Goal: Task Accomplishment & Management: Manage account settings

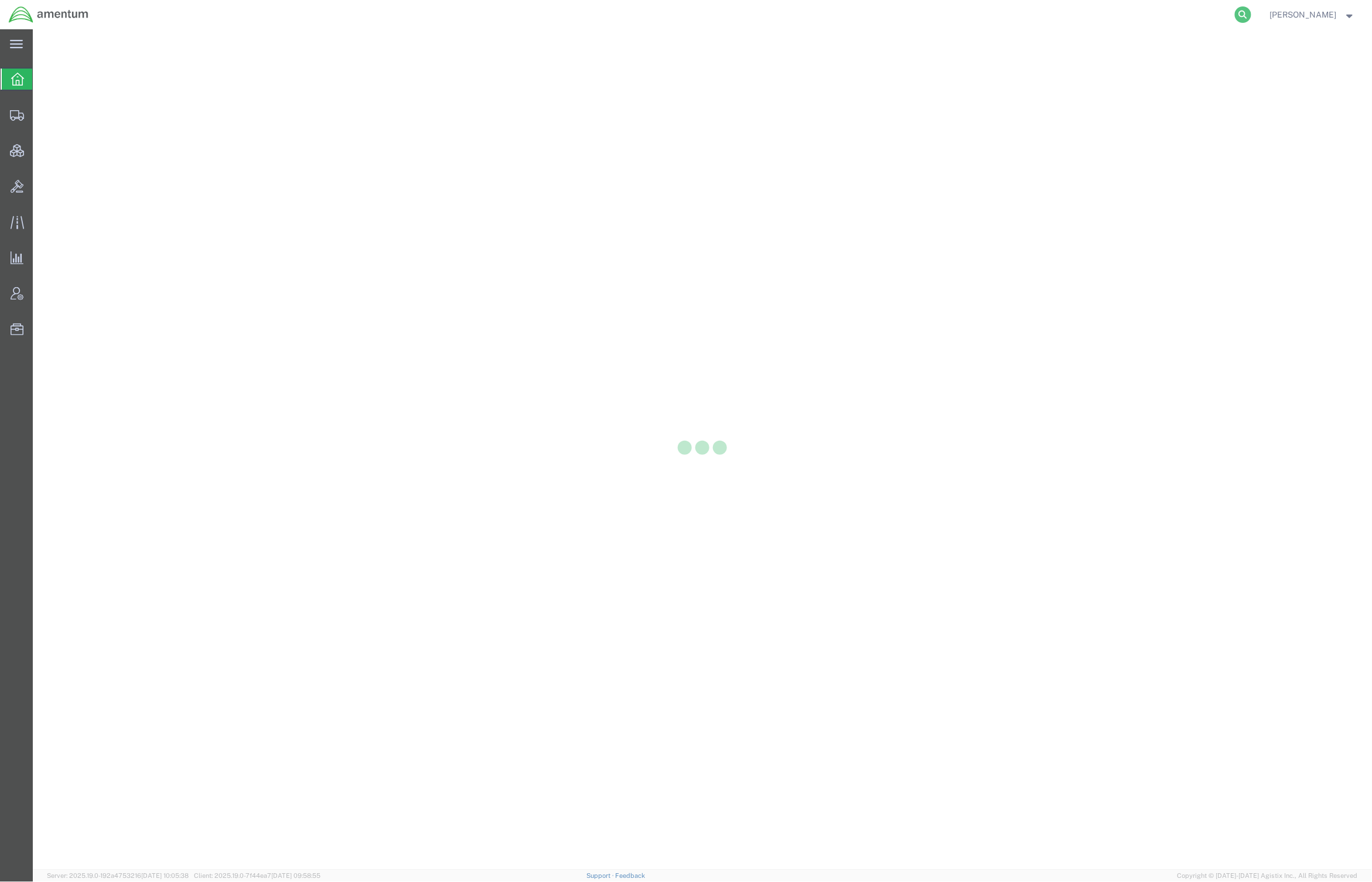
click at [1242, 17] on icon at bounding box center [1242, 14] width 16 height 16
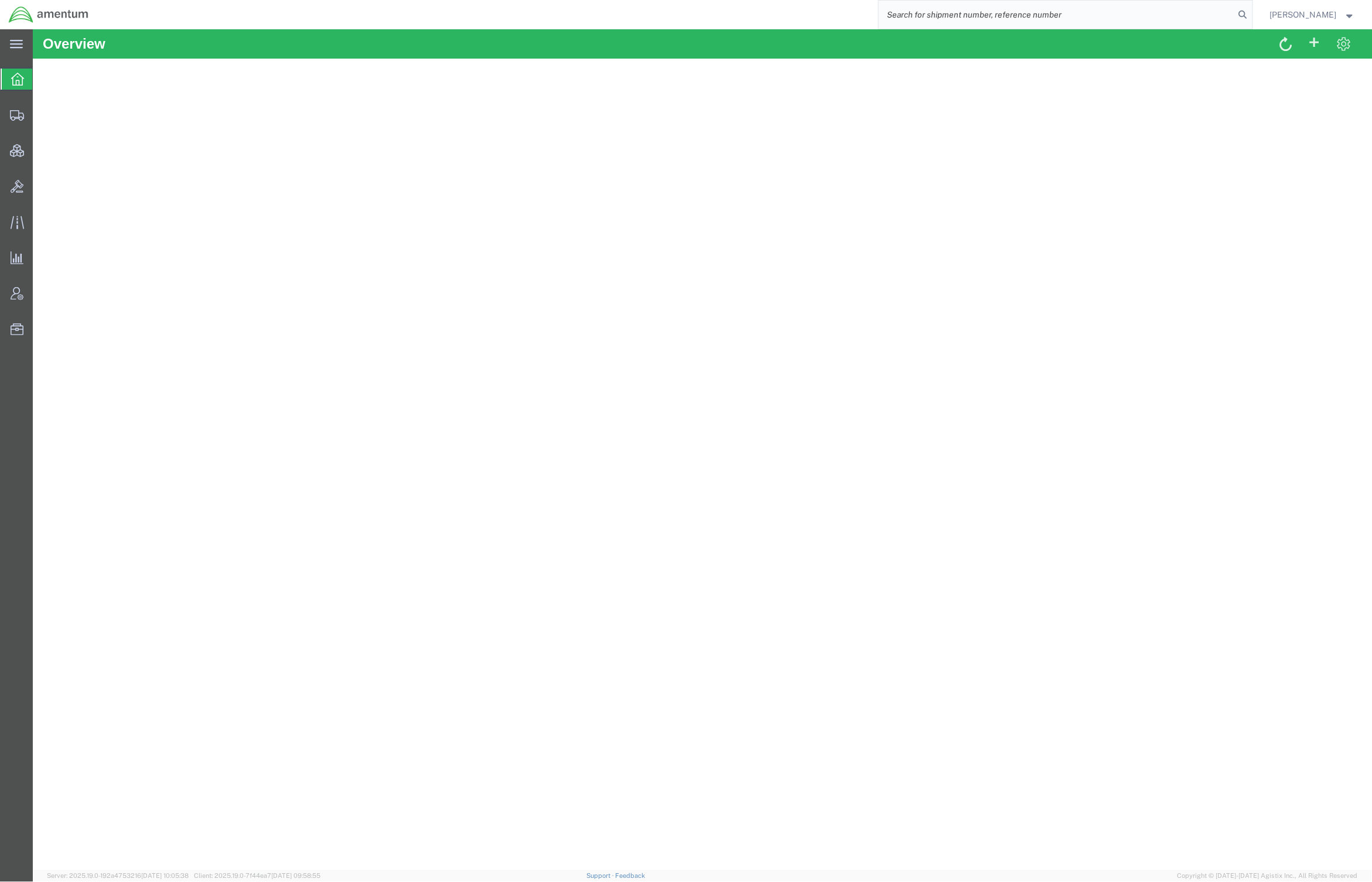
click at [957, 12] on input "search" at bounding box center [1057, 15] width 356 height 28
paste input "56818739"
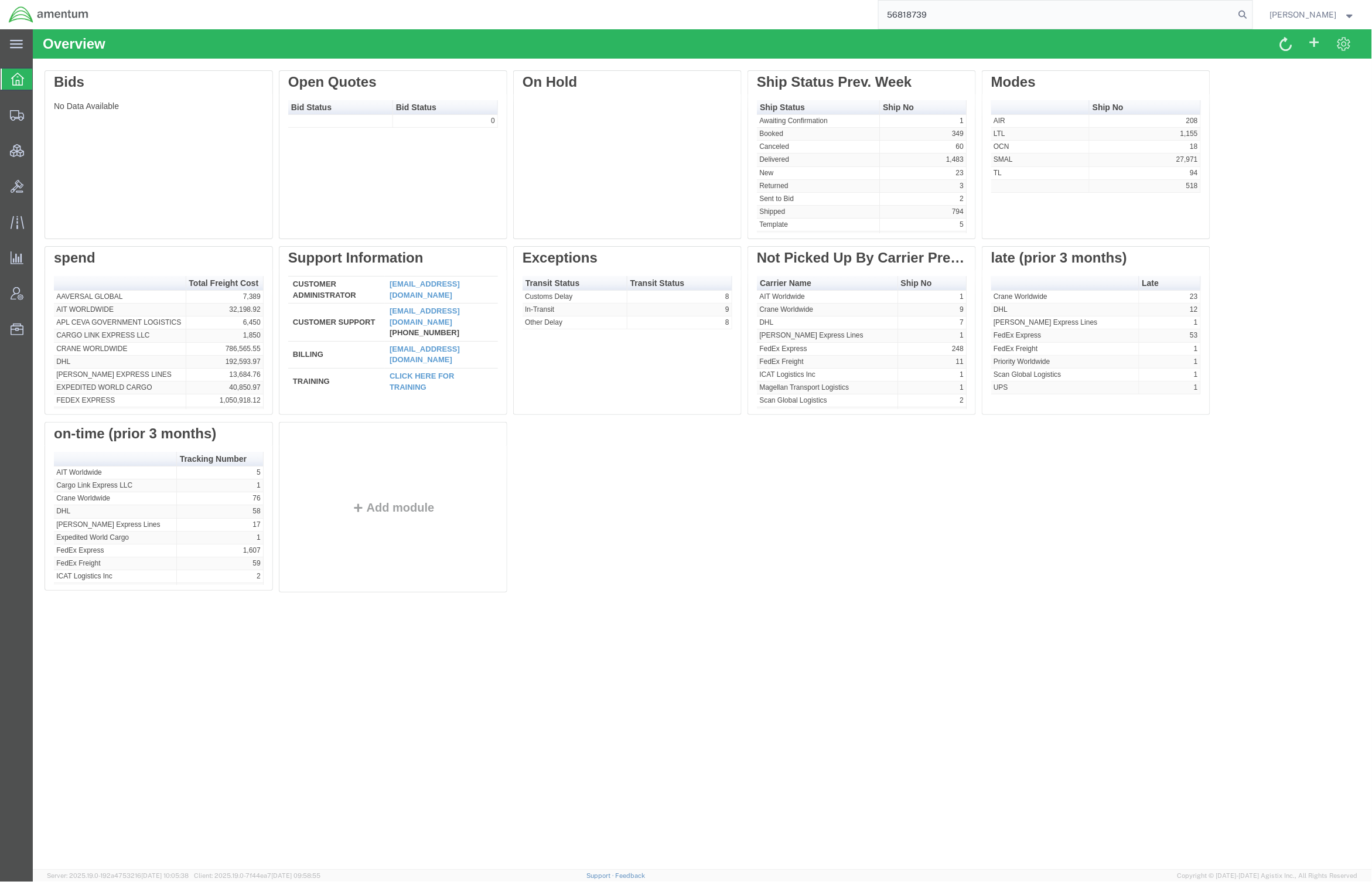
type input "56818739"
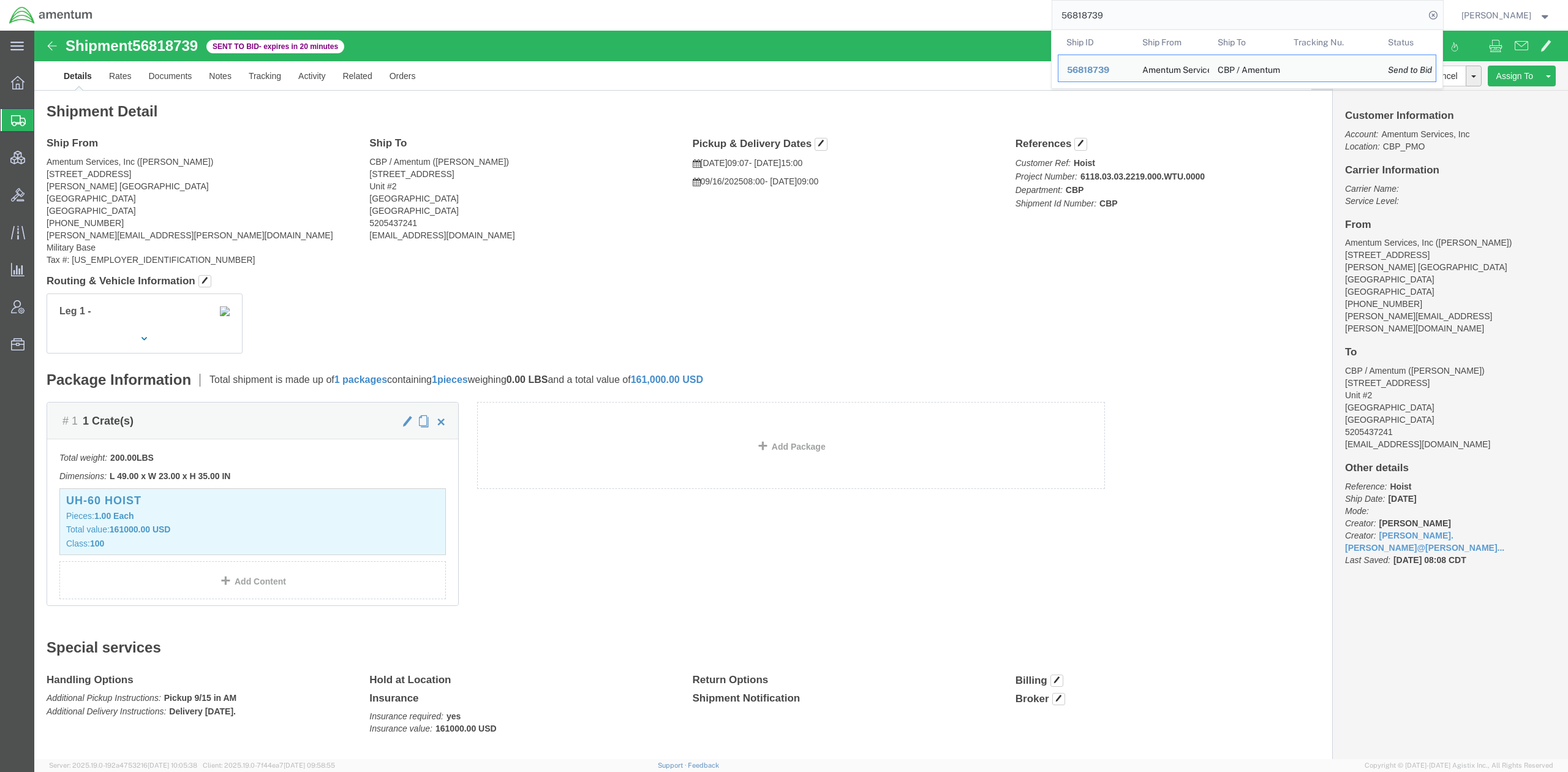
drag, startPoint x: 1203, startPoint y: 18, endPoint x: 674, endPoint y: -63, distance: 535.2
click at [674, 0] on html "main_menu Created with Sketch. Collapse Menu Overview Shipments Shipment Manage…" at bounding box center [784, 386] width 1568 height 772
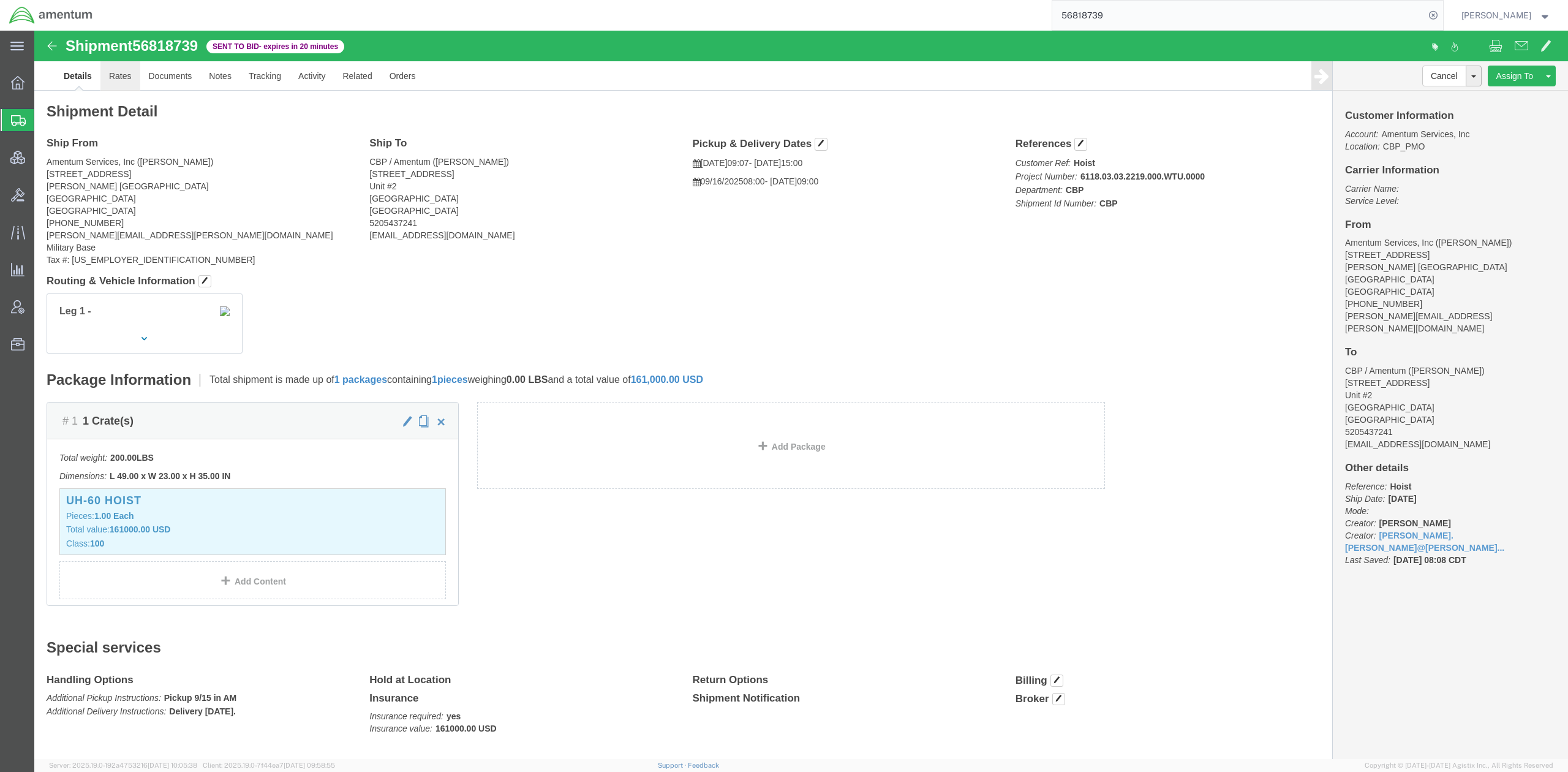
click link "Rates"
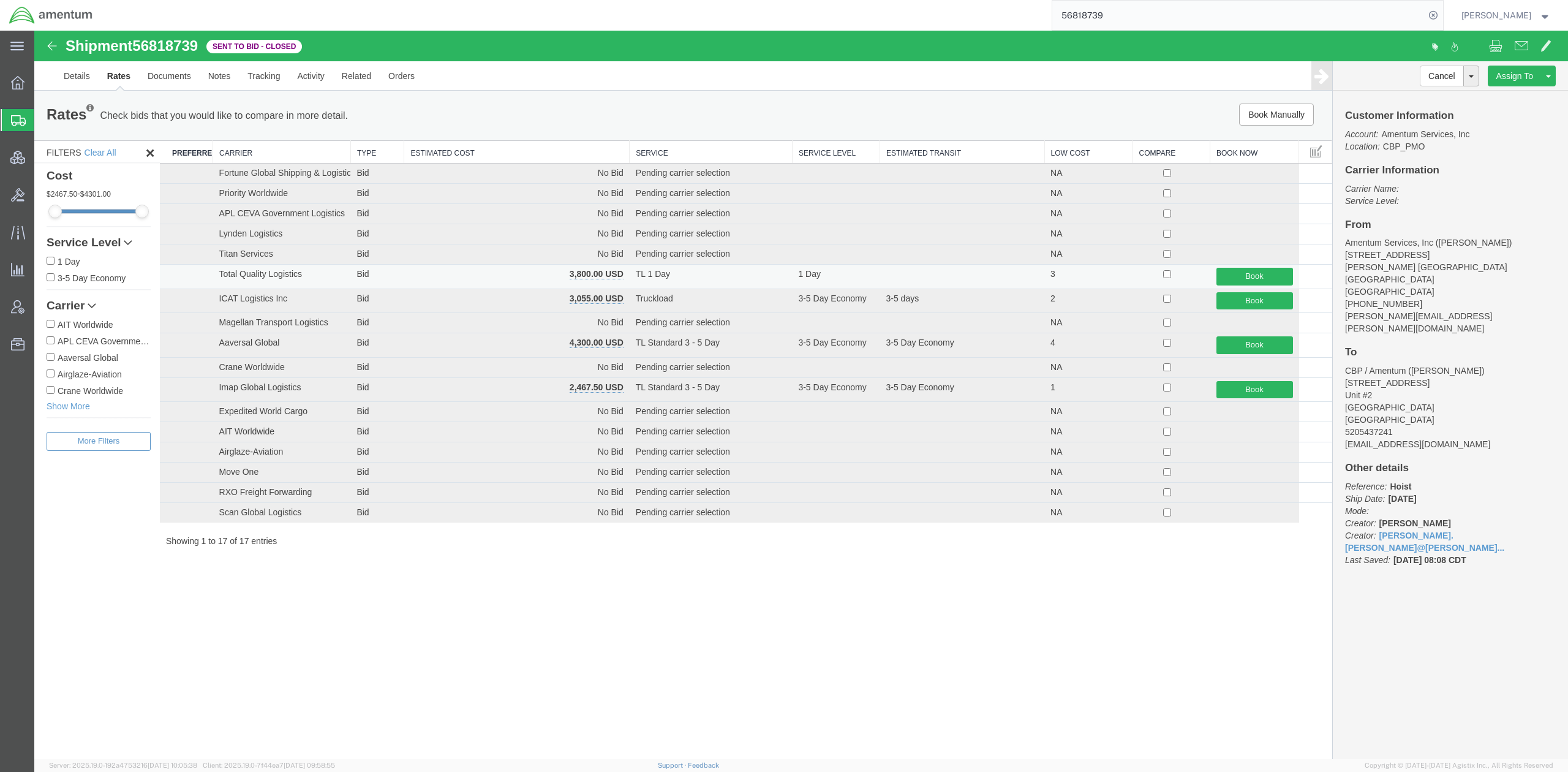
drag, startPoint x: 476, startPoint y: 152, endPoint x: 584, endPoint y: 215, distance: 125.0
click at [476, 152] on th "Estimated Cost" at bounding box center [517, 152] width 225 height 23
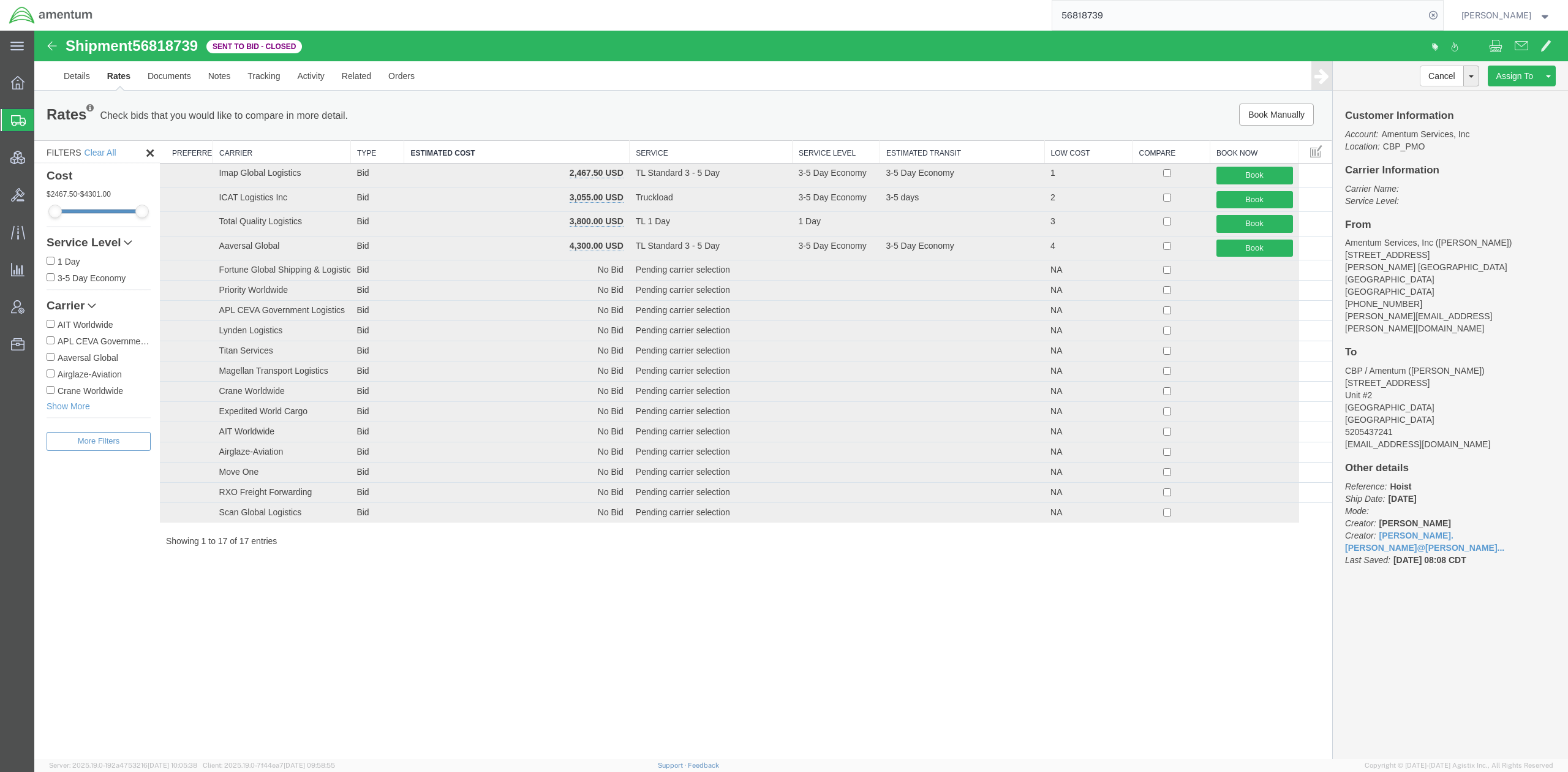
click at [917, 672] on div "Shipment 56818739 17 of 17 Sent to Bid - Closed Details Rates Documents Notes T…" at bounding box center [801, 395] width 1534 height 729
click at [1434, 51] on span at bounding box center [1496, 45] width 14 height 14
click at [1434, 42] on button at bounding box center [1522, 47] width 25 height 25
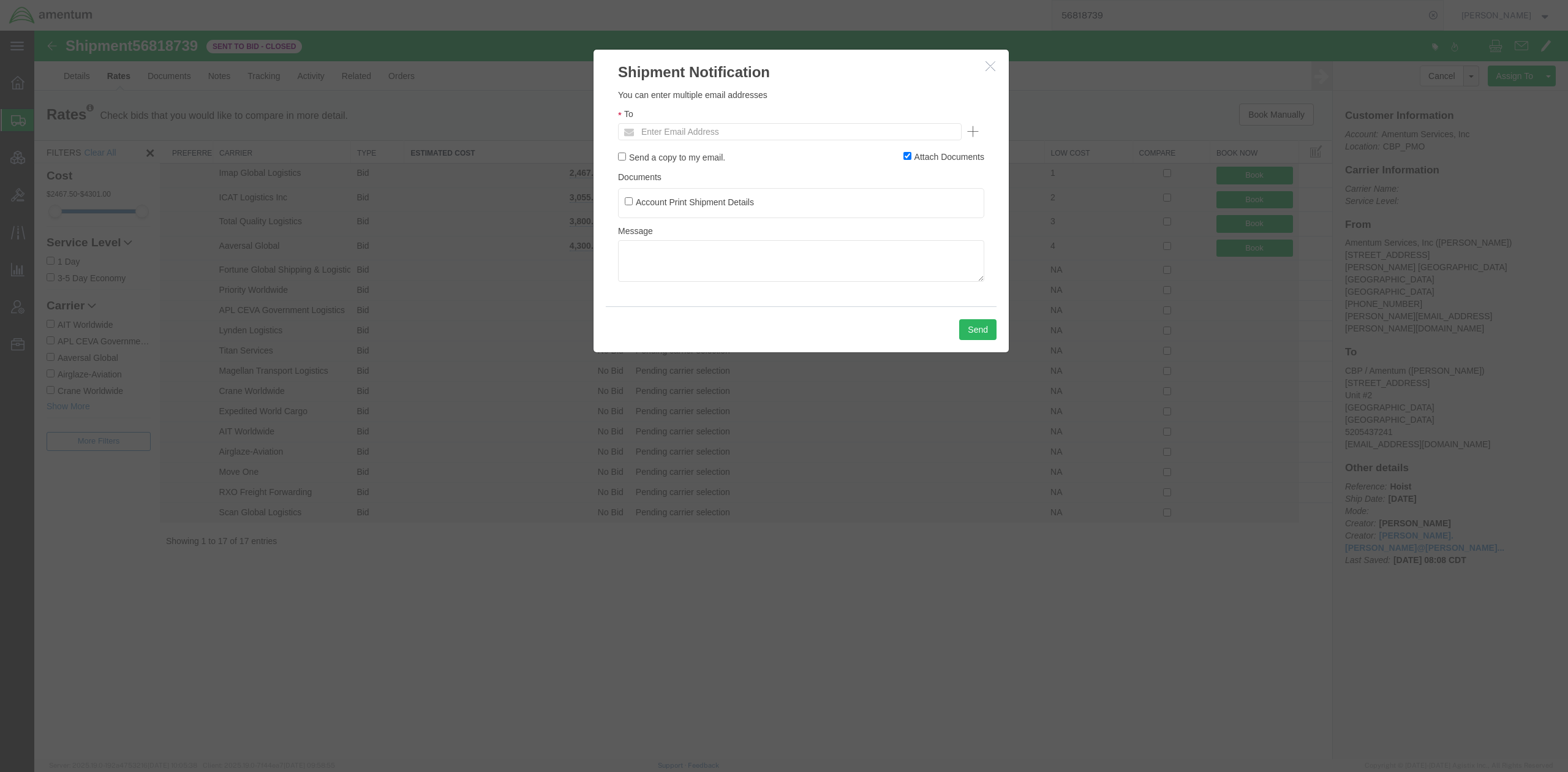
click at [803, 126] on ul "Enter Email Address" at bounding box center [790, 131] width 344 height 17
type input "[PERSON_NAME][EMAIL_ADDRESS][DOMAIN_NAME]"
click at [904, 153] on input "Attach Documents" at bounding box center [908, 156] width 8 height 8
checkbox input "false"
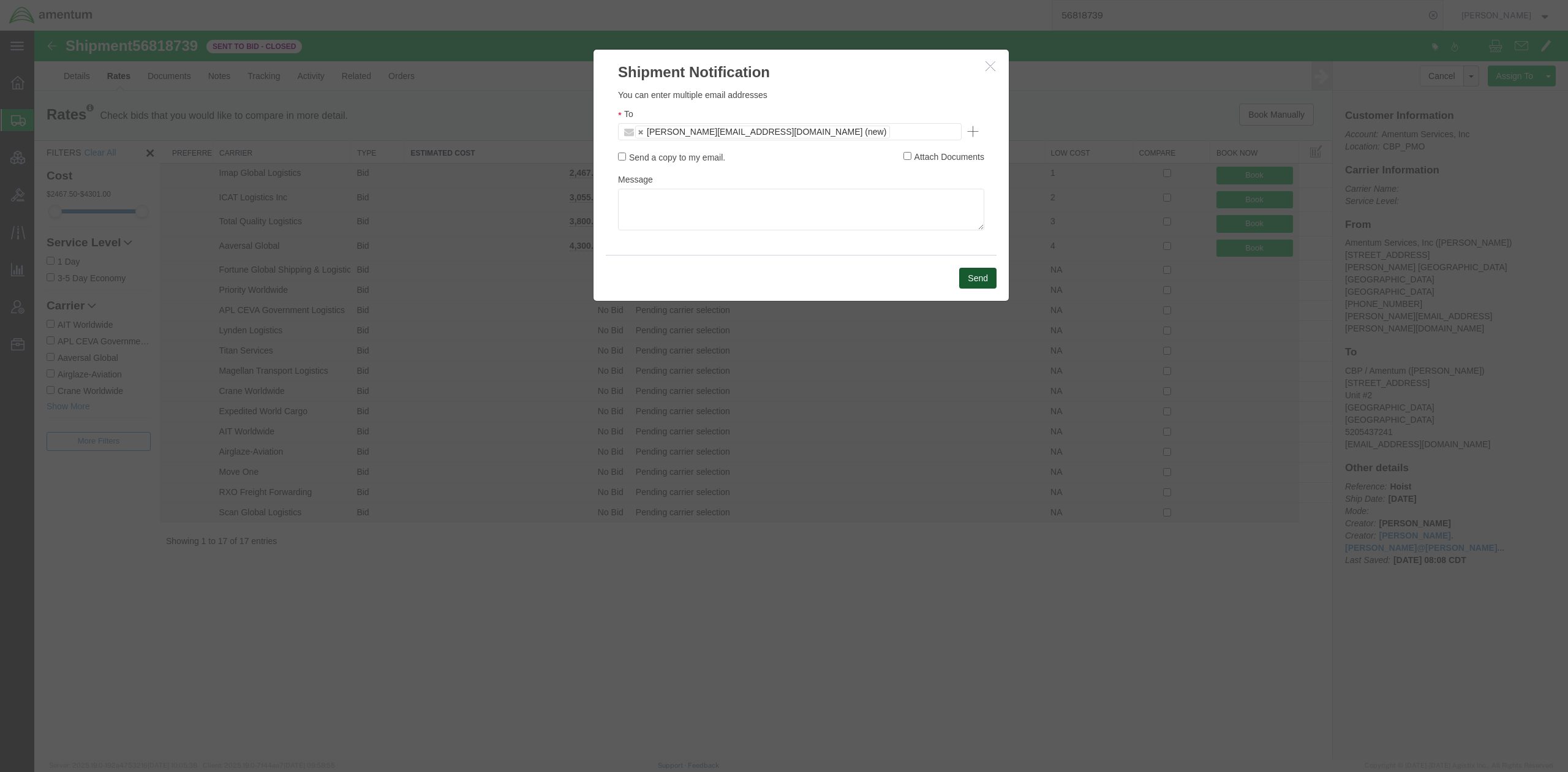
click at [983, 280] on button "Send" at bounding box center [977, 278] width 37 height 21
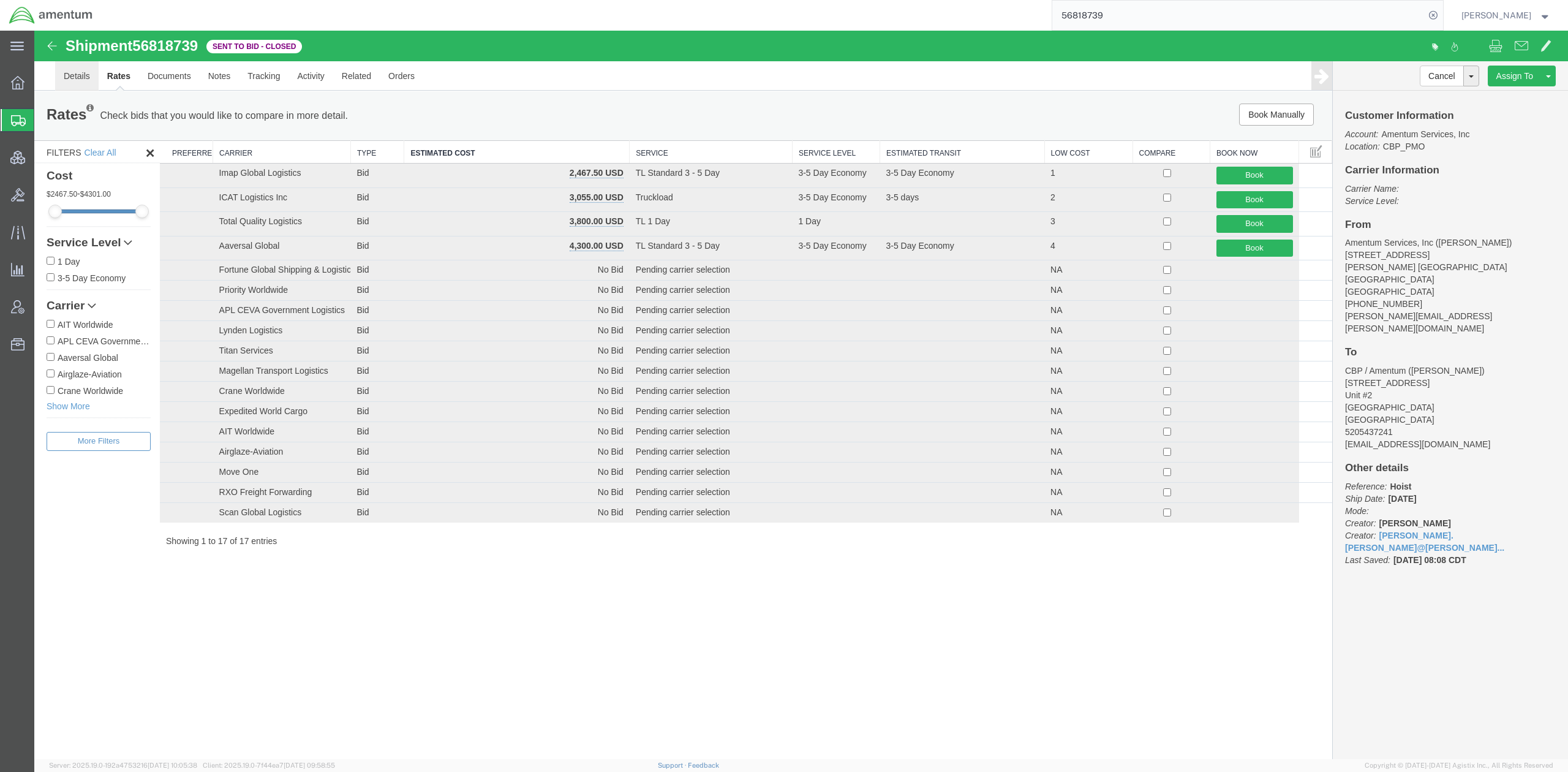
click at [70, 71] on link "Details" at bounding box center [77, 76] width 43 height 29
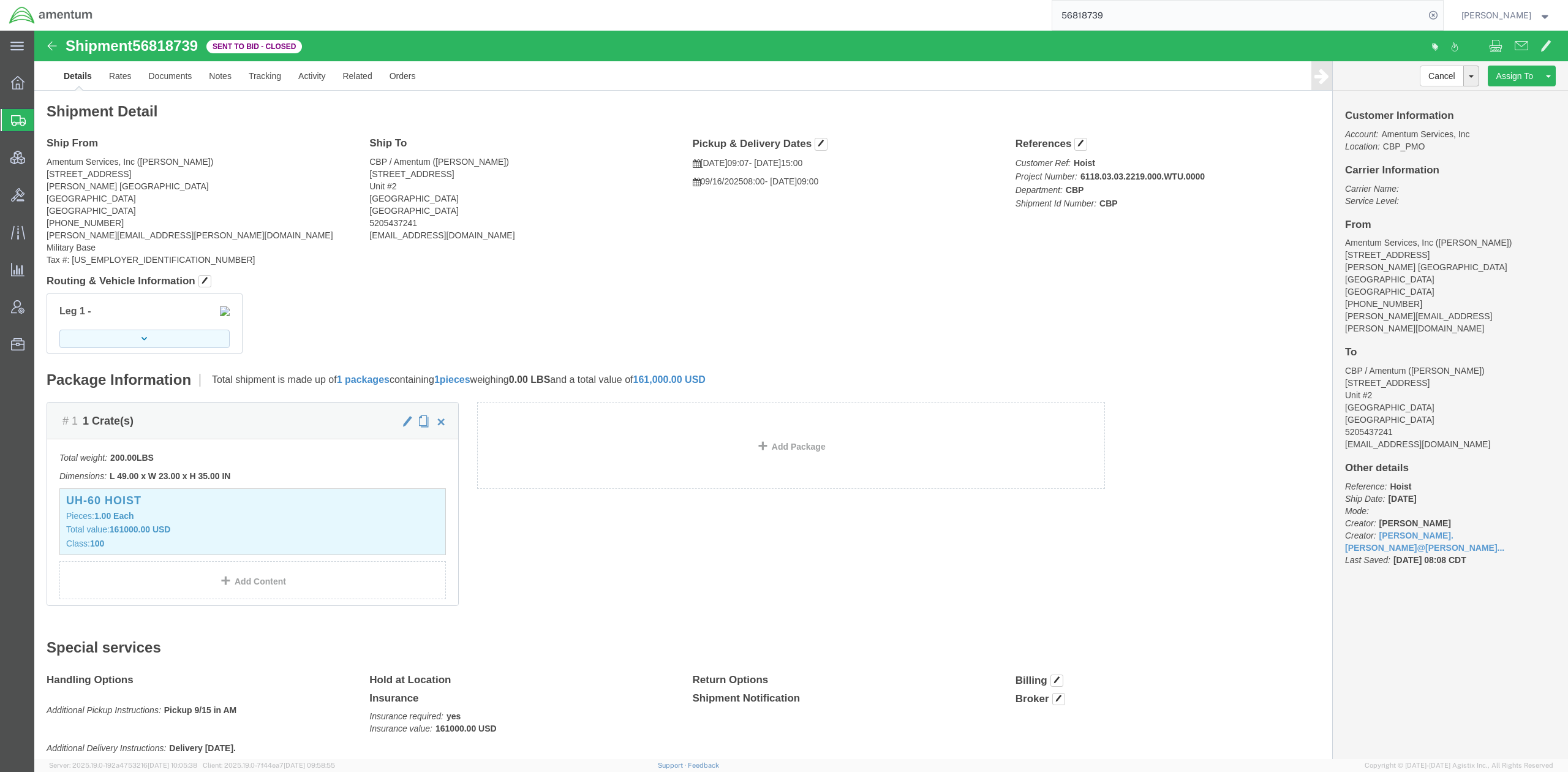
click button "button"
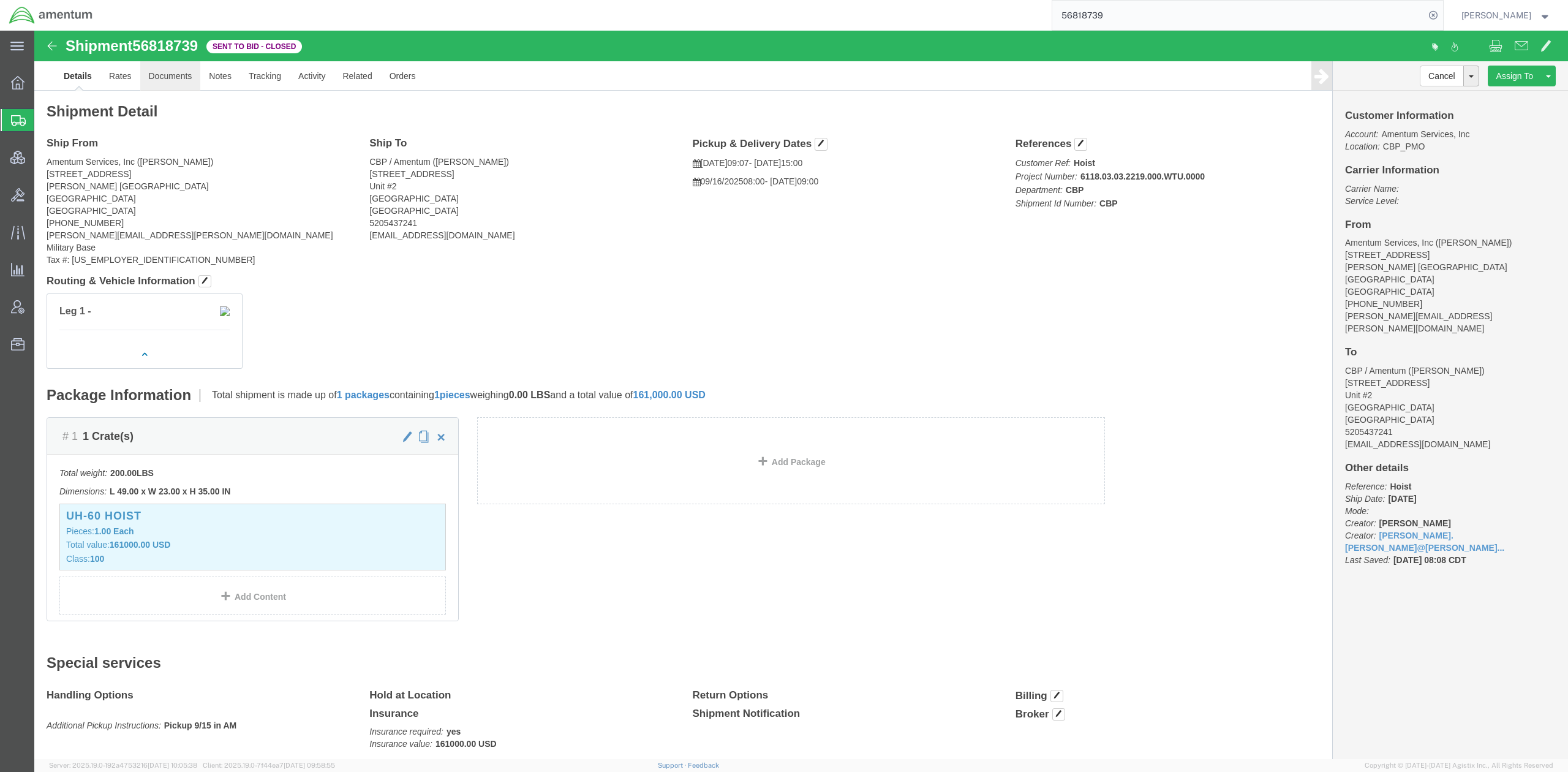
click link "Documents"
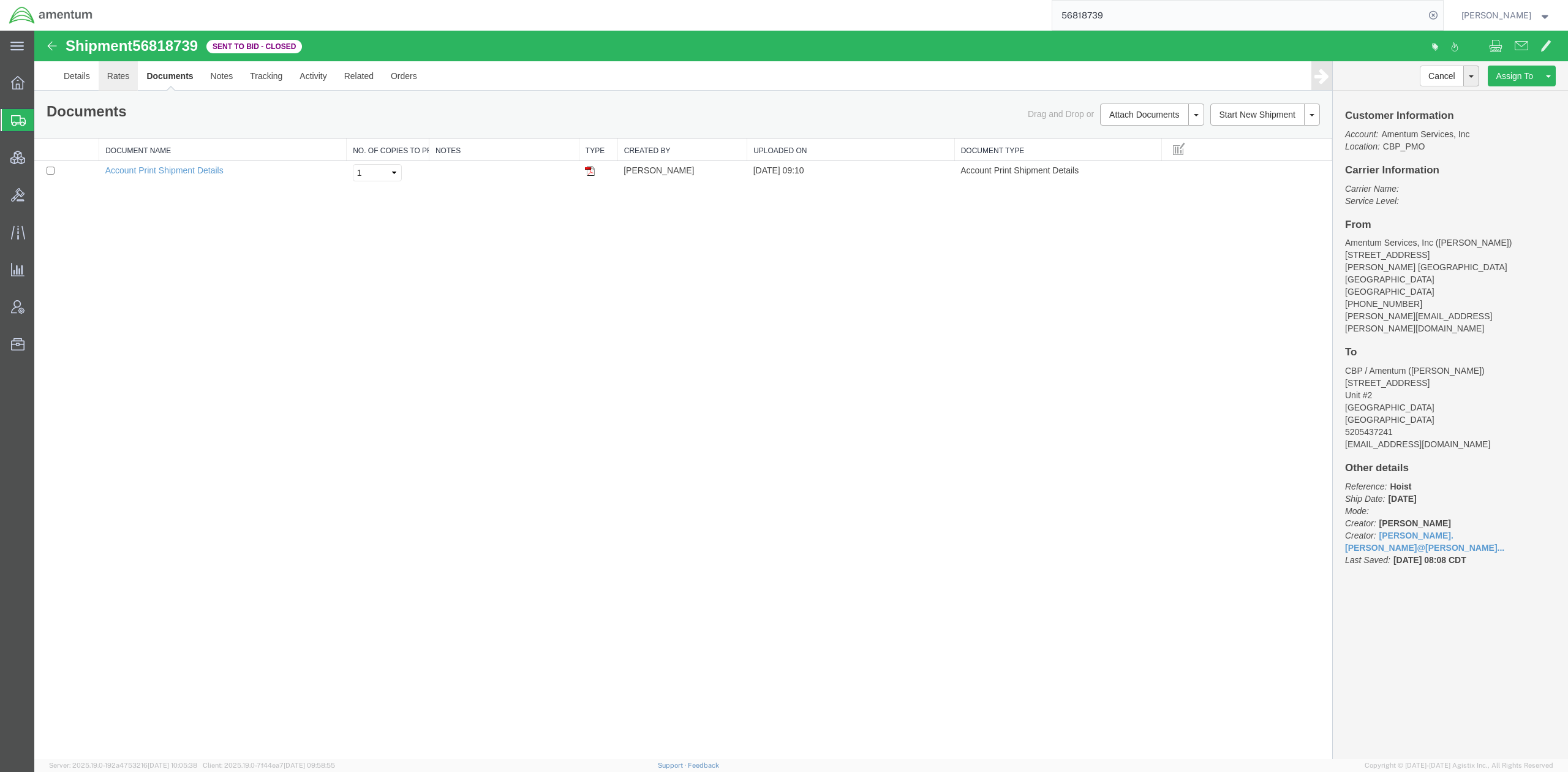
click at [136, 75] on link "Rates" at bounding box center [119, 76] width 40 height 29
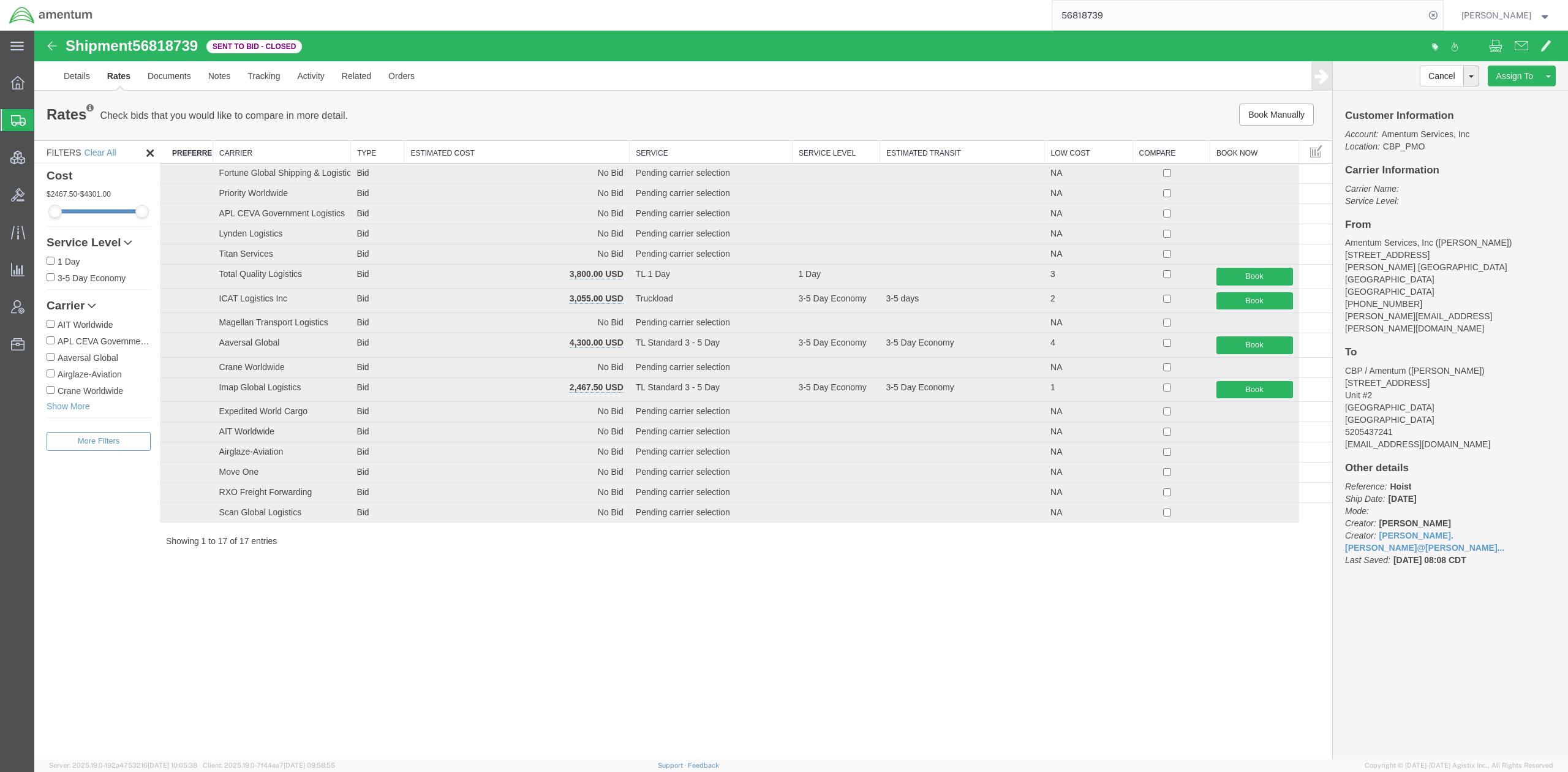
click at [589, 157] on th "Estimated Cost" at bounding box center [517, 152] width 225 height 23
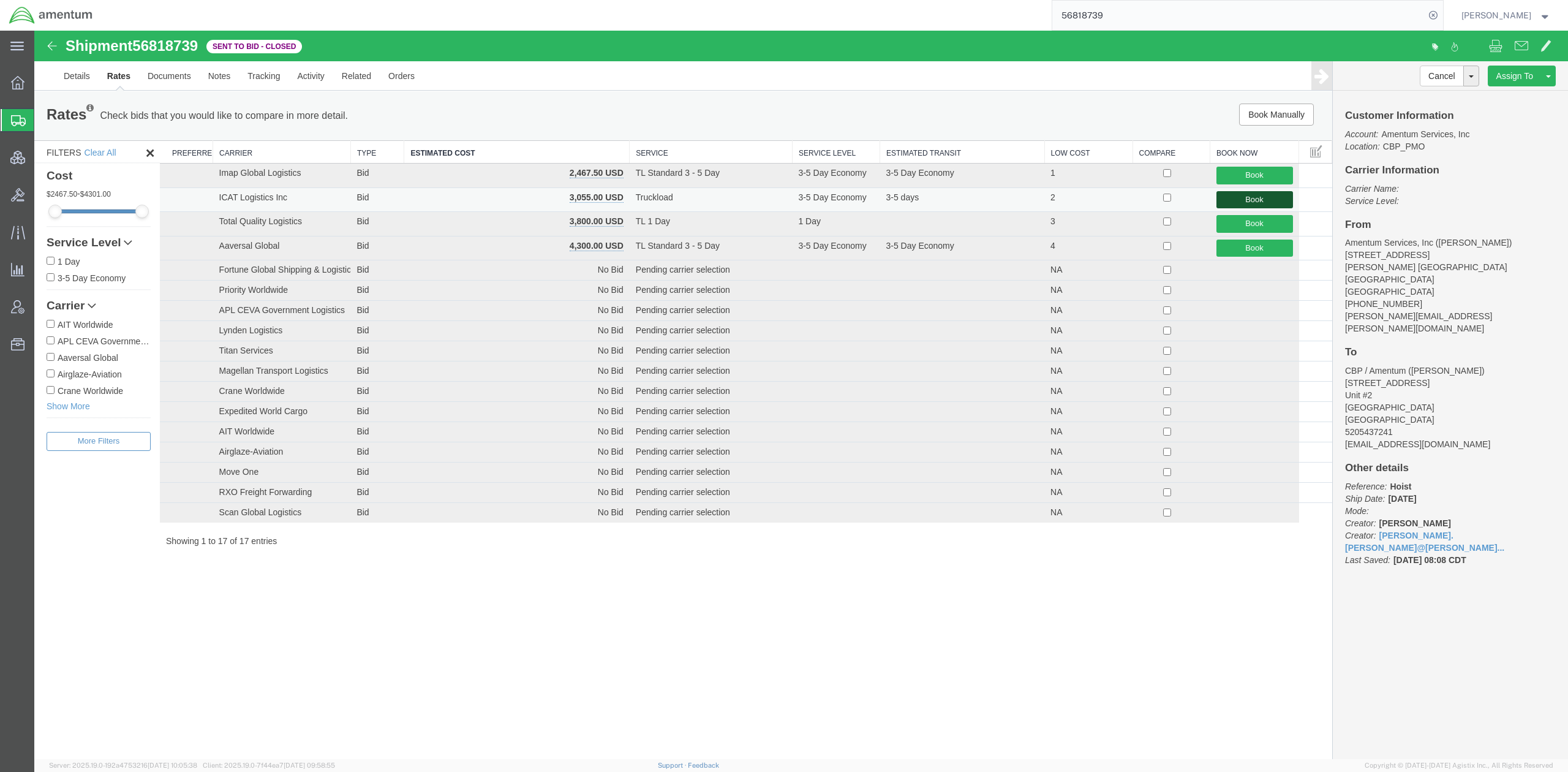
click at [1246, 201] on button "Book" at bounding box center [1255, 200] width 77 height 18
click at [208, 76] on link "Notes" at bounding box center [220, 76] width 40 height 29
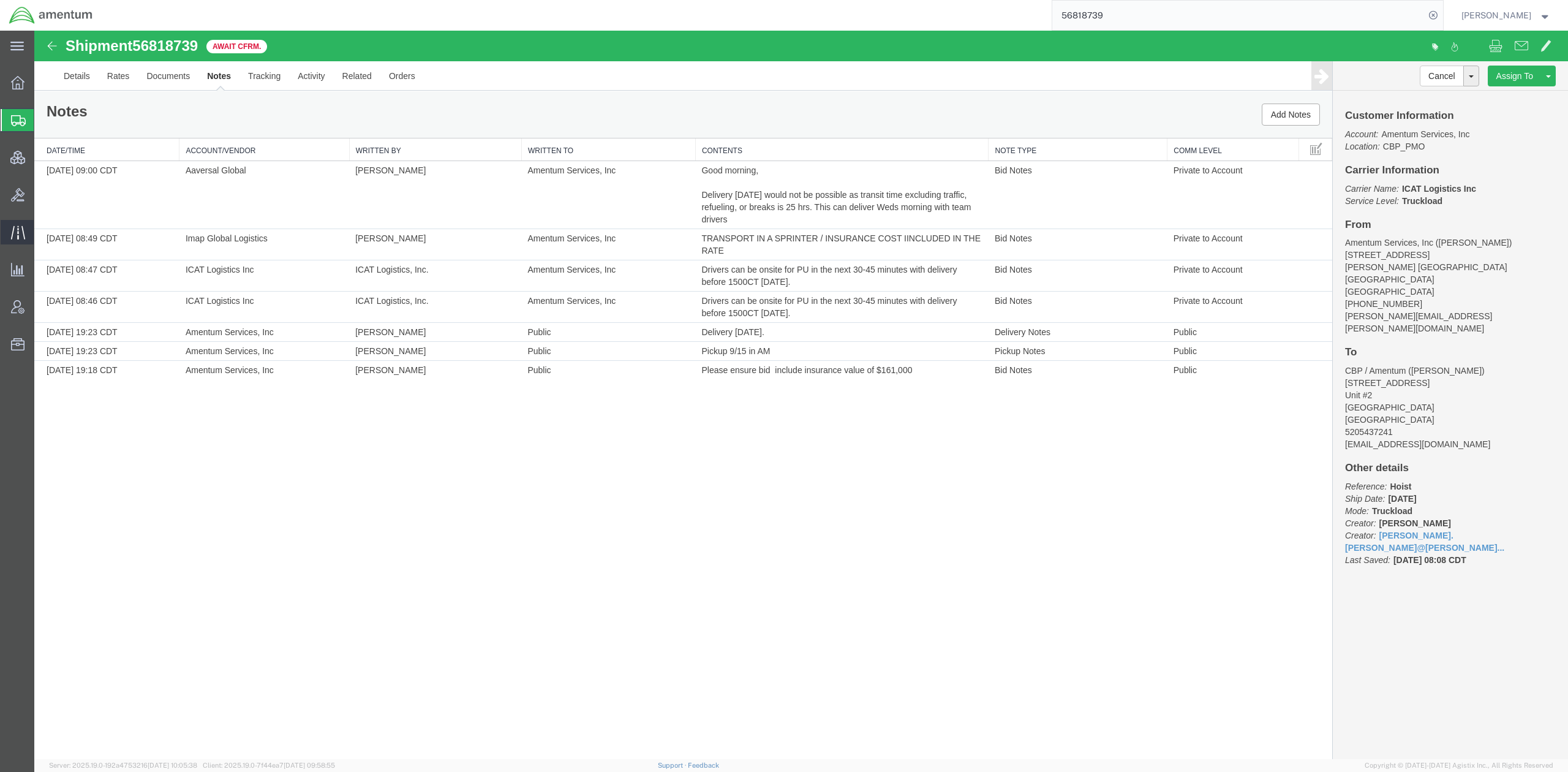
click at [43, 228] on span "Traffic" at bounding box center [37, 232] width 8 height 24
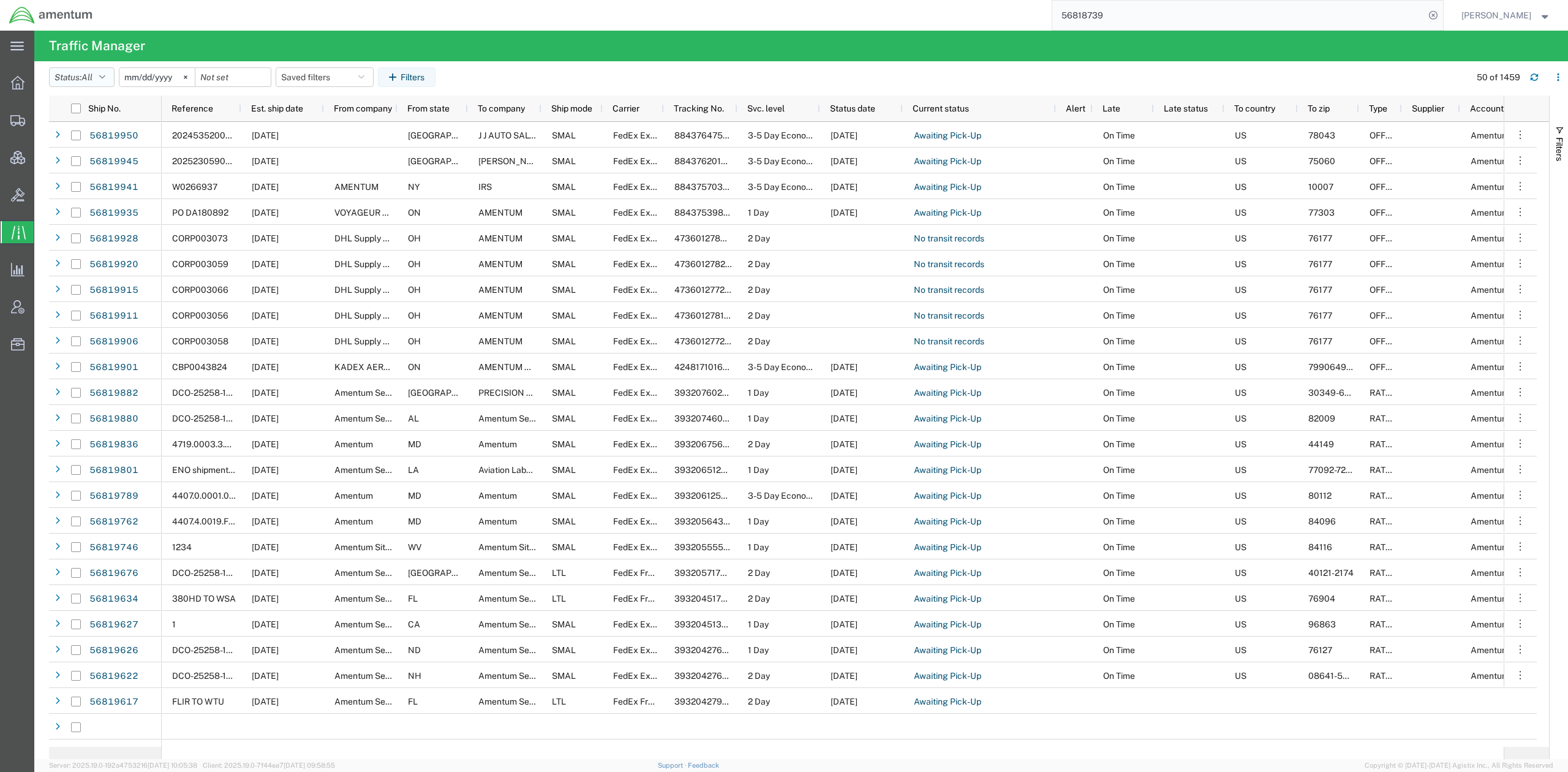
click at [101, 82] on button "Status: All" at bounding box center [81, 77] width 65 height 20
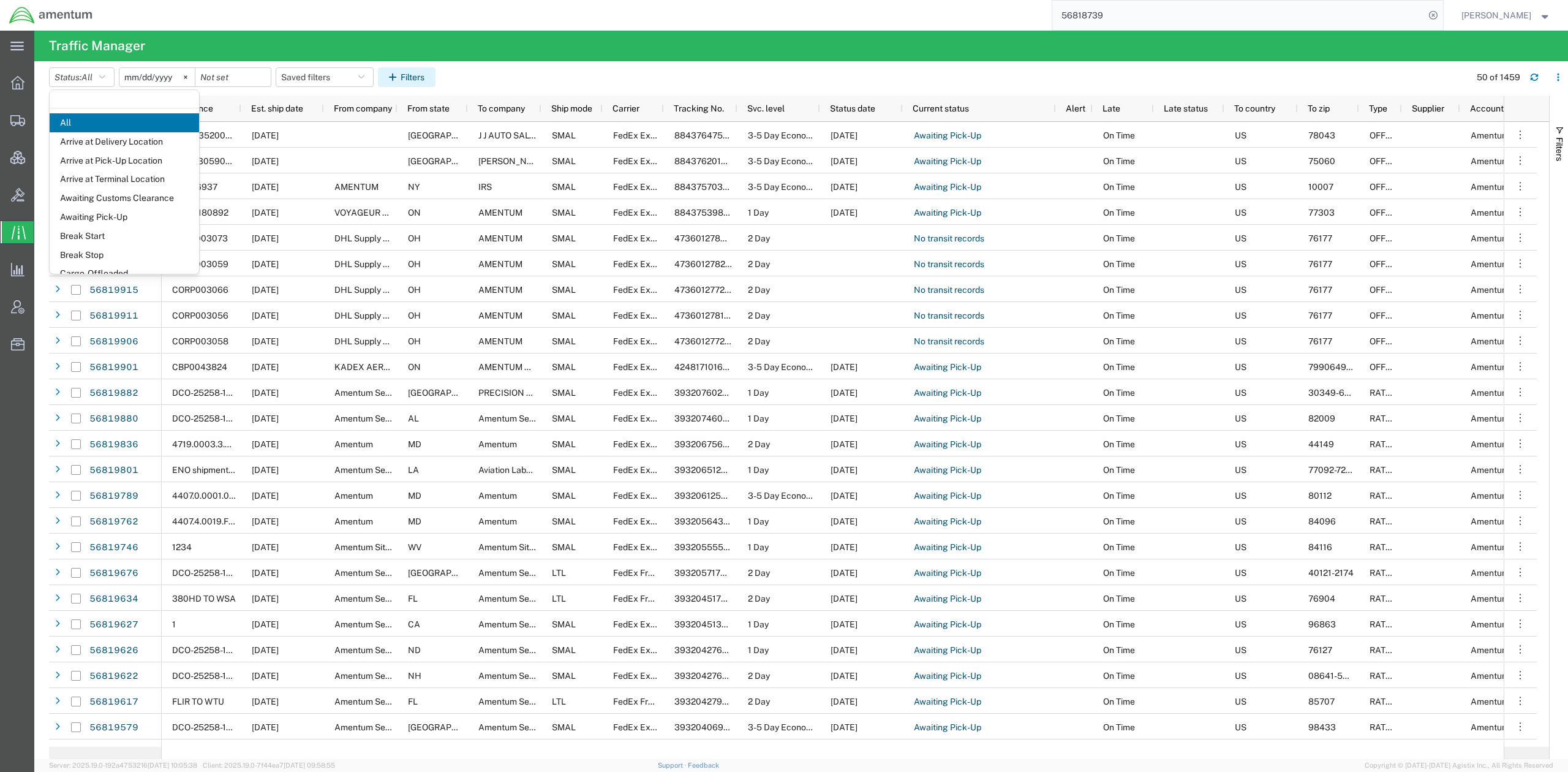
click at [401, 73] on icon "button" at bounding box center [394, 77] width 12 height 8
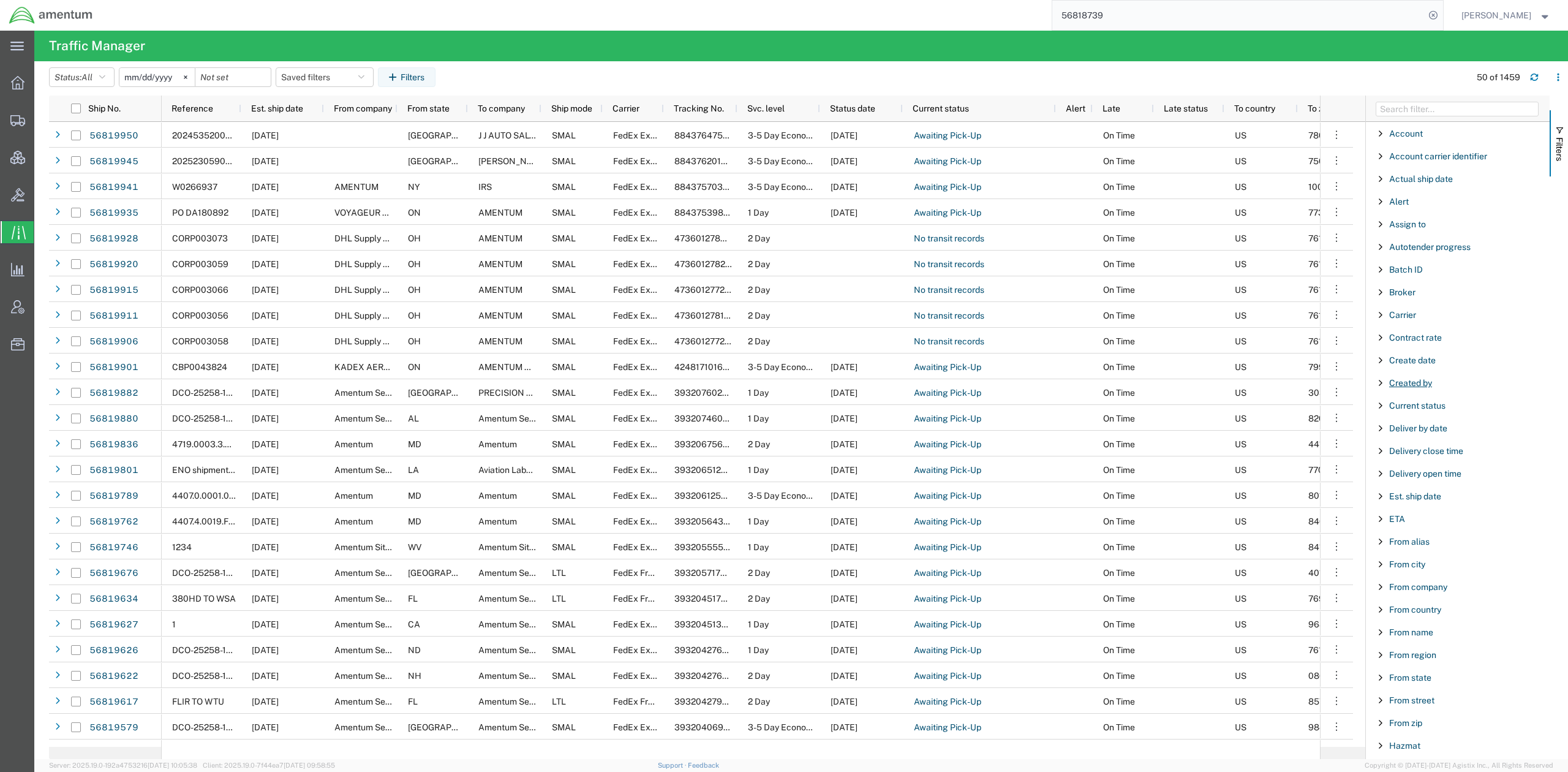
click at [1427, 385] on span "Created by" at bounding box center [1411, 383] width 43 height 10
click at [1422, 437] on input "Filter Value" at bounding box center [1461, 434] width 160 height 14
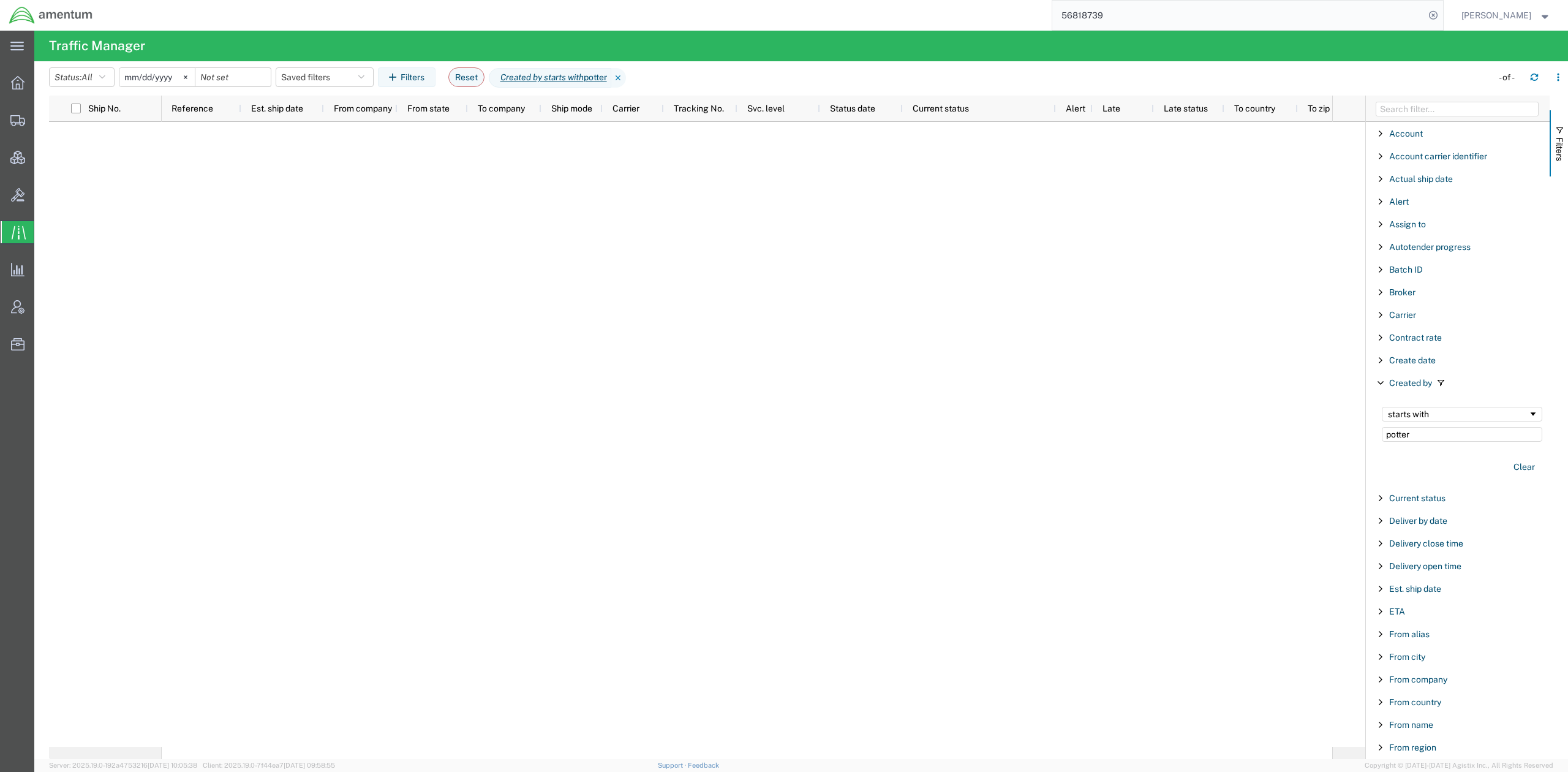
type input "potter"
click at [1434, 422] on div "starts with" at bounding box center [1461, 415] width 160 height 14
click at [1434, 468] on button "Clear" at bounding box center [1525, 467] width 36 height 20
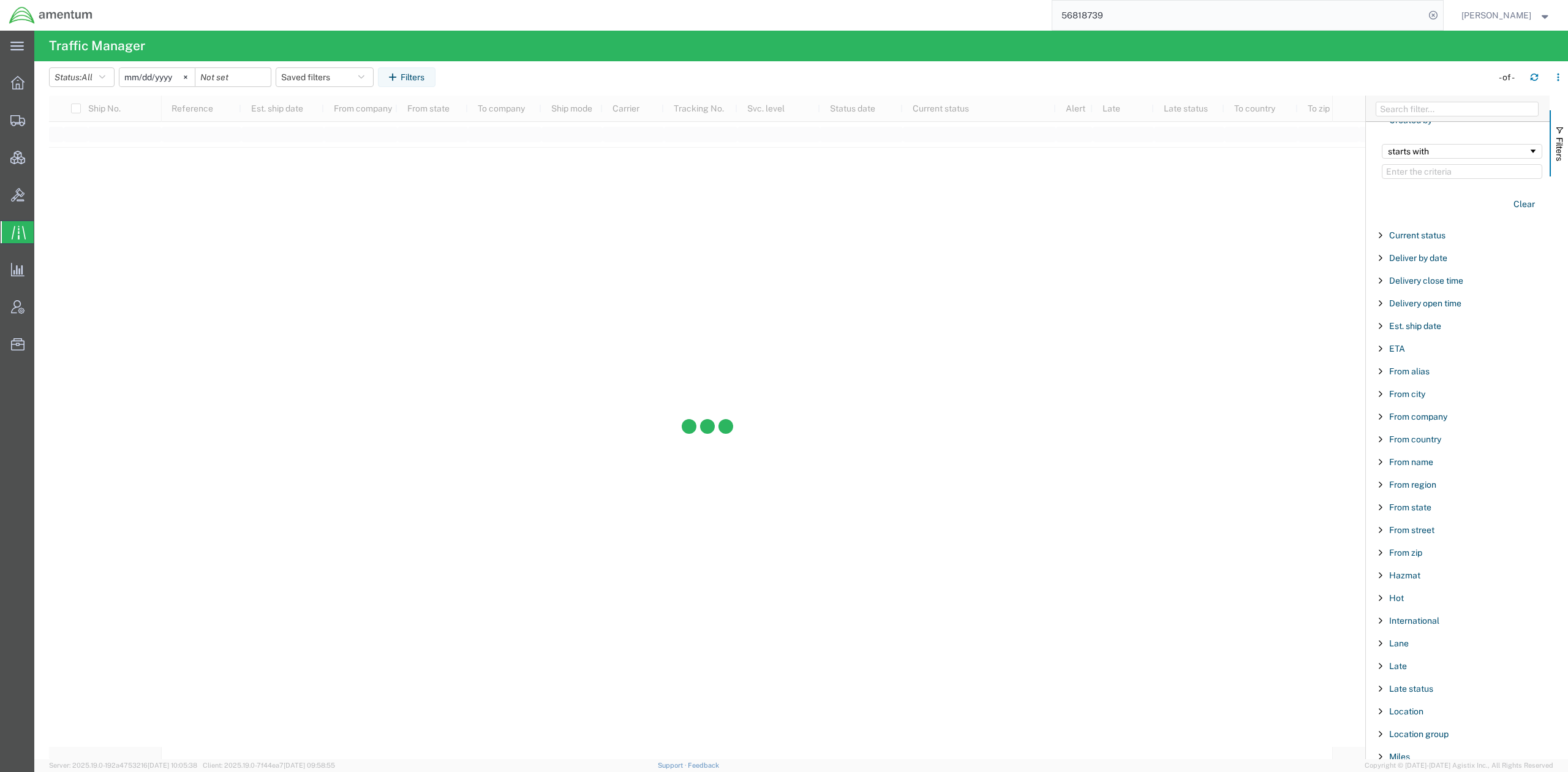
scroll to position [435, 0]
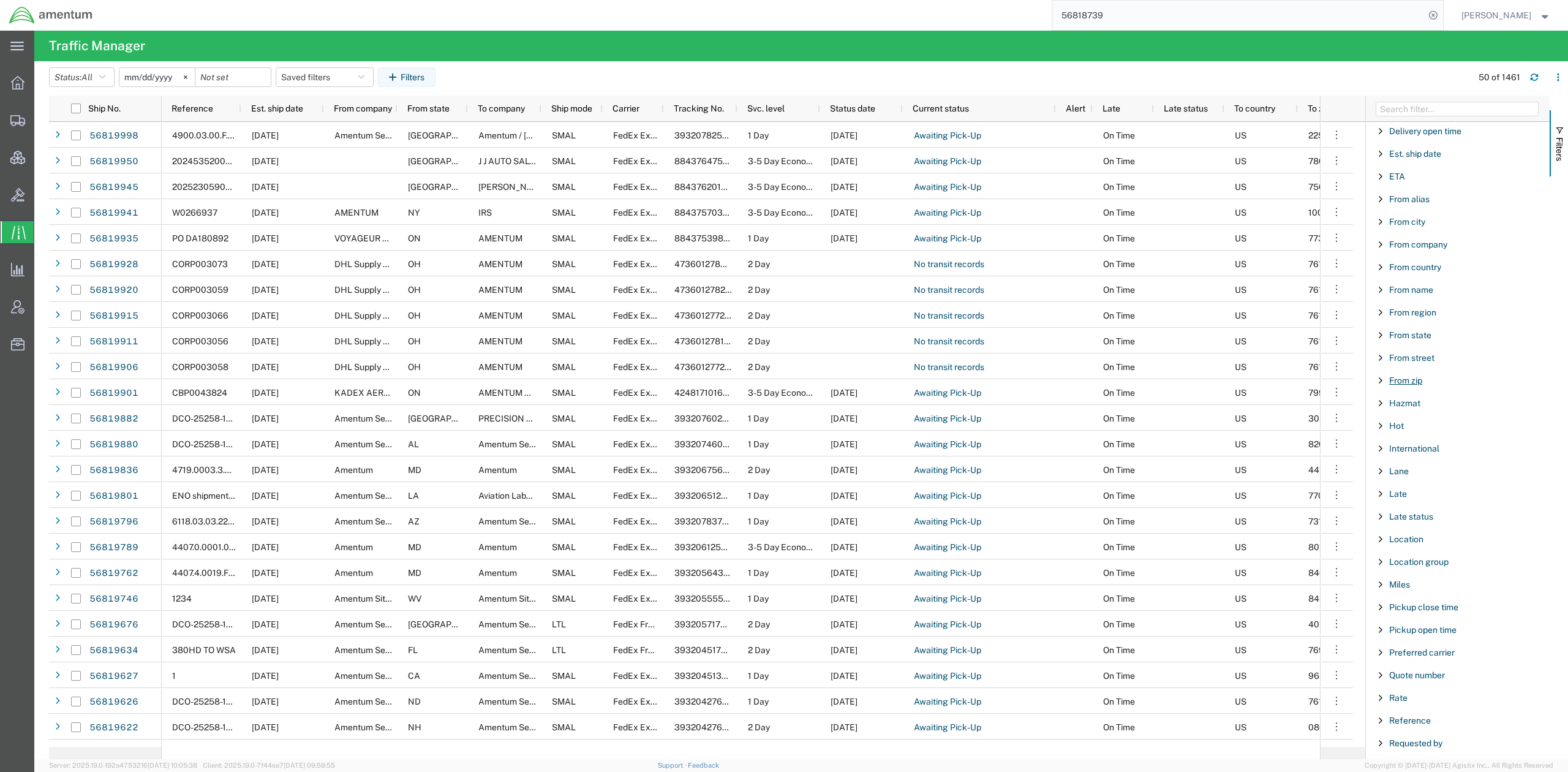
click at [1408, 386] on span "From zip" at bounding box center [1406, 380] width 33 height 10
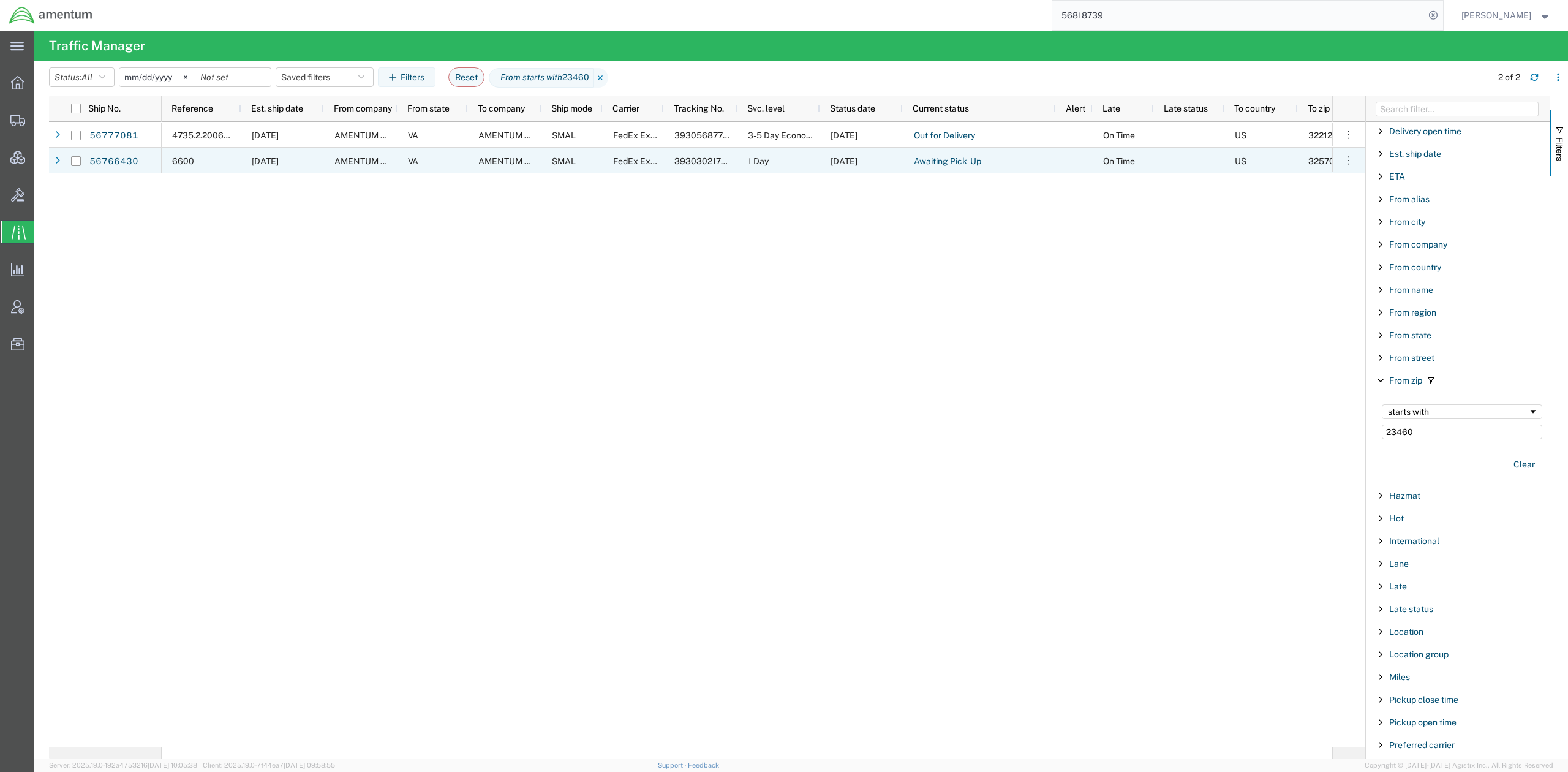
type input "23460"
drag, startPoint x: 151, startPoint y: 168, endPoint x: 101, endPoint y: 168, distance: 50.0
click at [101, 168] on div "56766430" at bounding box center [124, 160] width 73 height 25
click at [109, 160] on link "56766430" at bounding box center [114, 162] width 51 height 20
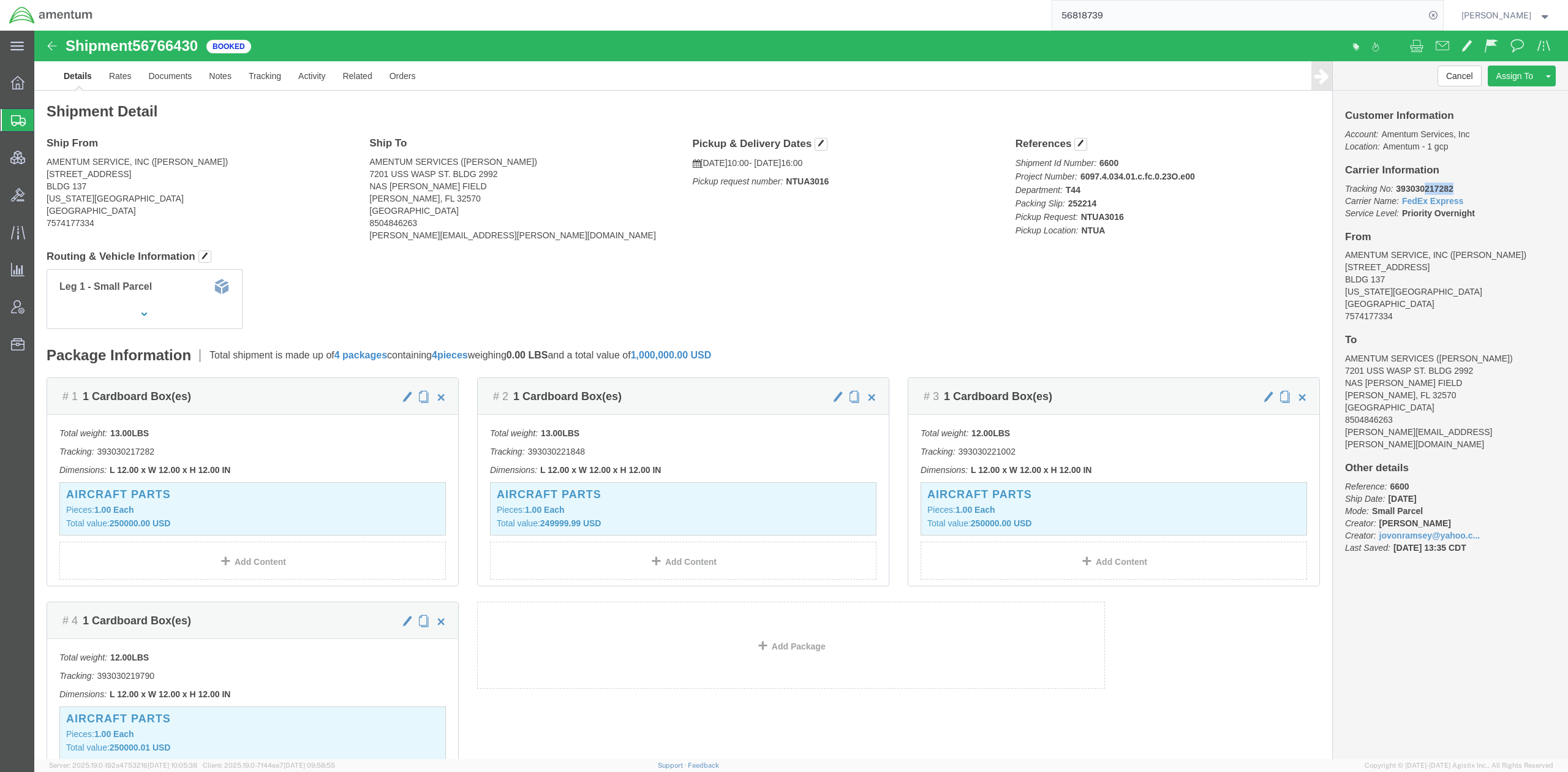
drag, startPoint x: 1425, startPoint y: 157, endPoint x: 1385, endPoint y: 158, distance: 40.0
click p "Tracking No: 393030217282 Carrier Name: FedEx Express FedEx Express Service Lev…"
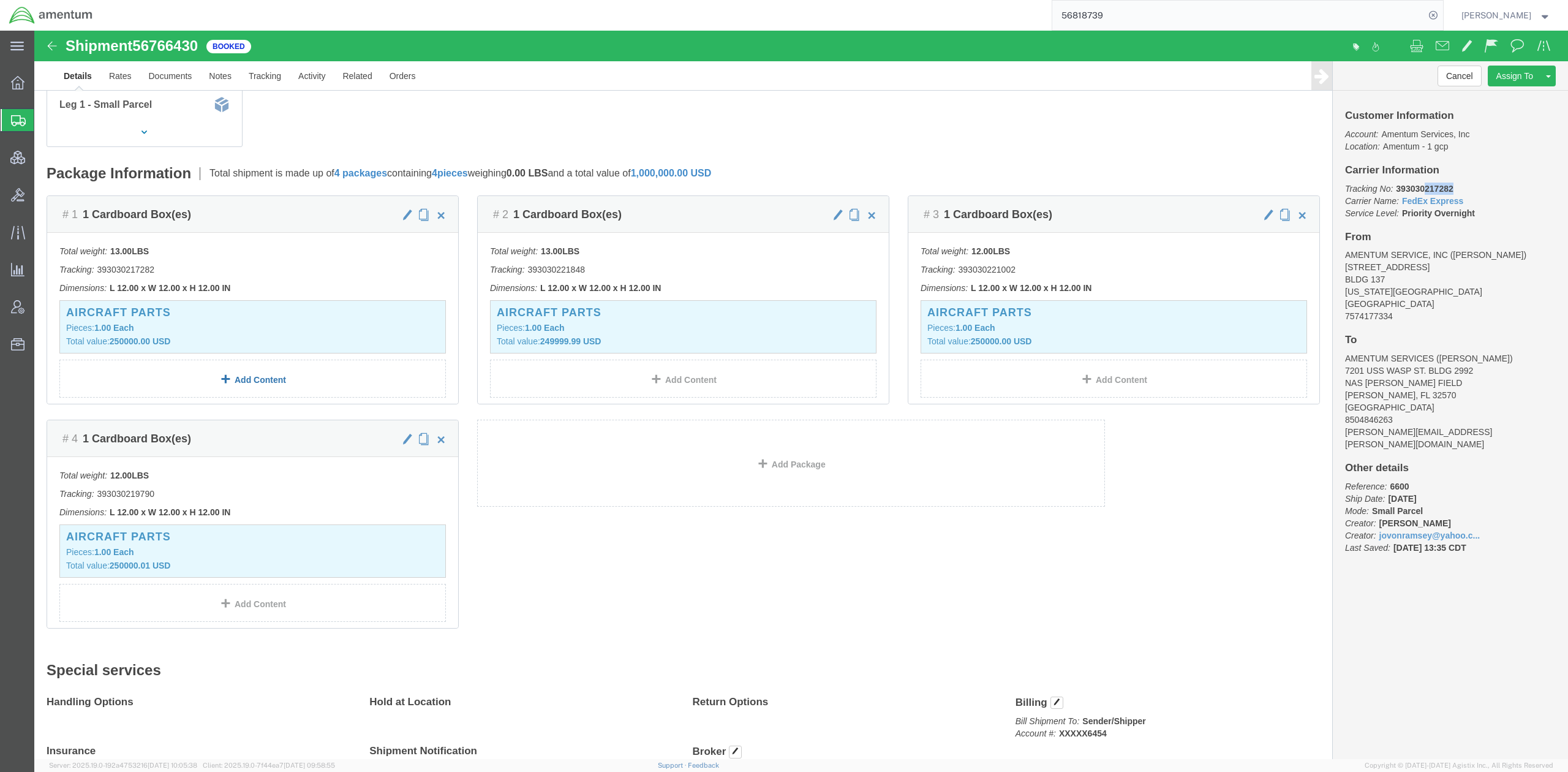
scroll to position [218, 0]
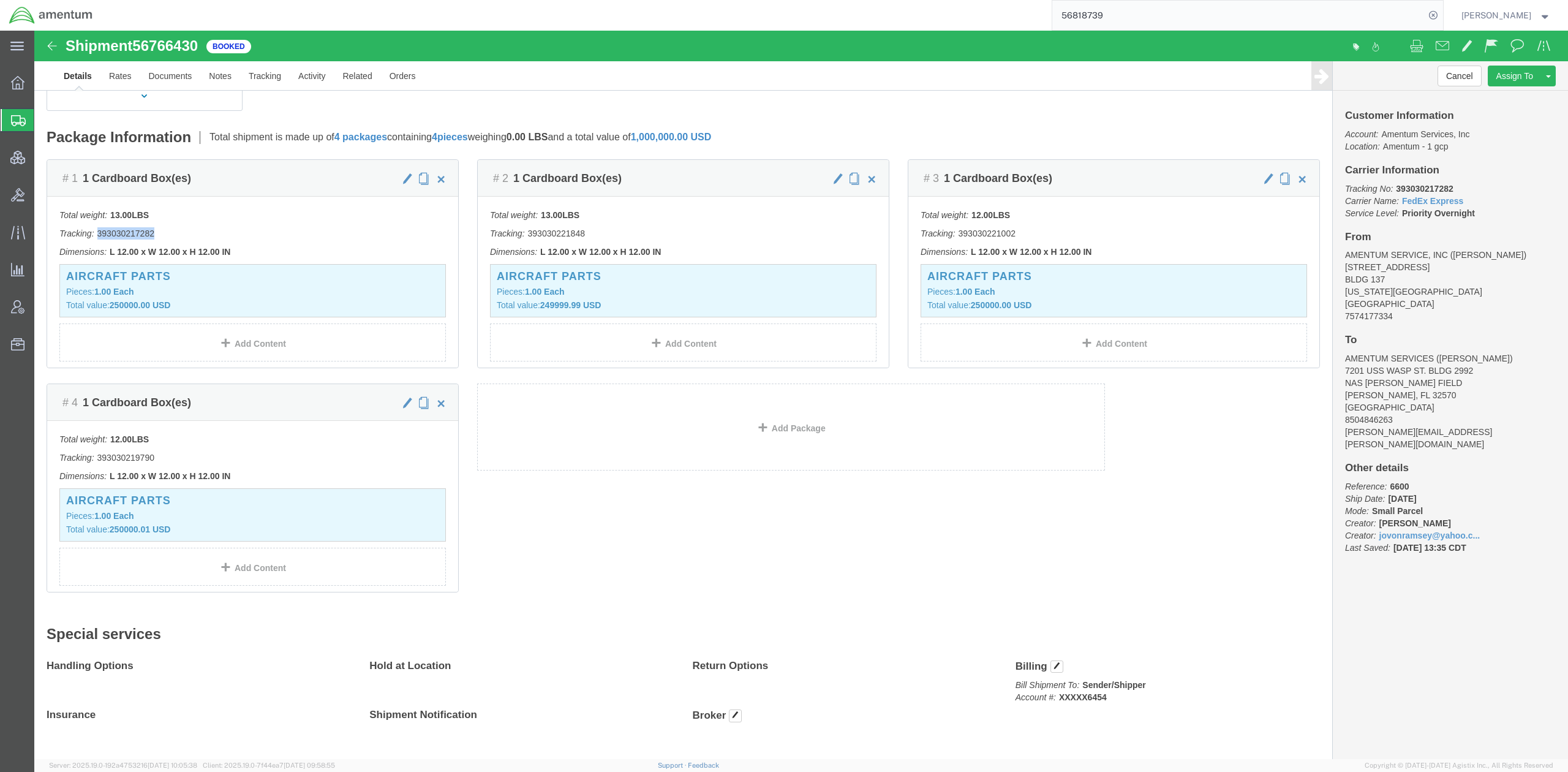
drag, startPoint x: 126, startPoint y: 205, endPoint x: 62, endPoint y: 207, distance: 64.0
click p "Tracking: 393030217282"
copy p "393030217282"
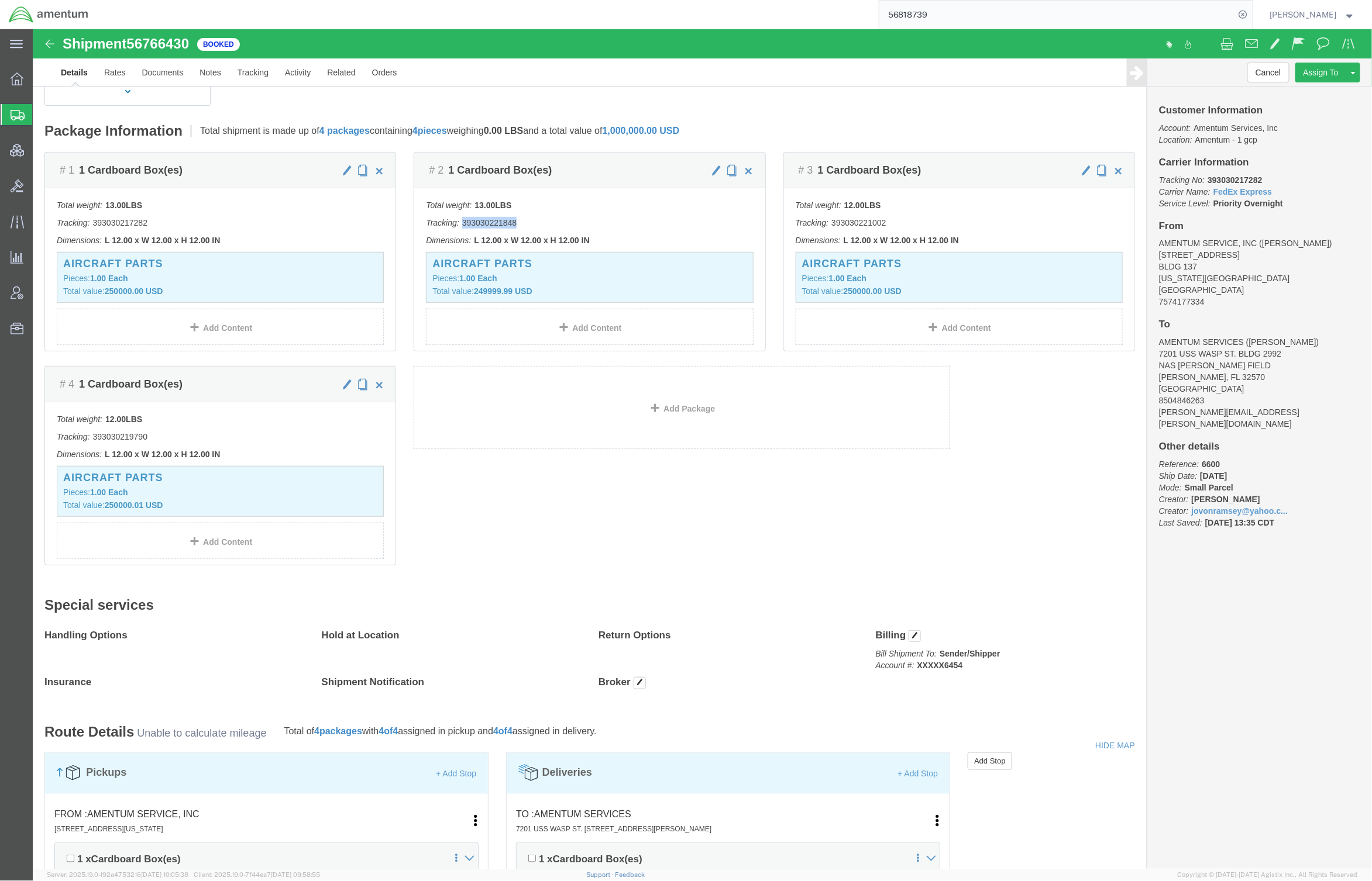
drag, startPoint x: 490, startPoint y: 194, endPoint x: 429, endPoint y: 199, distance: 61.2
click p "Tracking: 393030221848"
copy p "393030221848"
drag, startPoint x: 853, startPoint y: 196, endPoint x: 794, endPoint y: 199, distance: 59.1
click p "Tracking: 393030221002"
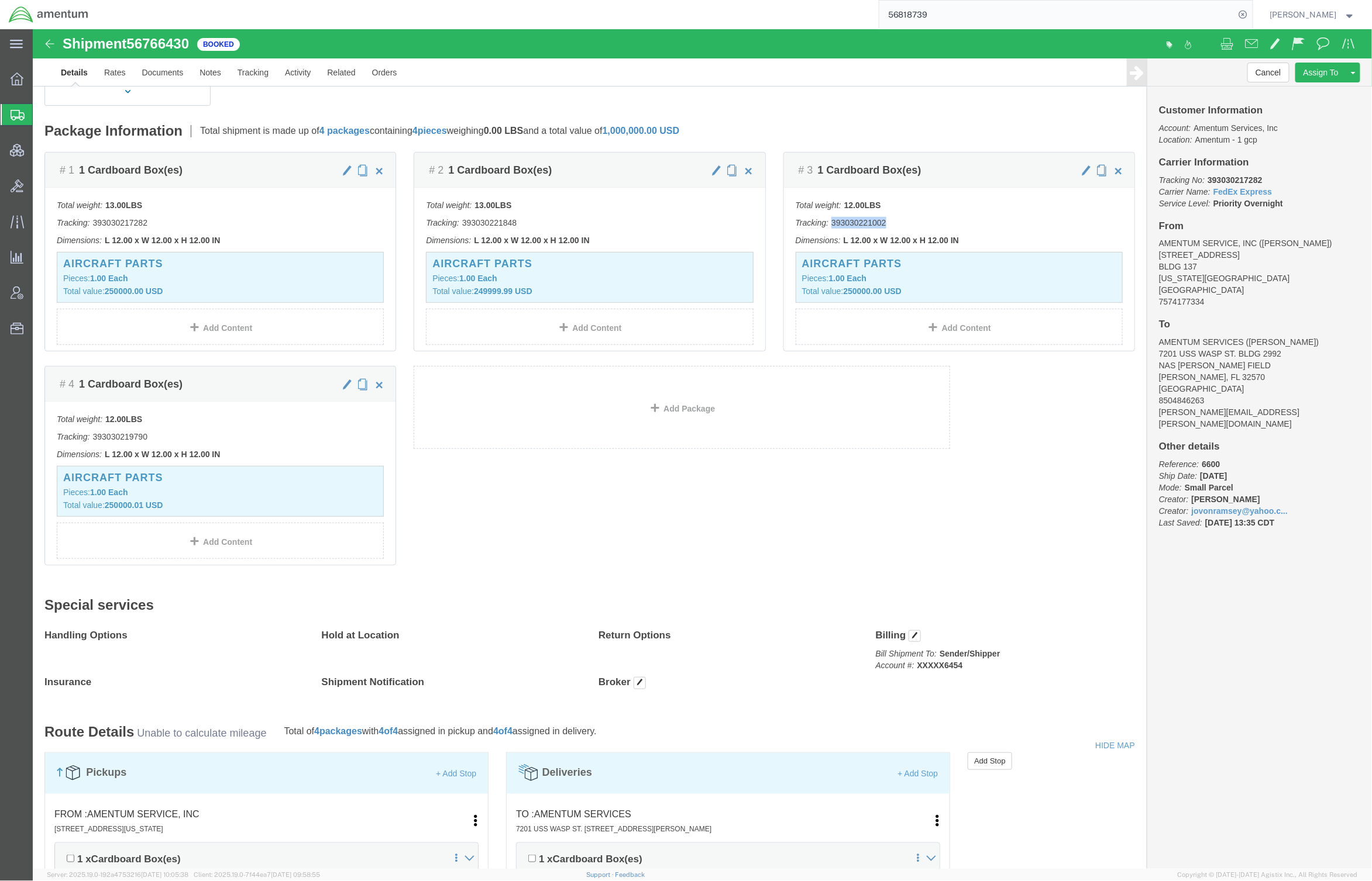
copy p "393030221002"
drag, startPoint x: 124, startPoint y: 409, endPoint x: 62, endPoint y: 410, distance: 62.0
click p "Tracking: 393030219790"
copy p "393030219790"
drag, startPoint x: 1102, startPoint y: 526, endPoint x: 1096, endPoint y: 526, distance: 6.0
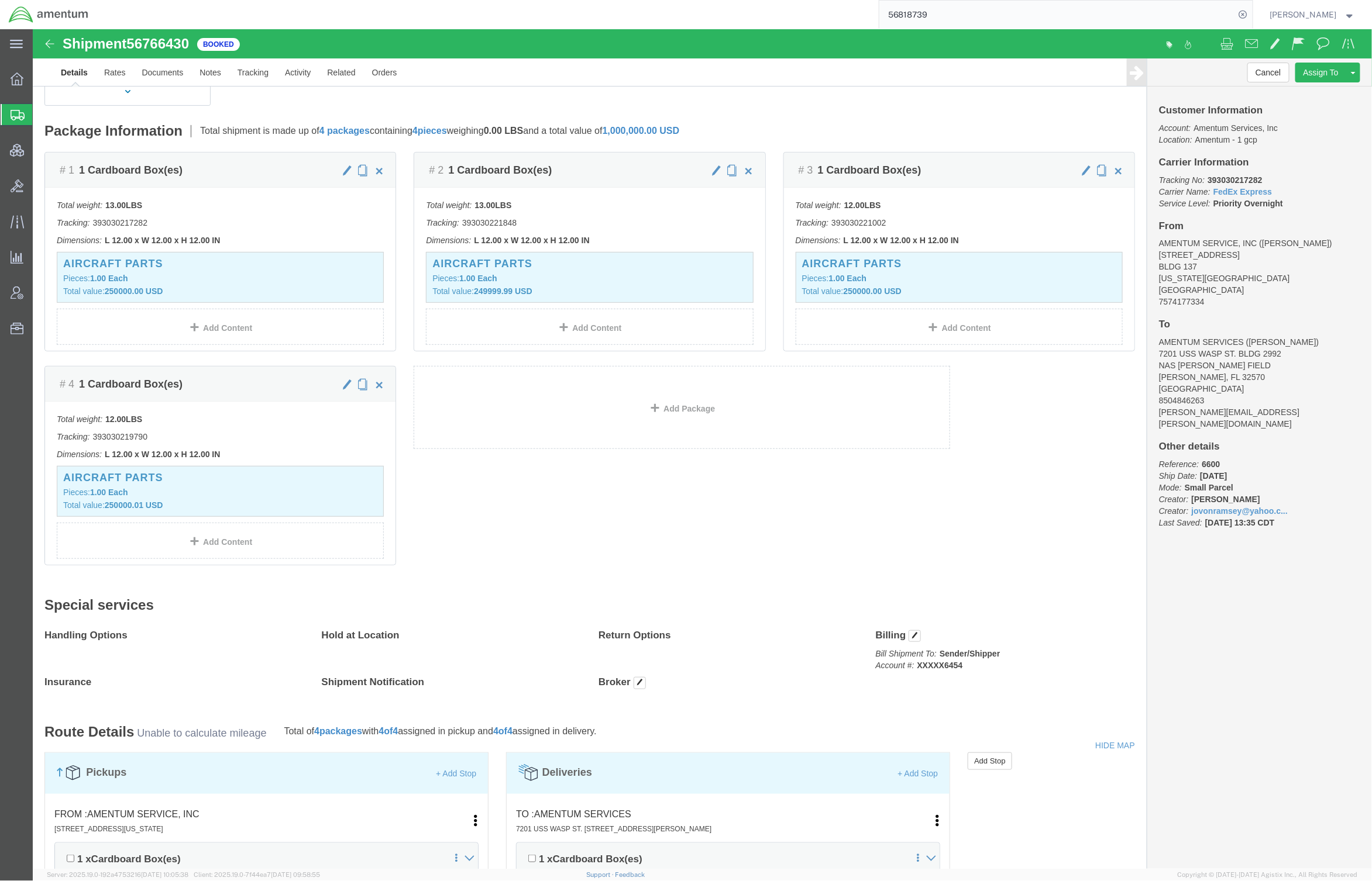
click div "# 1 1 Cardboard Box(es) Total weight: 13.00 LBS Tracking: 393030217282 Dimensio…"
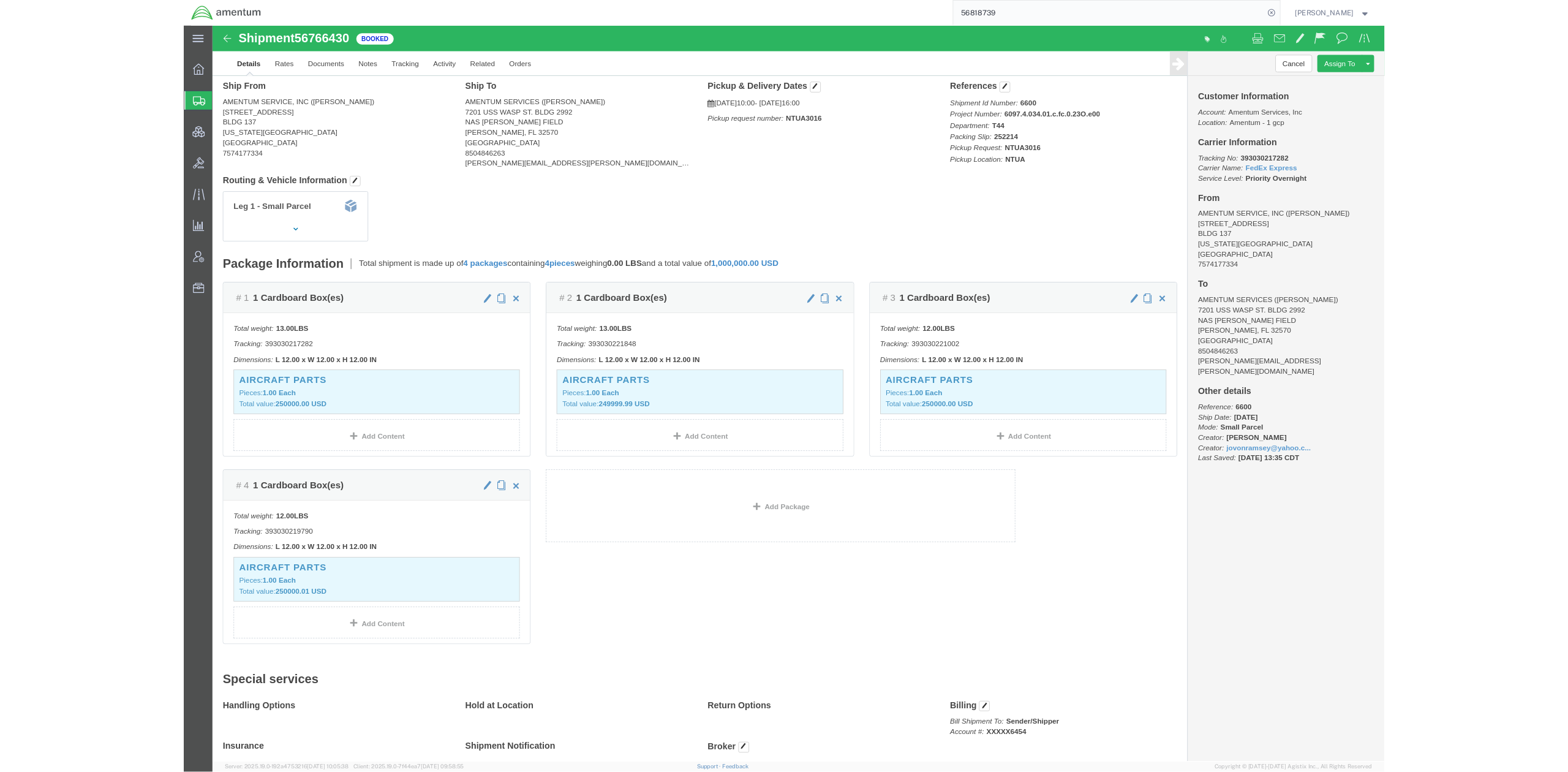
scroll to position [0, 0]
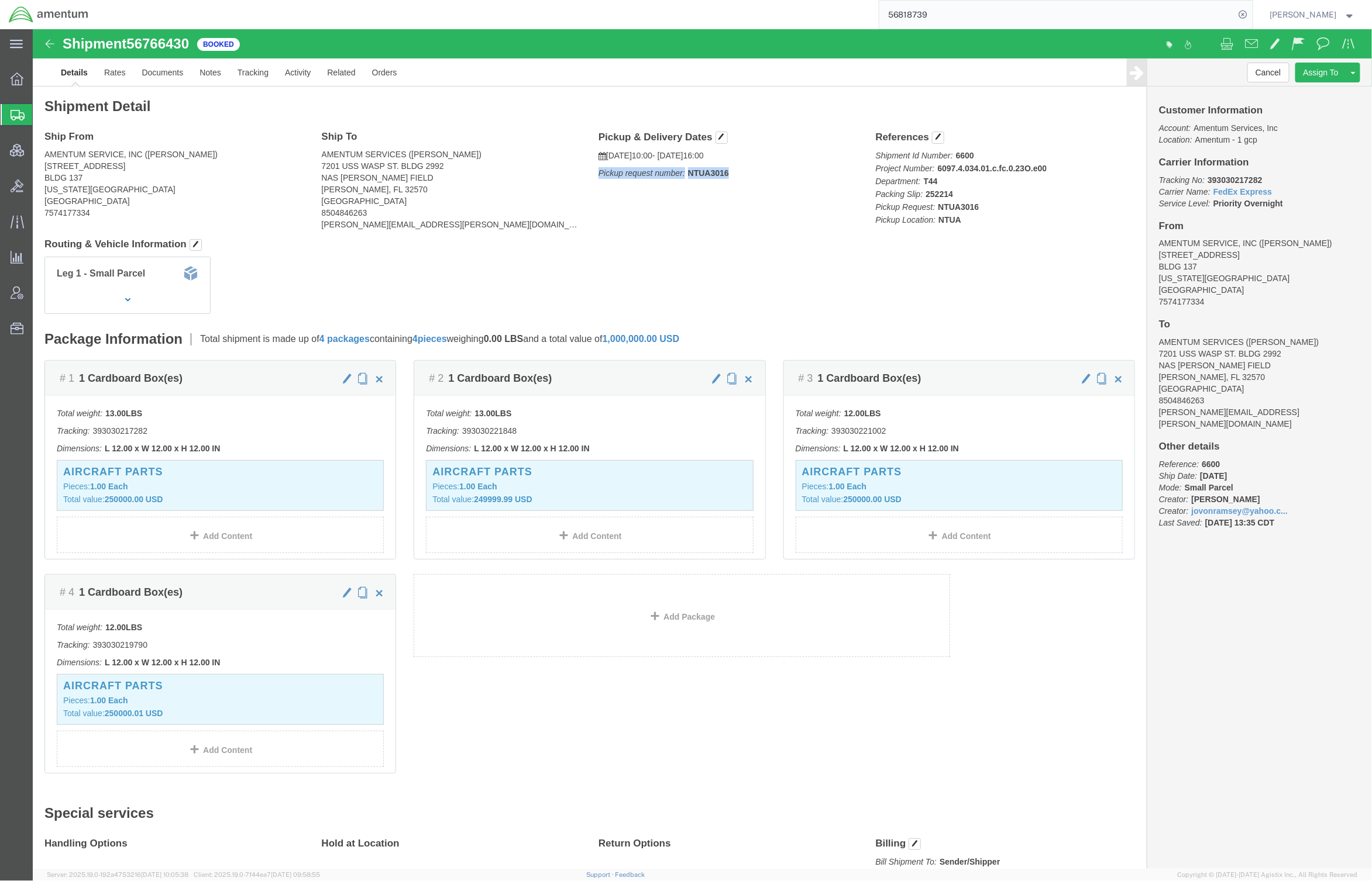
drag, startPoint x: 696, startPoint y: 142, endPoint x: 559, endPoint y: 148, distance: 137.1
click div "Pickup & Delivery Dates 09/10/2025 10:00 - 09/10/2025 16:00 Pickup request numb…"
copy p "Pickup request number: NTUA3016"
drag, startPoint x: 111, startPoint y: 123, endPoint x: -55, endPoint y: 123, distance: 166.0
click html "Shipment 56766430 Booked Details Rates Documents Notes Tracking Activity Relate…"
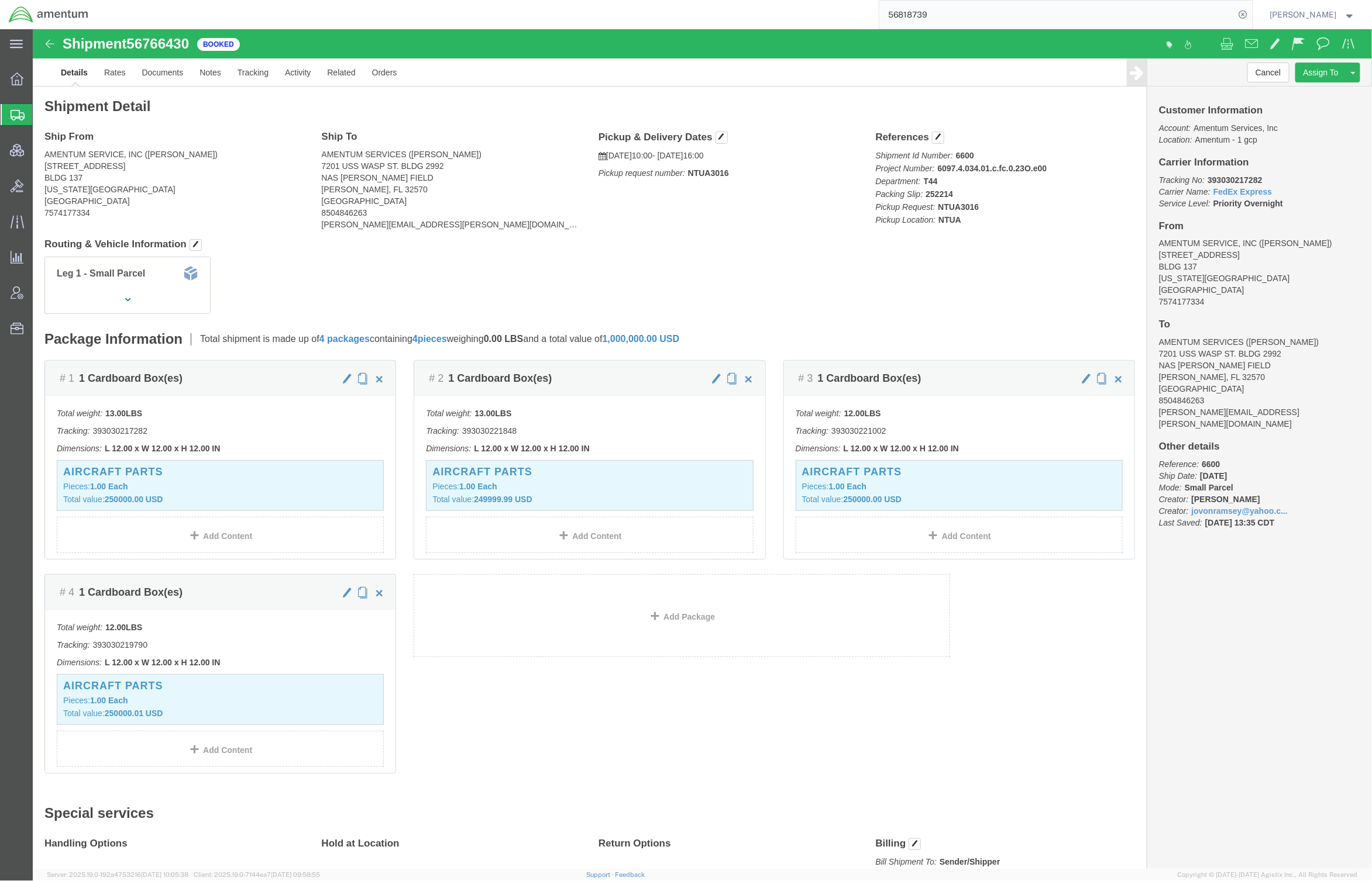
click address "AMENTUM SERVICE, INC (BRIAN POTTER) 783 D. AVE SFWSL BLDG 137 VIRGINIA BEACH, V…"
drag, startPoint x: 12, startPoint y: 128, endPoint x: 108, endPoint y: 124, distance: 96.1
click address "AMENTUM SERVICE, INC (BRIAN POTTER) 783 D. AVE SFWSL BLDG 137 VIRGINIA BEACH, V…"
copy address "AMENTUM SERVICE, INC"
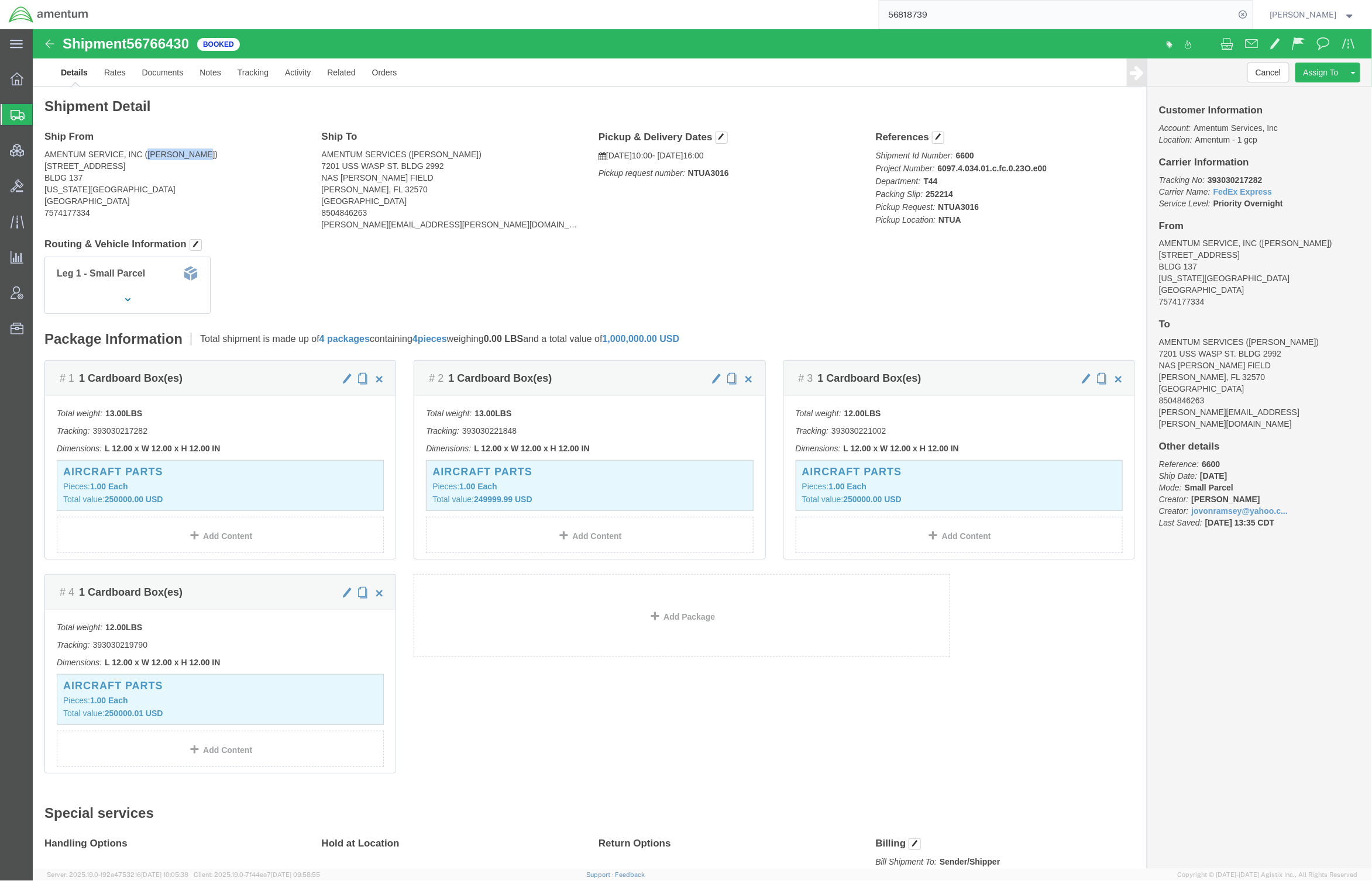
drag, startPoint x: 175, startPoint y: 123, endPoint x: 117, endPoint y: 124, distance: 58.0
click address "AMENTUM SERVICE, INC (BRIAN POTTER) 783 D. AVE SFWSL BLDG 137 VIRGINIA BEACH, V…"
copy address "BRIAN POTTER"
drag, startPoint x: 67, startPoint y: 181, endPoint x: 11, endPoint y: 184, distance: 56.1
click address "AMENTUM SERVICE, INC (BRIAN POTTER) 783 D. AVE SFWSL BLDG 137 VIRGINIA BEACH, V…"
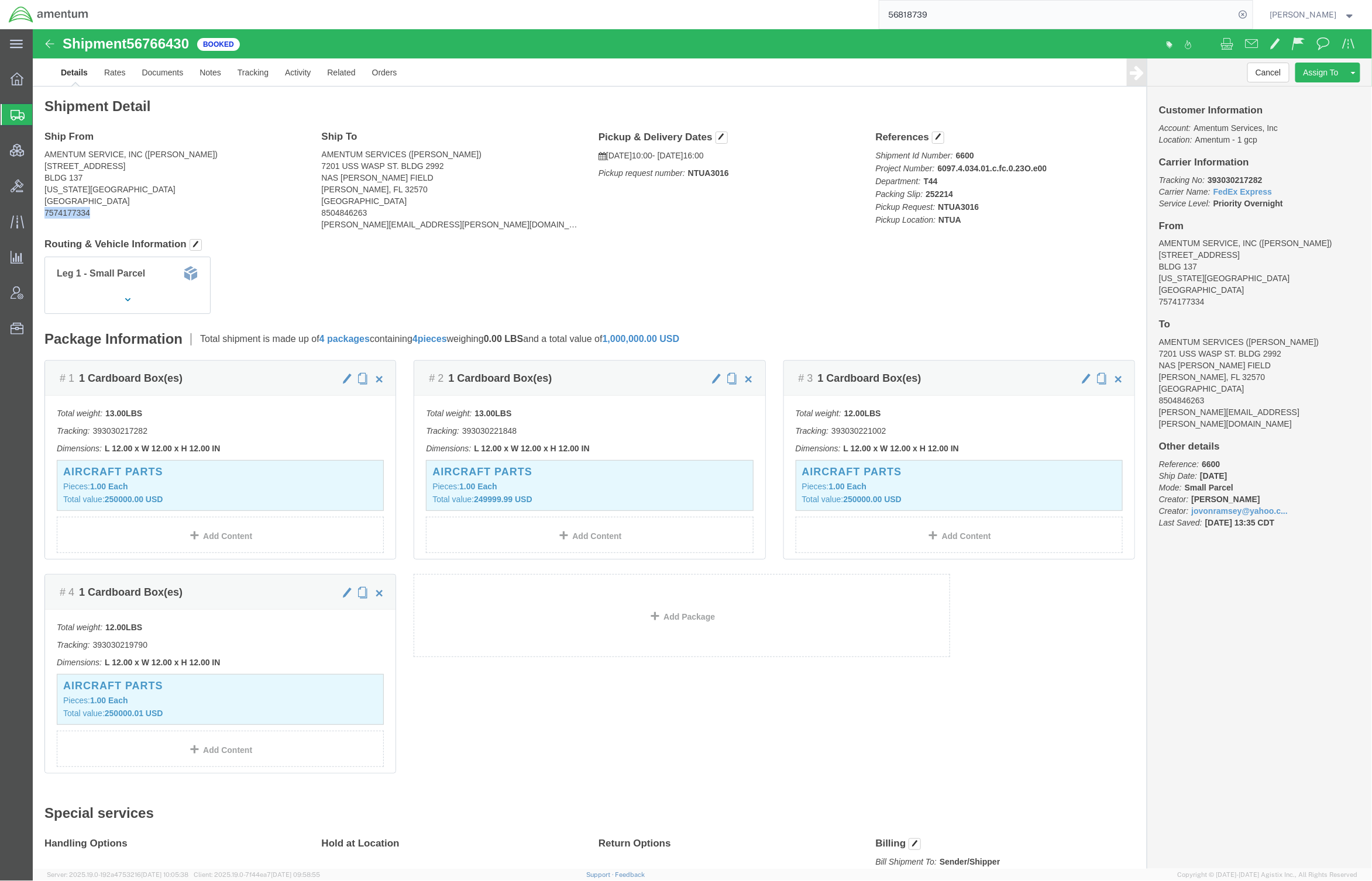
copy address "7574177334"
drag, startPoint x: 10, startPoint y: 135, endPoint x: 86, endPoint y: 133, distance: 76.0
click div "Ship From AMENTUM SERVICE, INC (BRIAN POTTER) 783 D. AVE SFWSL BLDG 137 VIRGINI…"
copy address "783 D. AVE SFWSL"
drag, startPoint x: 11, startPoint y: 149, endPoint x: 57, endPoint y: 149, distance: 46.0
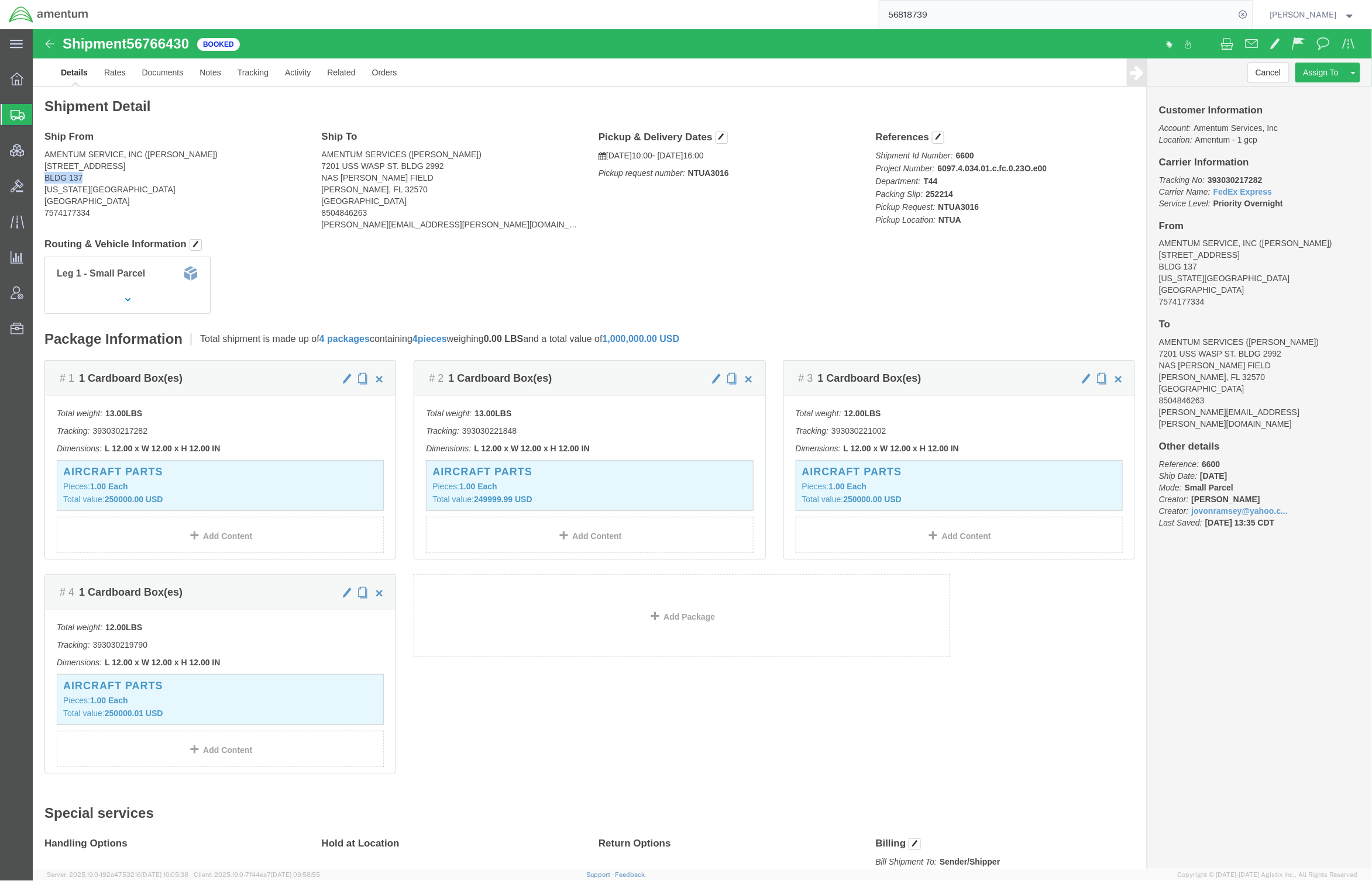
click address "AMENTUM SERVICE, INC (BRIAN POTTER) 783 D. AVE SFWSL BLDG 137 VIRGINIA BEACH, V…"
copy address "BLDG 137"
drag, startPoint x: 76, startPoint y: 156, endPoint x: -1, endPoint y: 156, distance: 77.0
click div "Shipment Detail Ship From AMENTUM SERVICE, INC (BRIAN POTTER) 783 D. AVE SFWSL …"
click link "Documents"
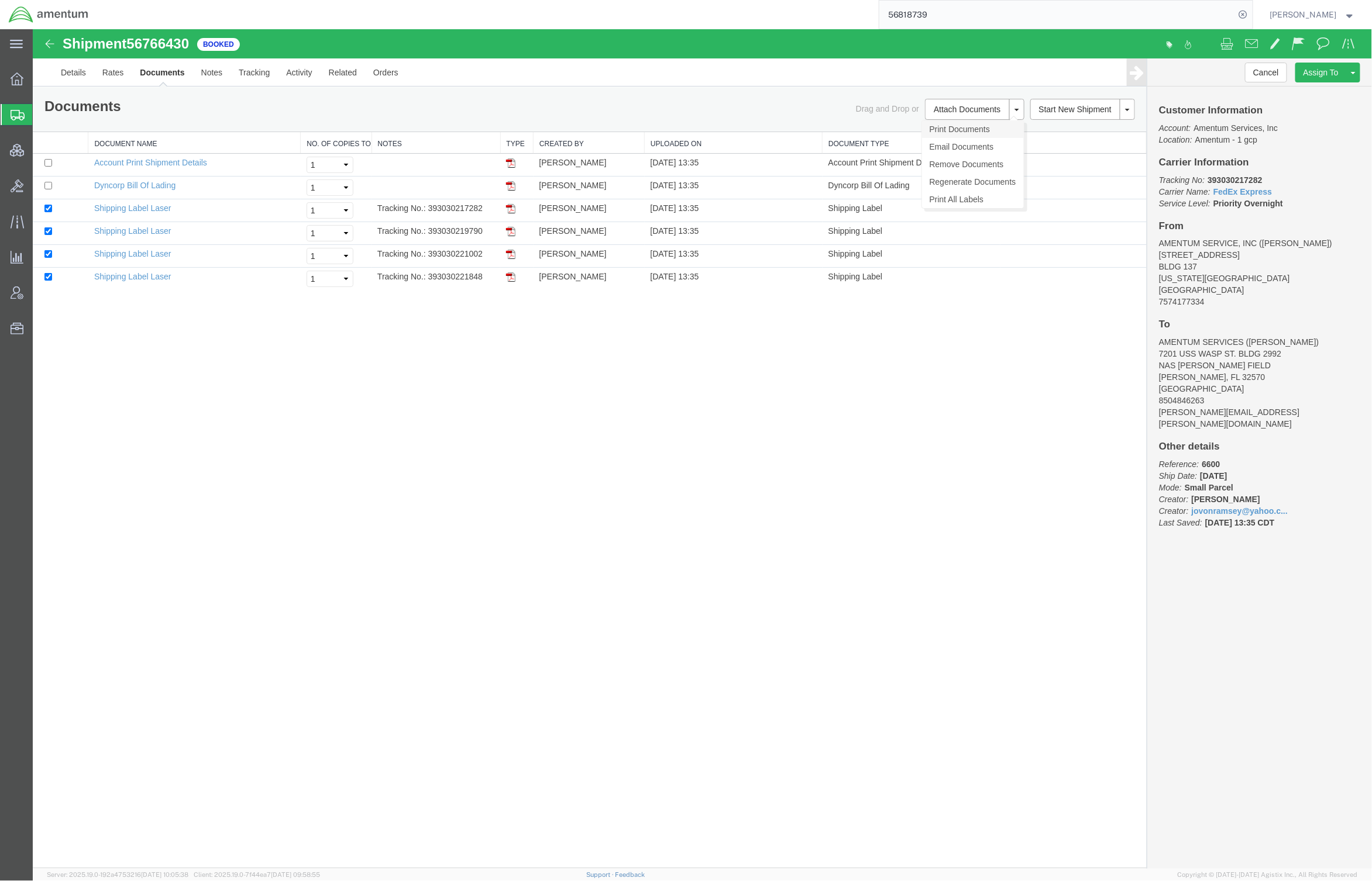
click at [973, 130] on link "Print Documents" at bounding box center [972, 129] width 102 height 17
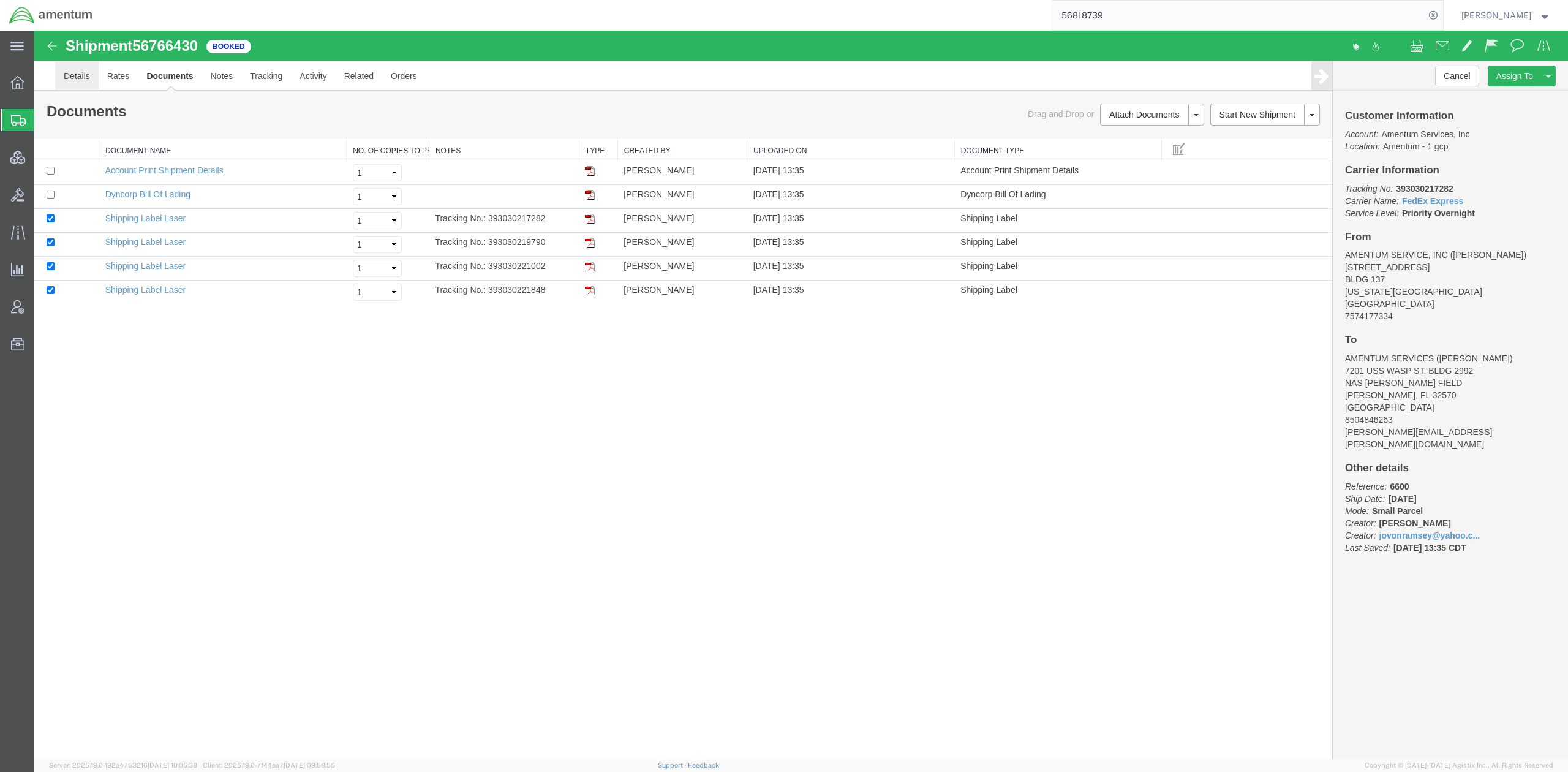
click at [73, 75] on link "Details" at bounding box center [77, 76] width 43 height 29
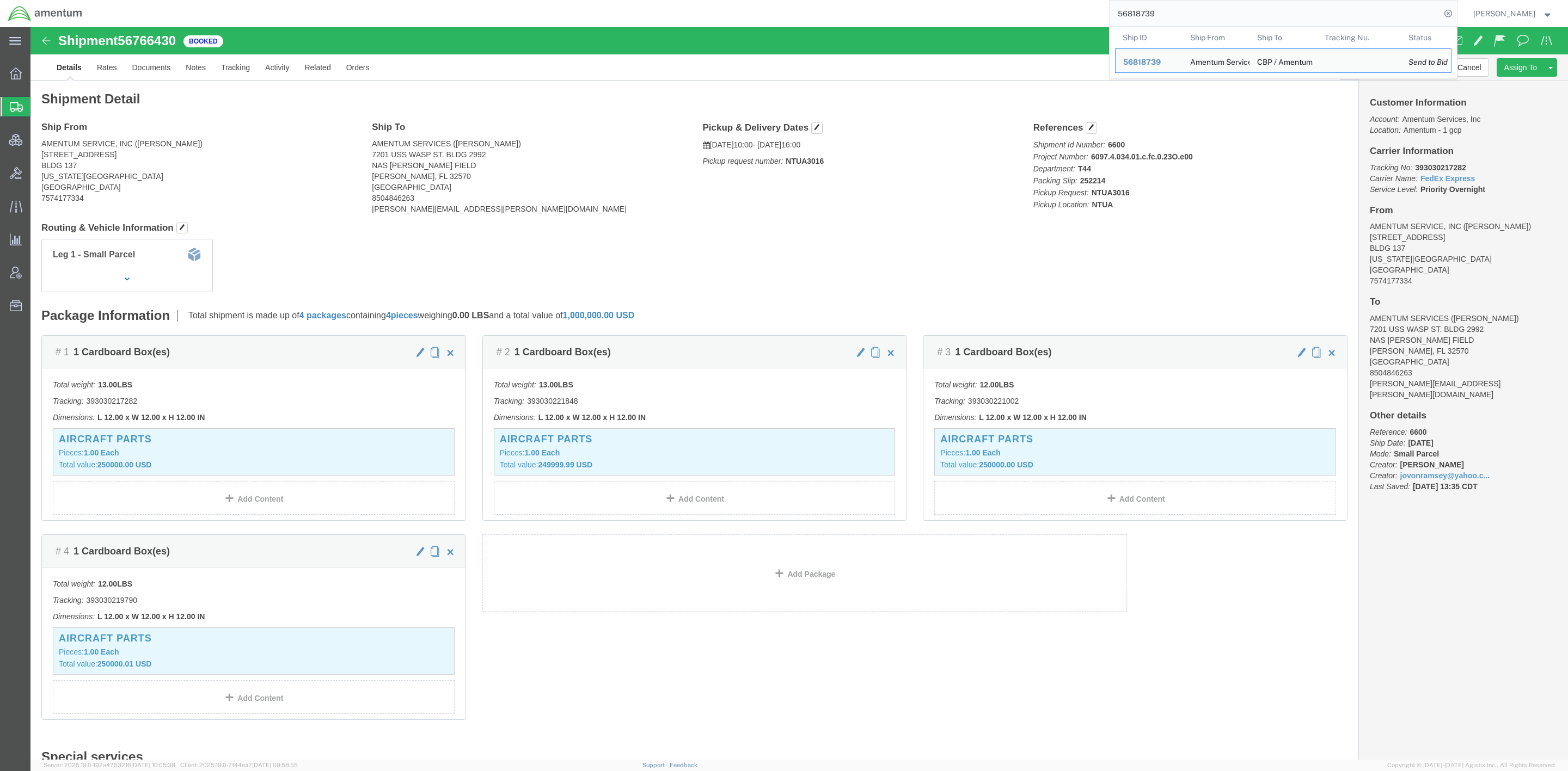
drag, startPoint x: 1170, startPoint y: 11, endPoint x: 1086, endPoint y: 8, distance: 84.1
click at [1086, 8] on div "56818739 Ship ID Ship From Ship To Tracking Nu. Status Ship ID 56818739 Ship Fr…" at bounding box center [773, 14] width 1366 height 27
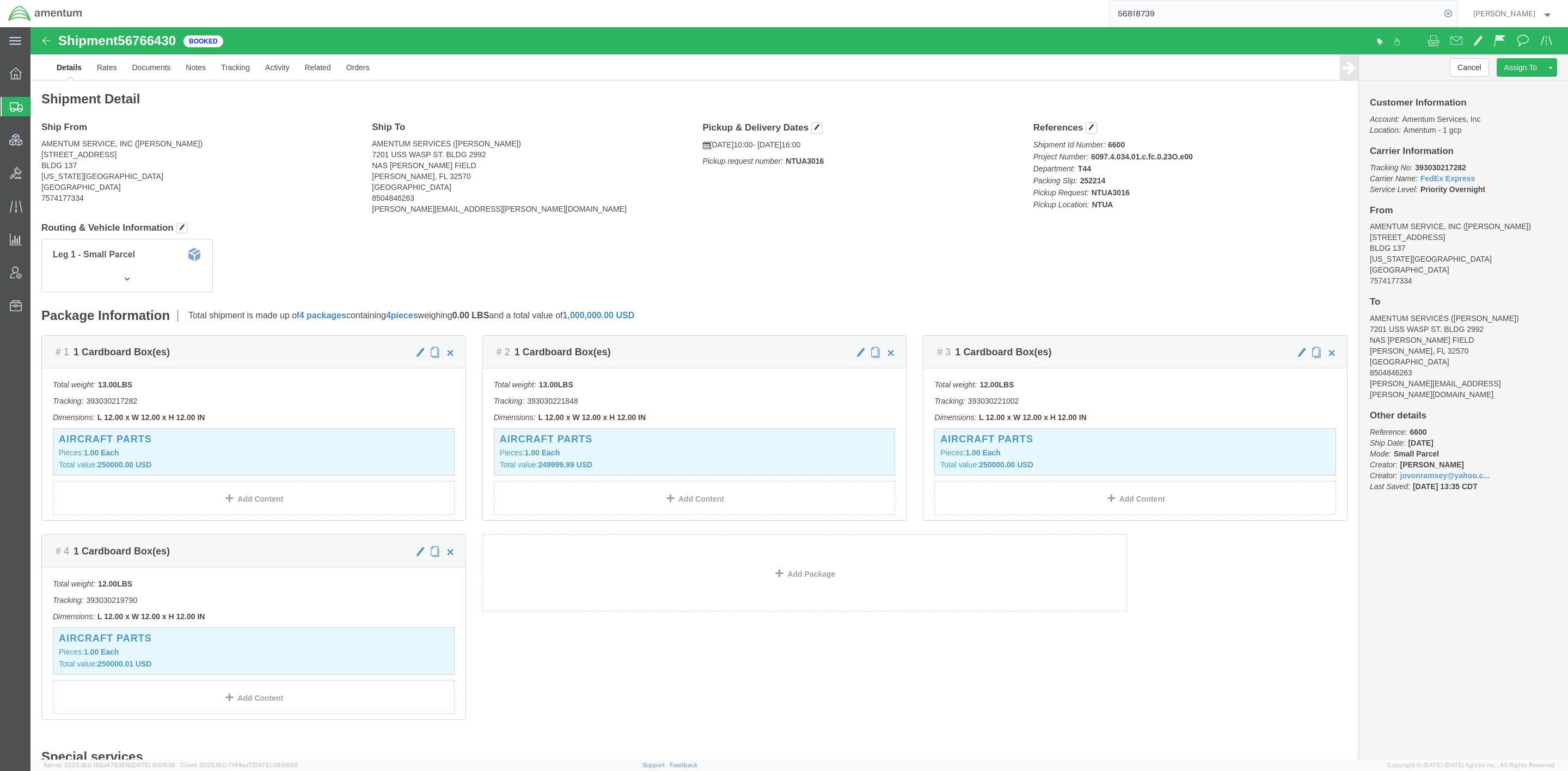
paste input "884267469254"
type input "884267469254"
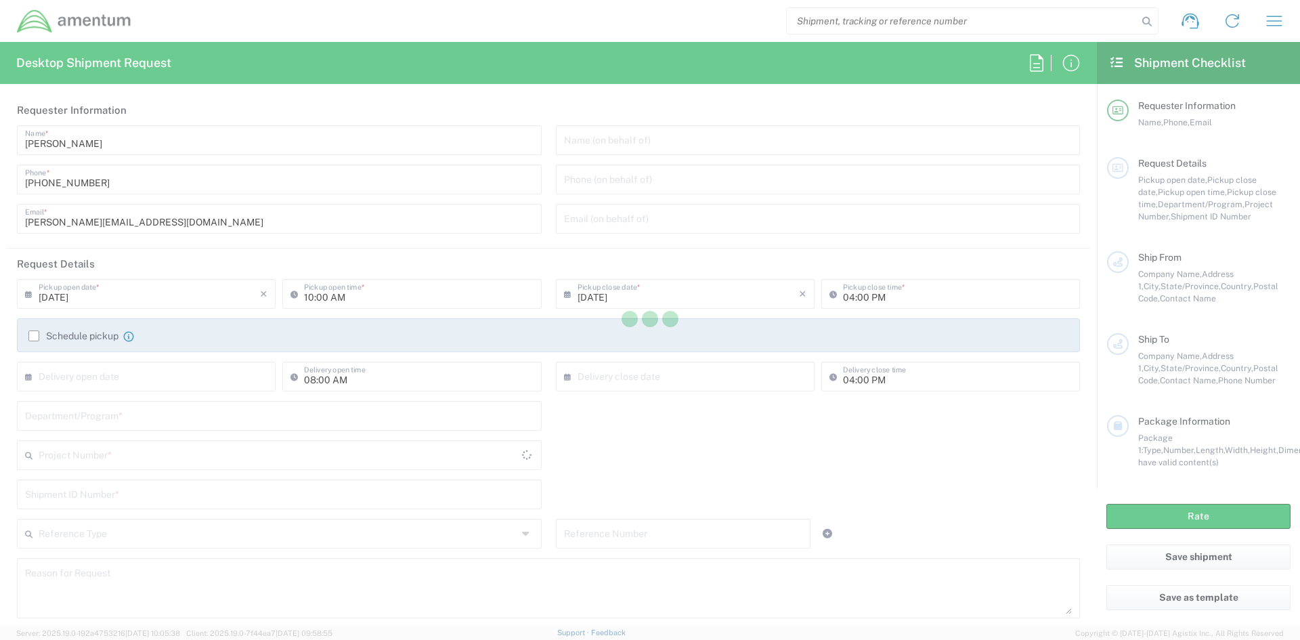
type input "[GEOGRAPHIC_DATA]"
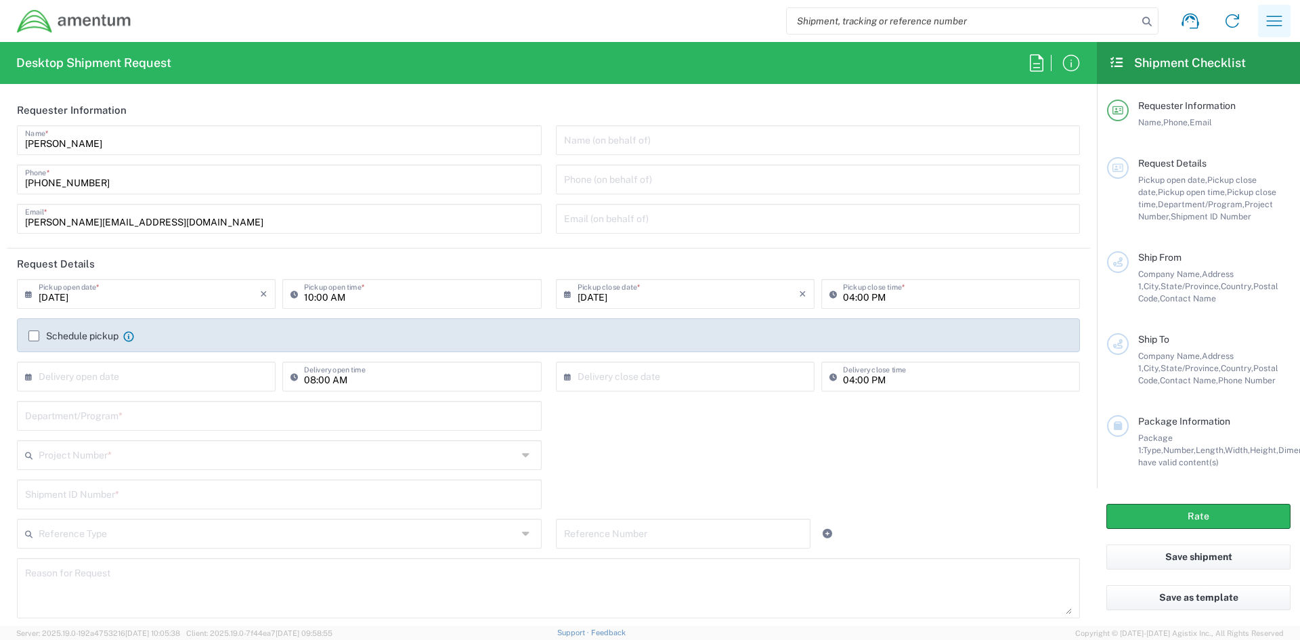
click at [1264, 21] on icon "button" at bounding box center [1274, 21] width 22 height 22
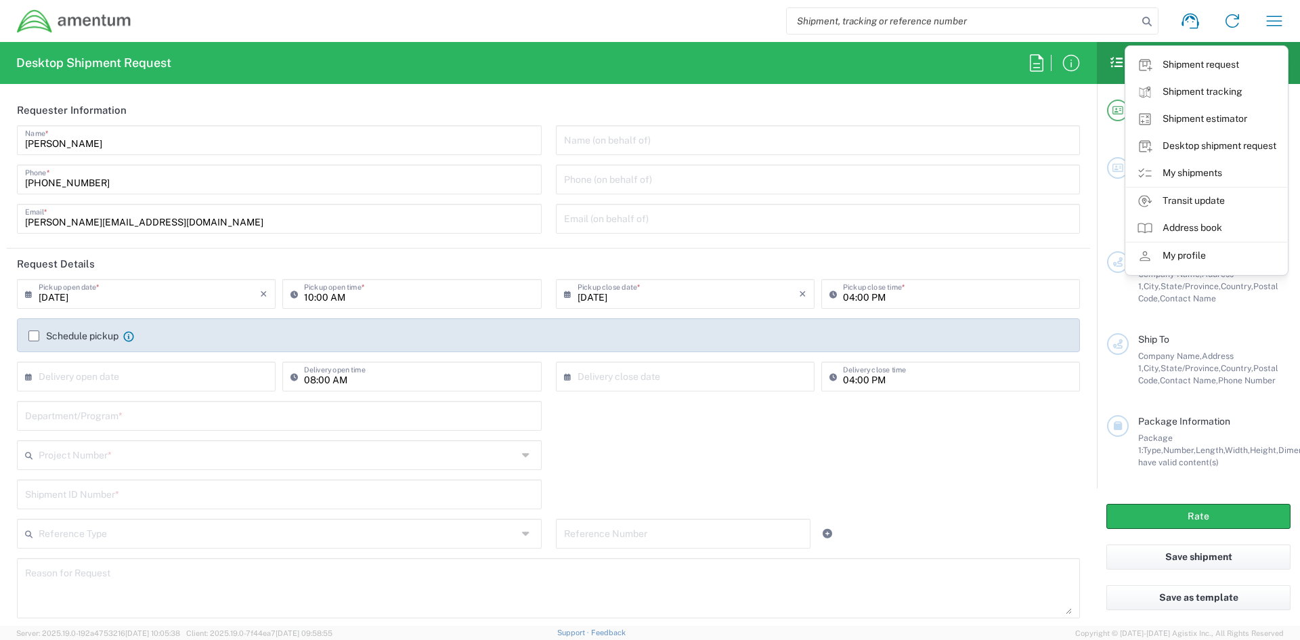
click at [1201, 263] on link "My profile" at bounding box center [1206, 255] width 161 height 27
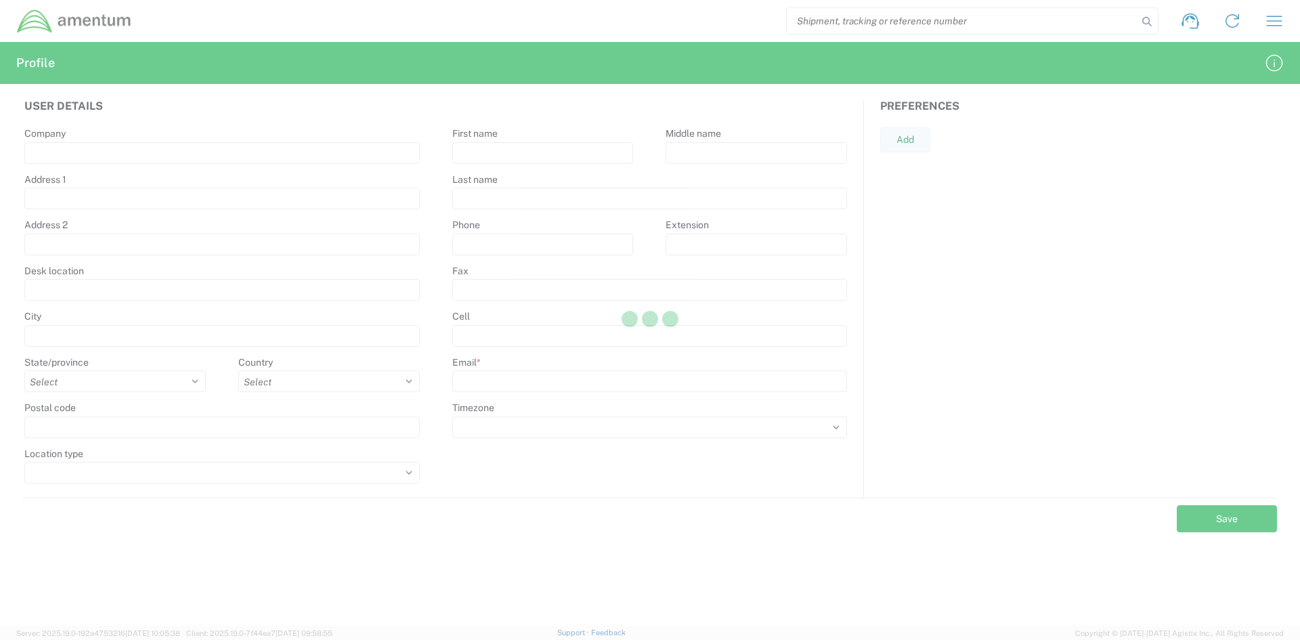
type input "Amentum Services, Inc"
select select
select select "US"
select select
type input "Jason"
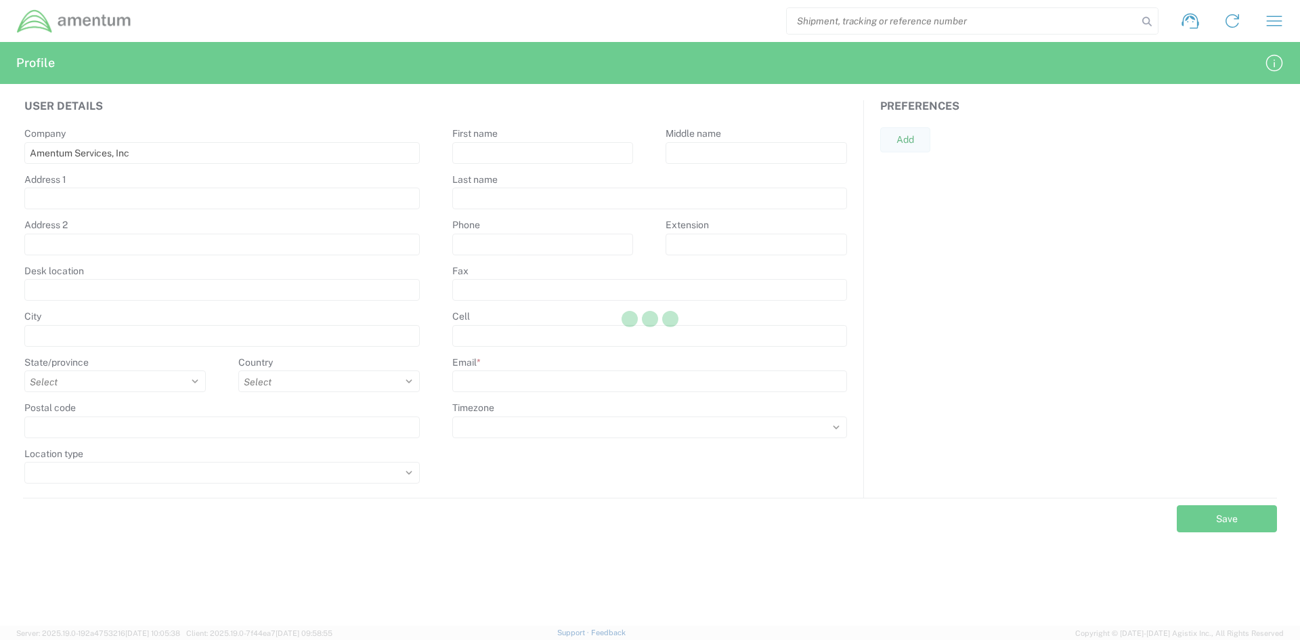
type input "Champagne"
type input "+1-817-224-7489"
type input "jason.champagne2@amentum.com"
select select
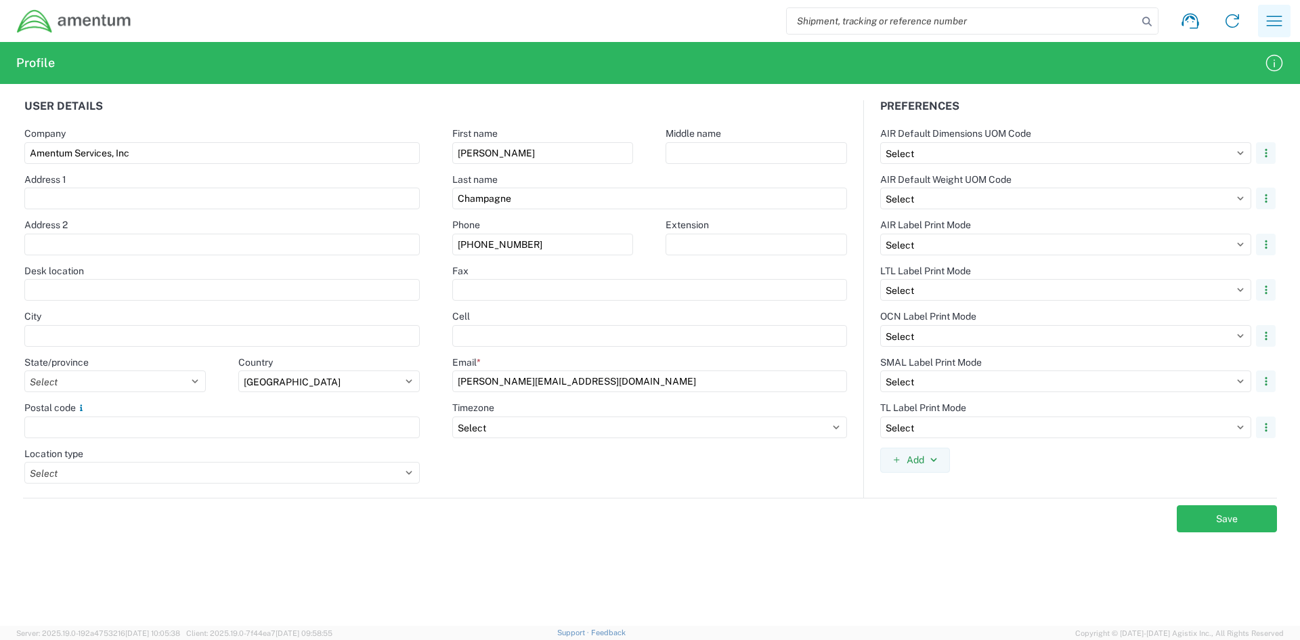
click at [1275, 27] on icon "button" at bounding box center [1274, 21] width 22 height 22
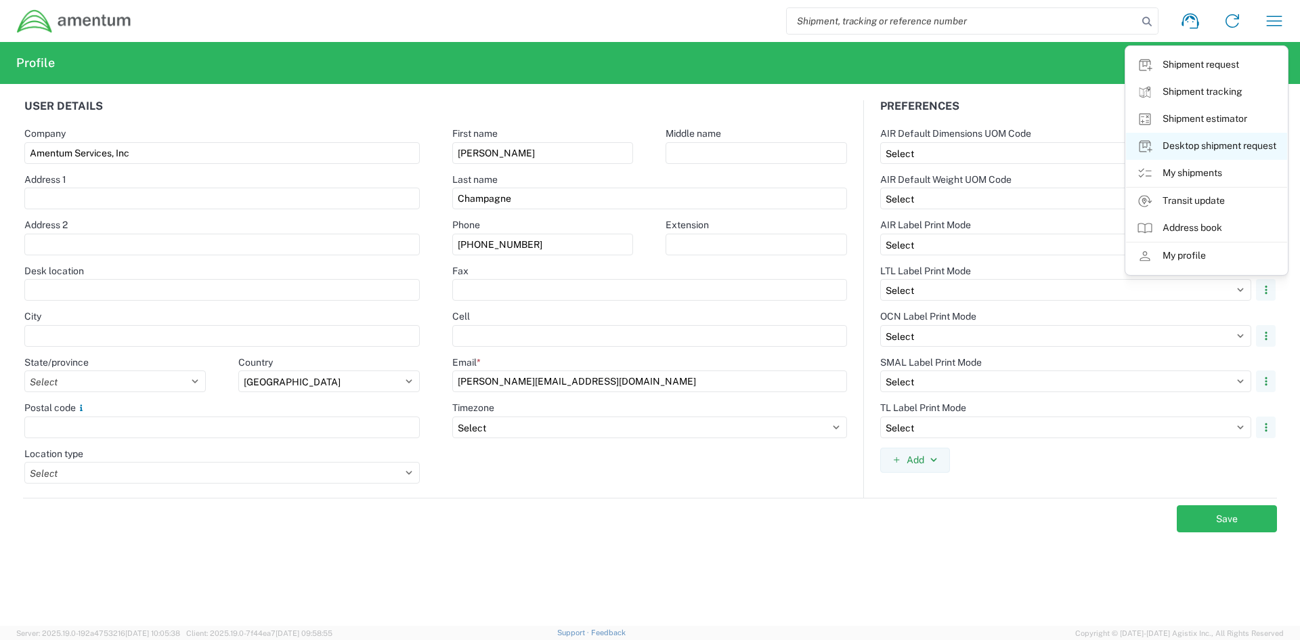
click at [1195, 146] on link "Desktop shipment request" at bounding box center [1206, 146] width 161 height 27
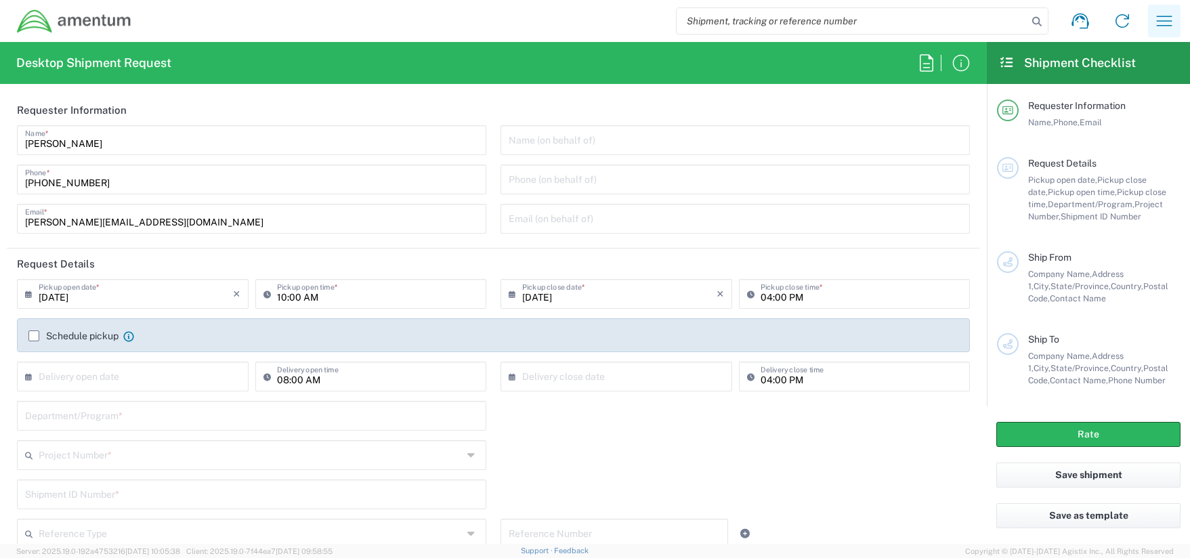
click at [1159, 18] on icon "button" at bounding box center [1164, 21] width 22 height 22
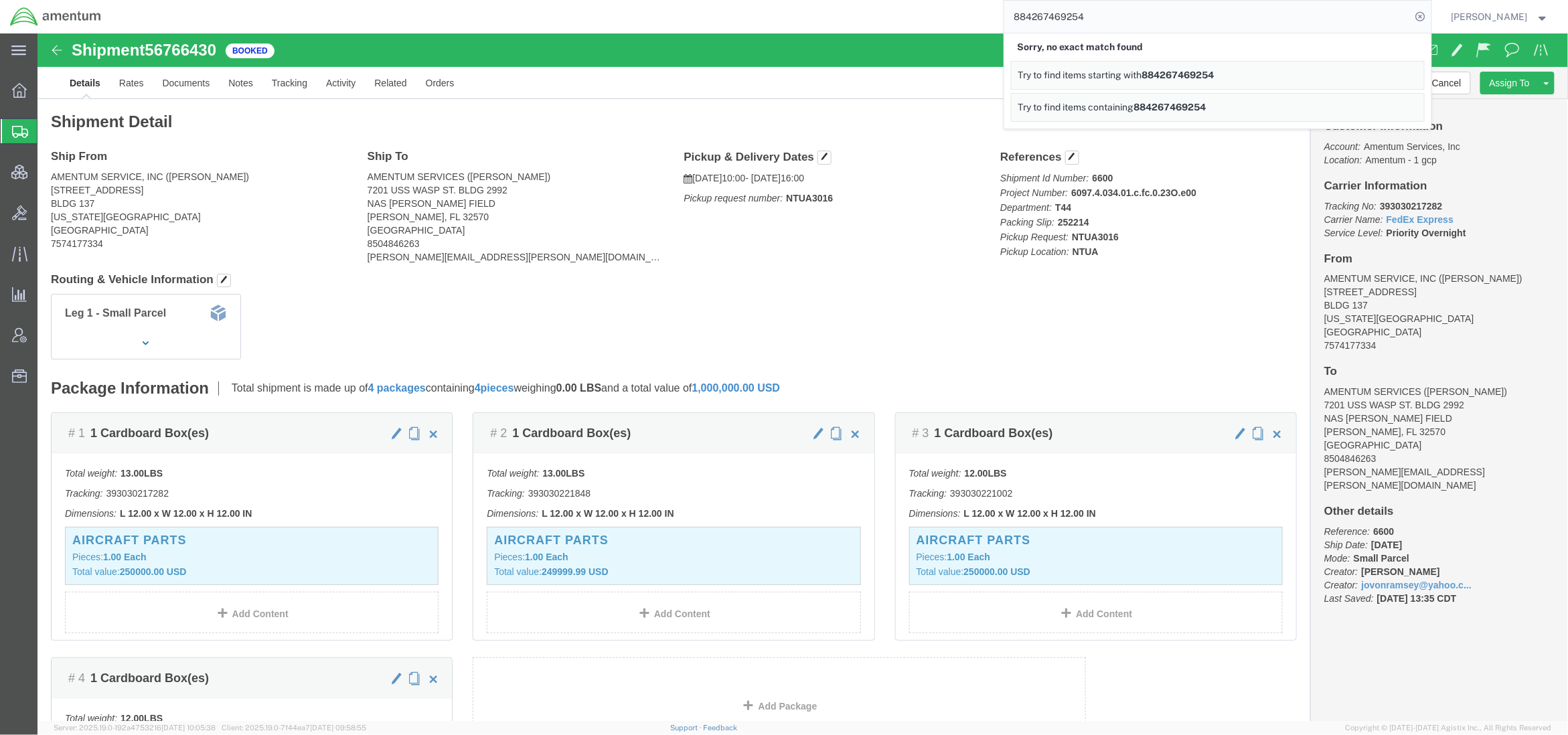
drag, startPoint x: 1093, startPoint y: 19, endPoint x: 946, endPoint y: 5, distance: 147.7
click at [946, 5] on div "884267469254 Sorry, no exact match found Try to find items starting with 884267…" at bounding box center [770, 17] width 1320 height 34
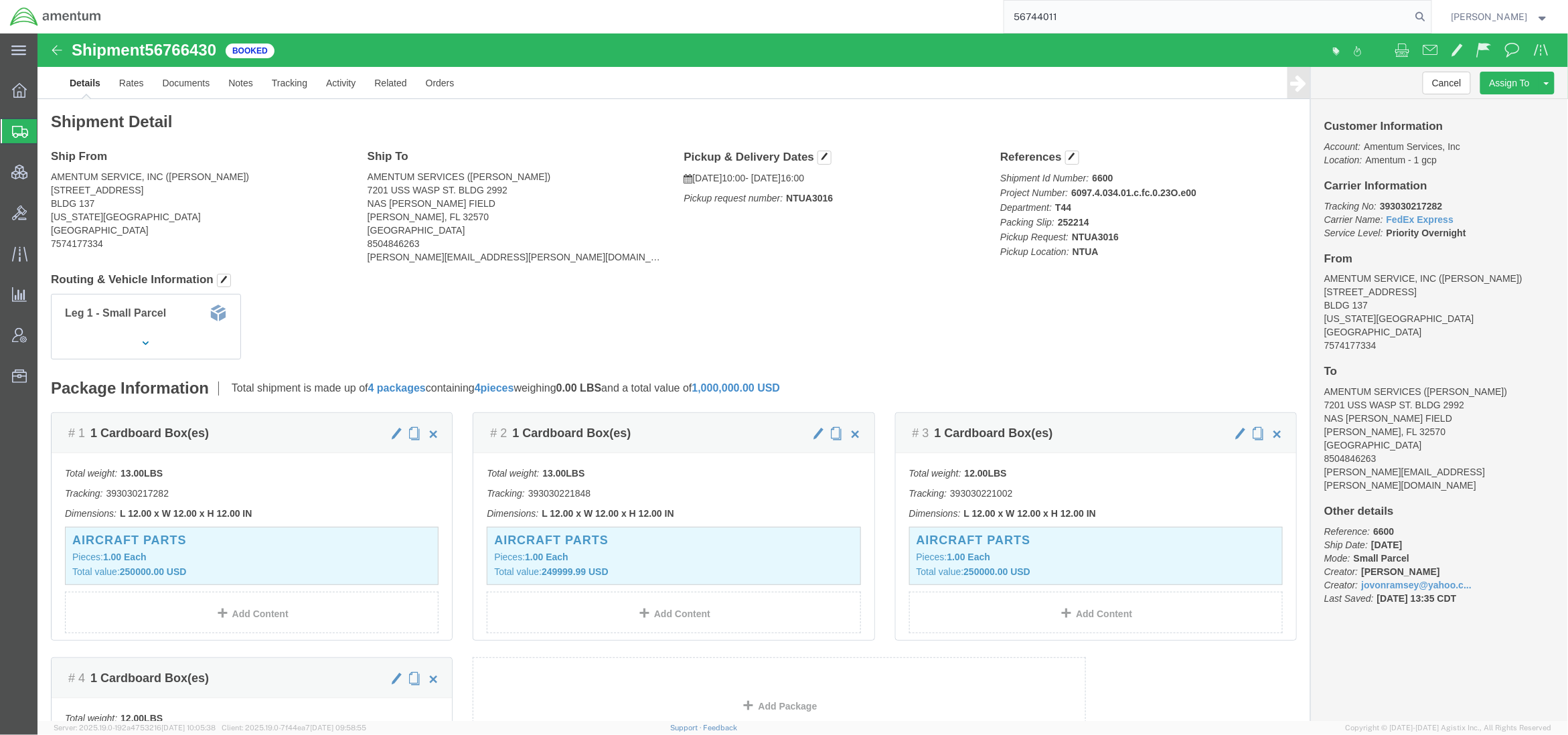
type input "56744011"
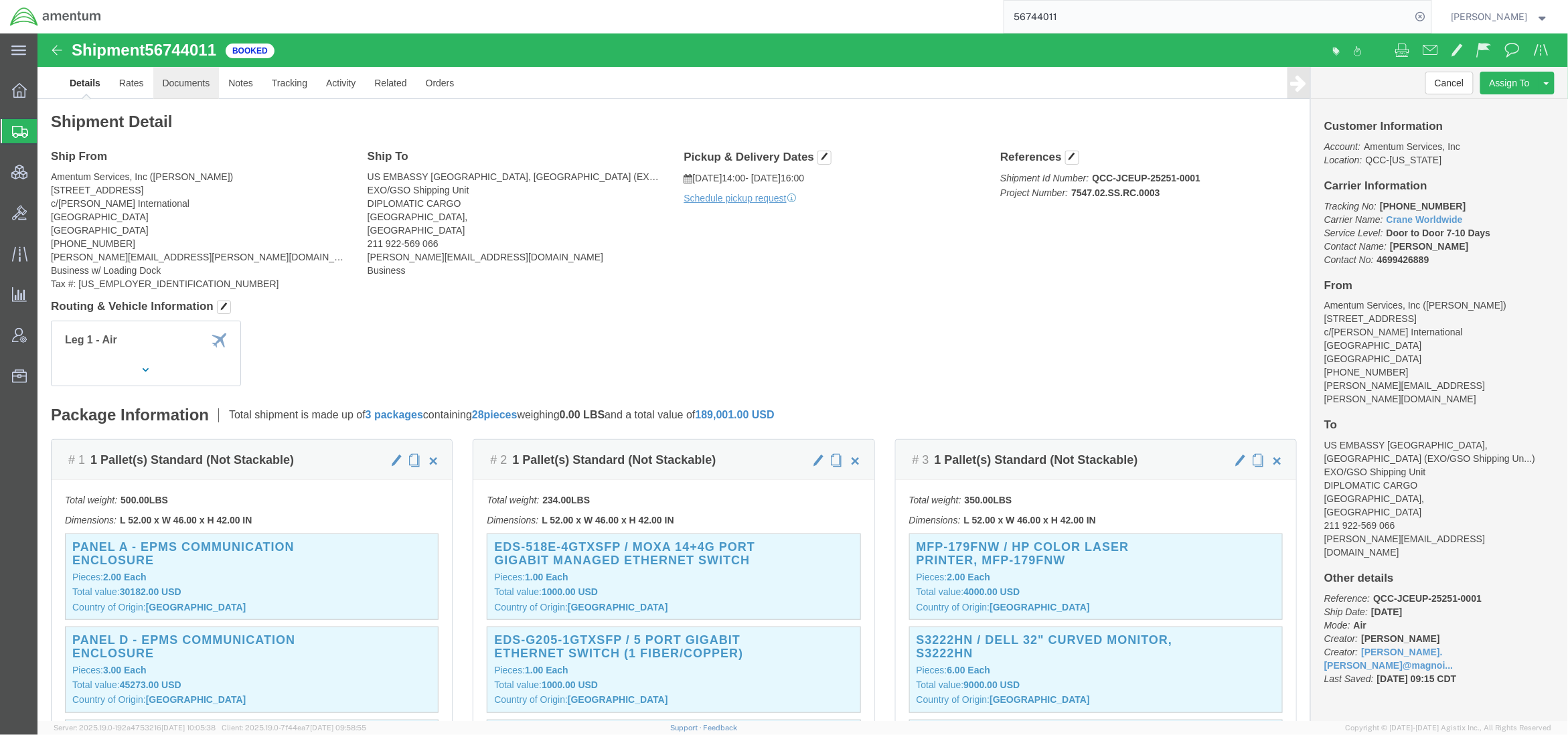
click link "Documents"
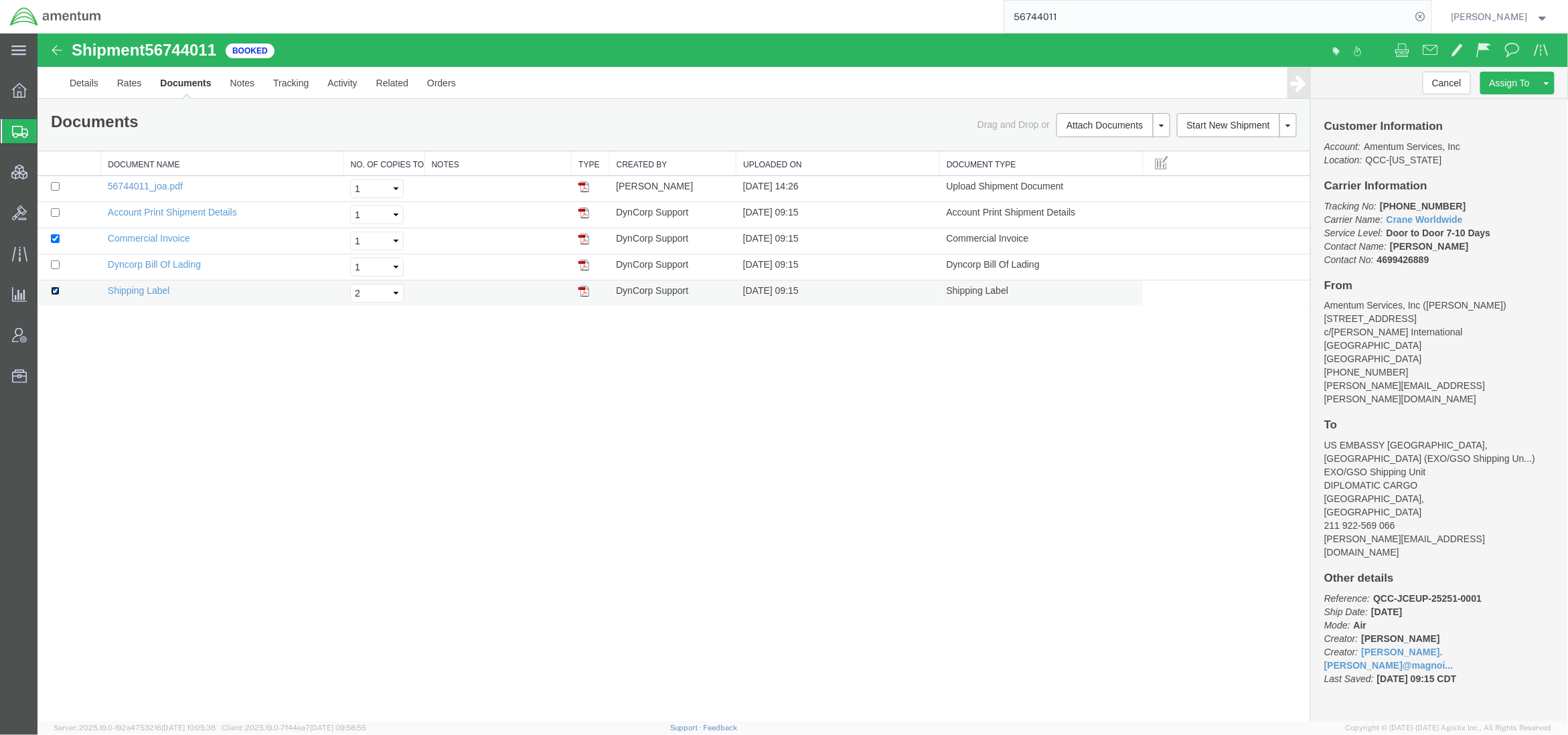
click at [53, 292] on input "checkbox" at bounding box center [54, 290] width 9 height 9
checkbox input "false"
click at [52, 268] on input "checkbox" at bounding box center [54, 264] width 9 height 9
checkbox input "true"
click at [1079, 148] on link "Print Documents" at bounding box center [1110, 147] width 117 height 20
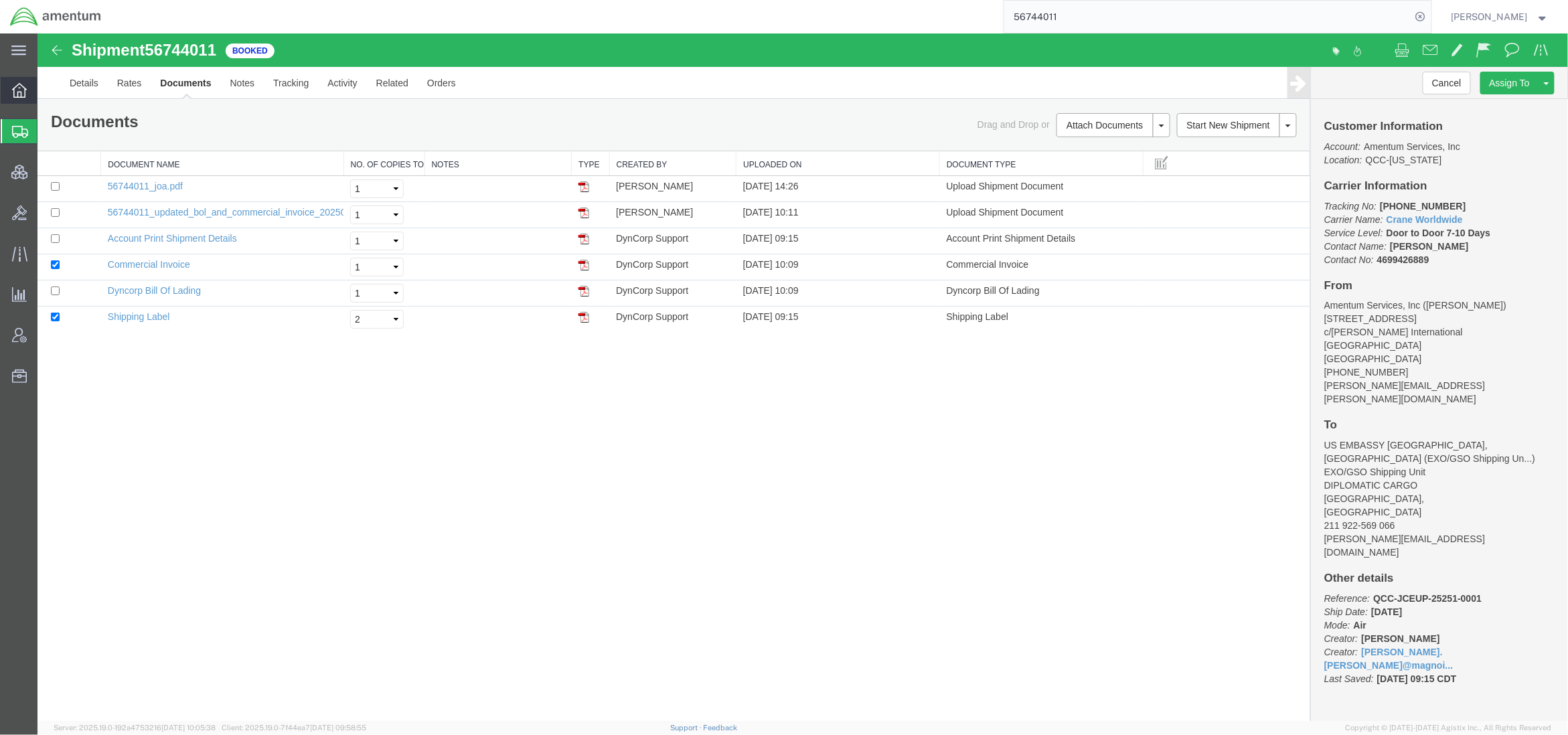
click at [46, 94] on span "Overview" at bounding box center [41, 90] width 9 height 27
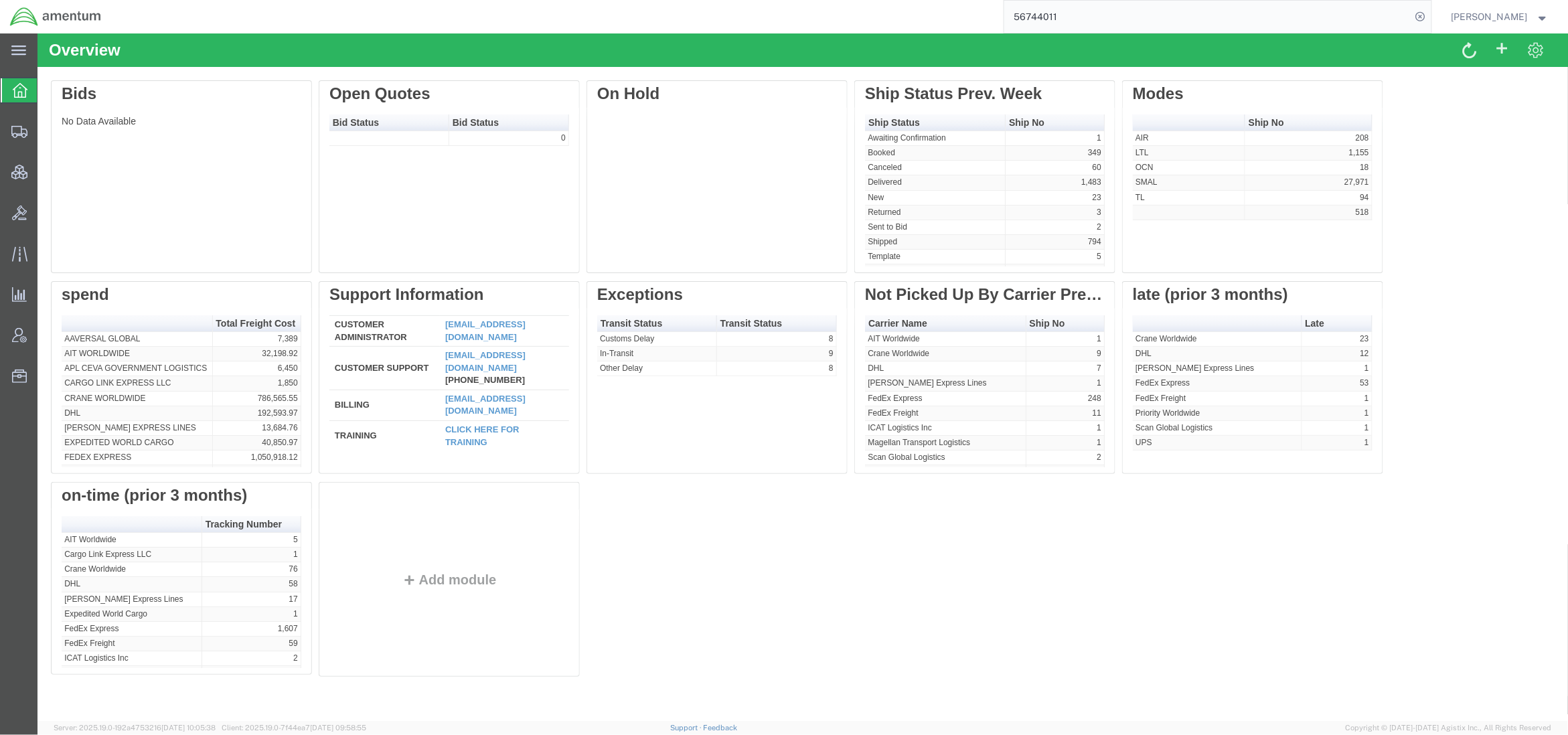
click at [1532, 22] on span "[PERSON_NAME]" at bounding box center [1500, 16] width 98 height 15
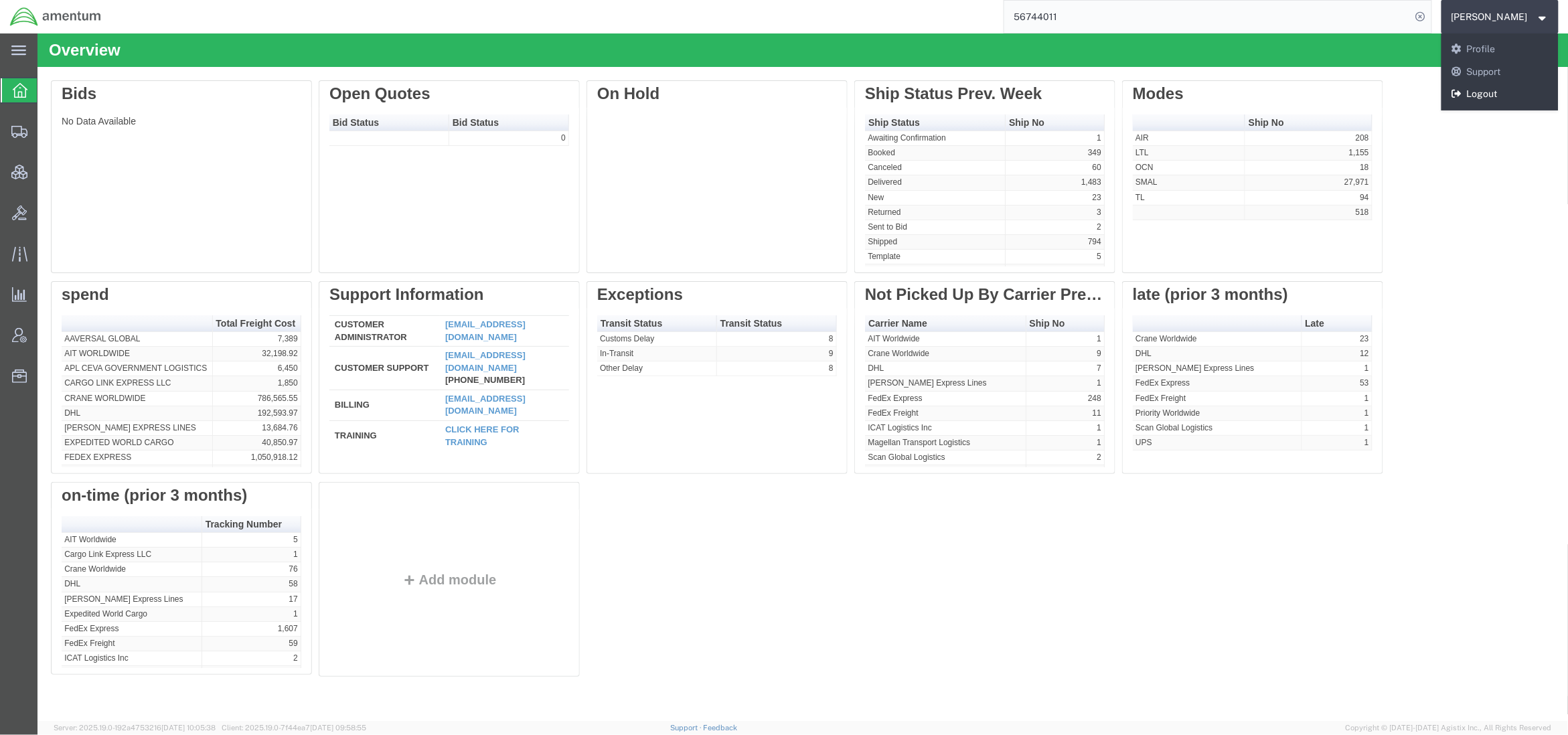
click at [1498, 101] on link "Logout" at bounding box center [1500, 94] width 118 height 23
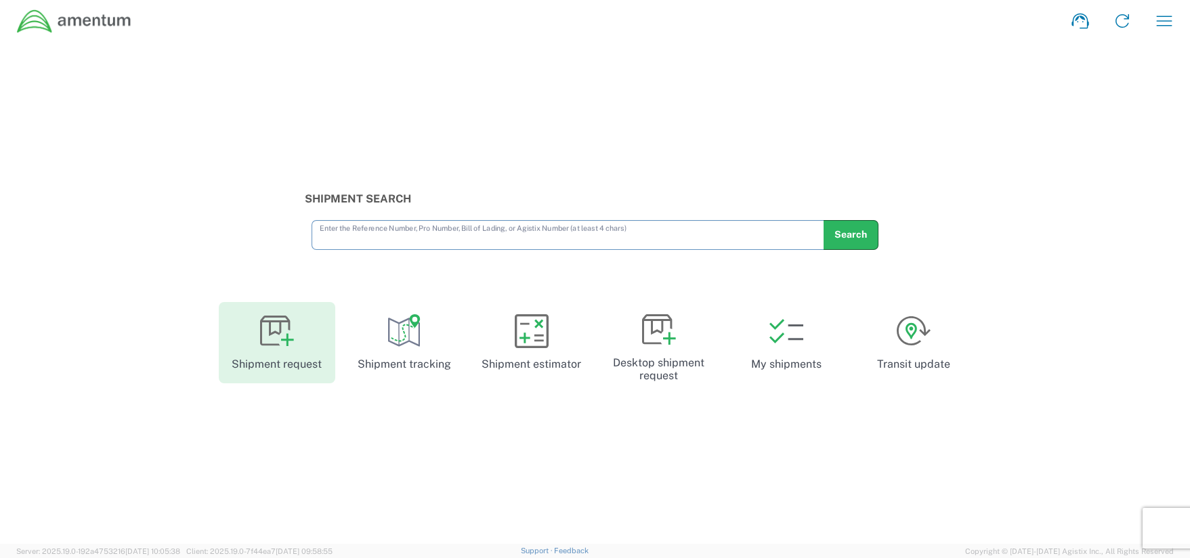
click at [303, 362] on link "Shipment request" at bounding box center [277, 342] width 116 height 81
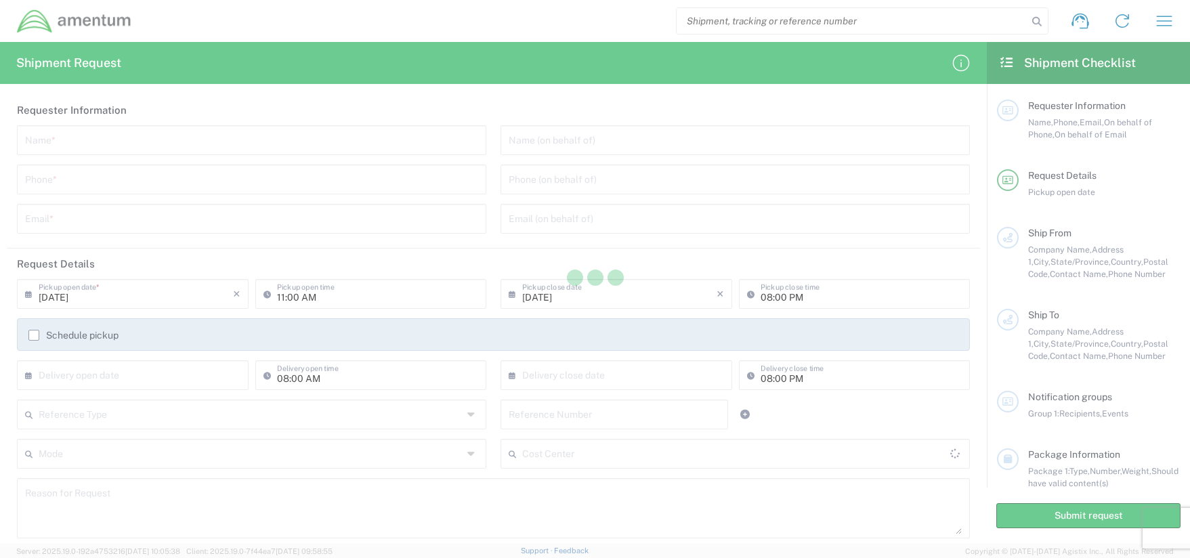
type input "[GEOGRAPHIC_DATA]"
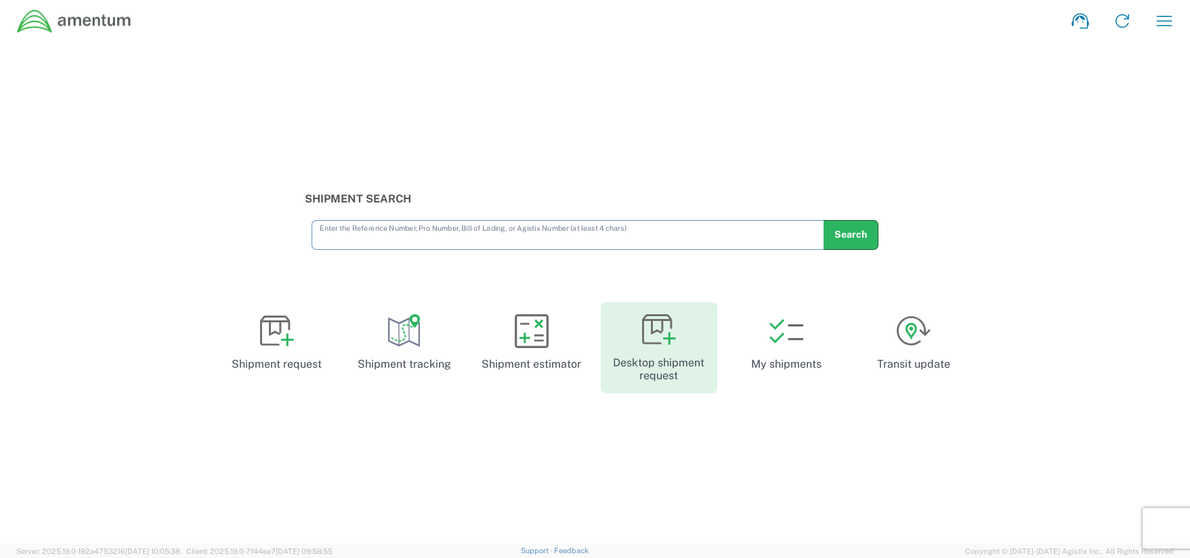
click at [638, 344] on link "Desktop shipment request" at bounding box center [659, 347] width 116 height 91
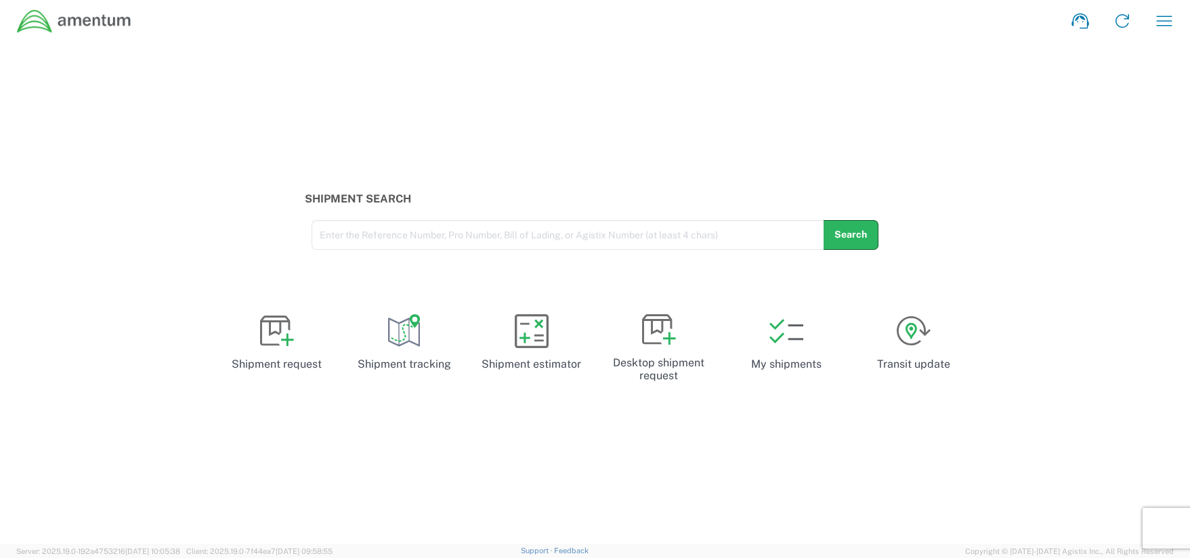
drag, startPoint x: 391, startPoint y: 331, endPoint x: 710, endPoint y: 480, distance: 352.0
click at [714, 490] on div "Shipment Search Enter the Reference Number, Pro Number, Bill of Lading, or Agis…" at bounding box center [595, 293] width 1190 height 502
drag, startPoint x: 536, startPoint y: 2, endPoint x: 468, endPoint y: 414, distance: 417.2
click at [463, 416] on div "Shipment Search Enter the Reference Number, Pro Number, Bill of Lading, or Agis…" at bounding box center [595, 293] width 1190 height 502
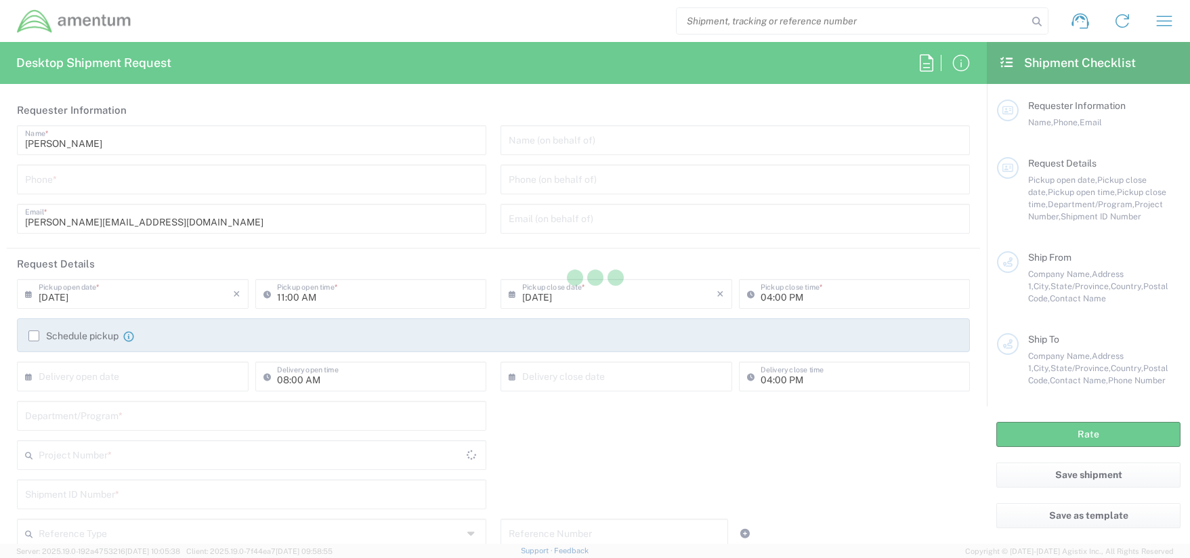
type input "[GEOGRAPHIC_DATA]"
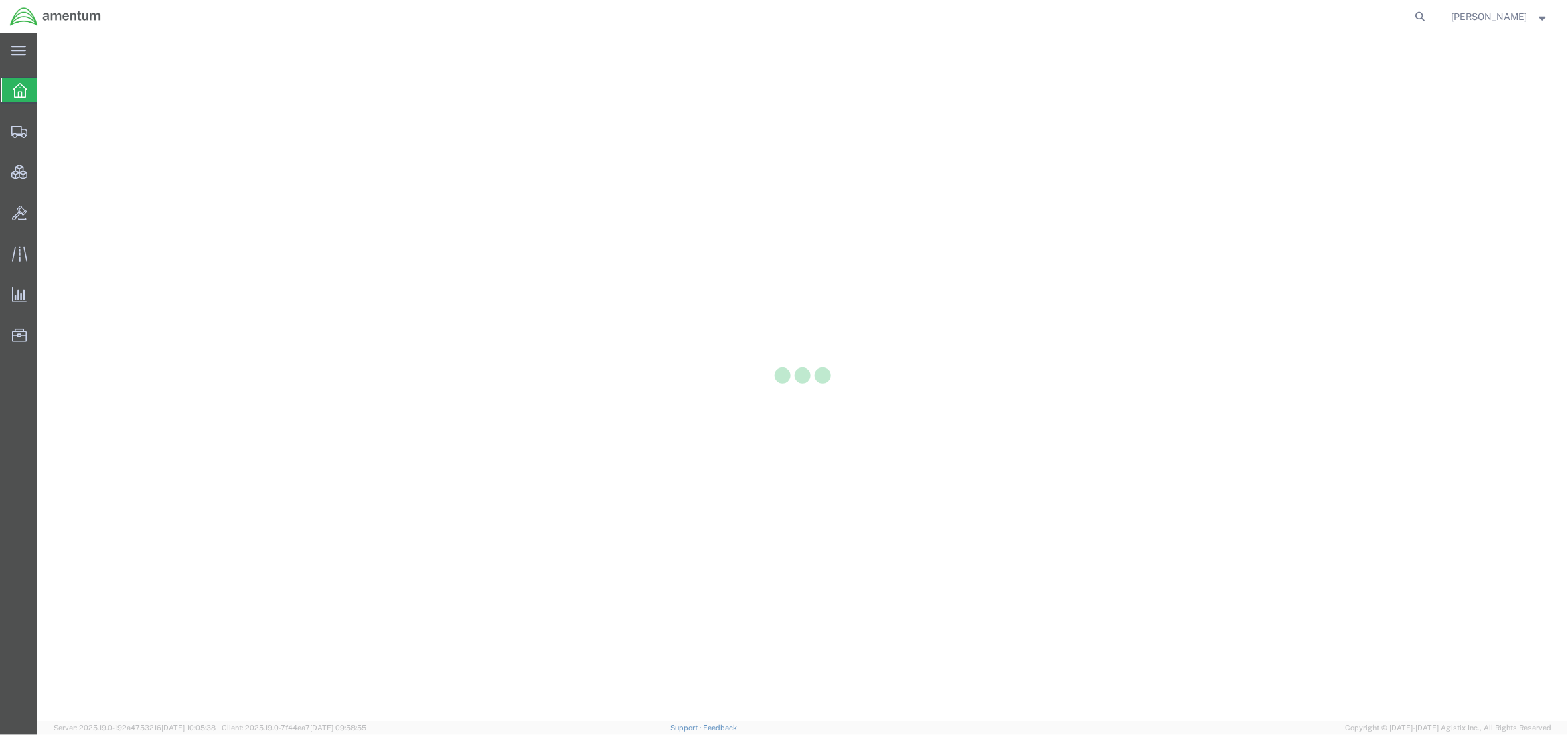
click at [1534, 22] on span "[PERSON_NAME]" at bounding box center [1500, 16] width 98 height 15
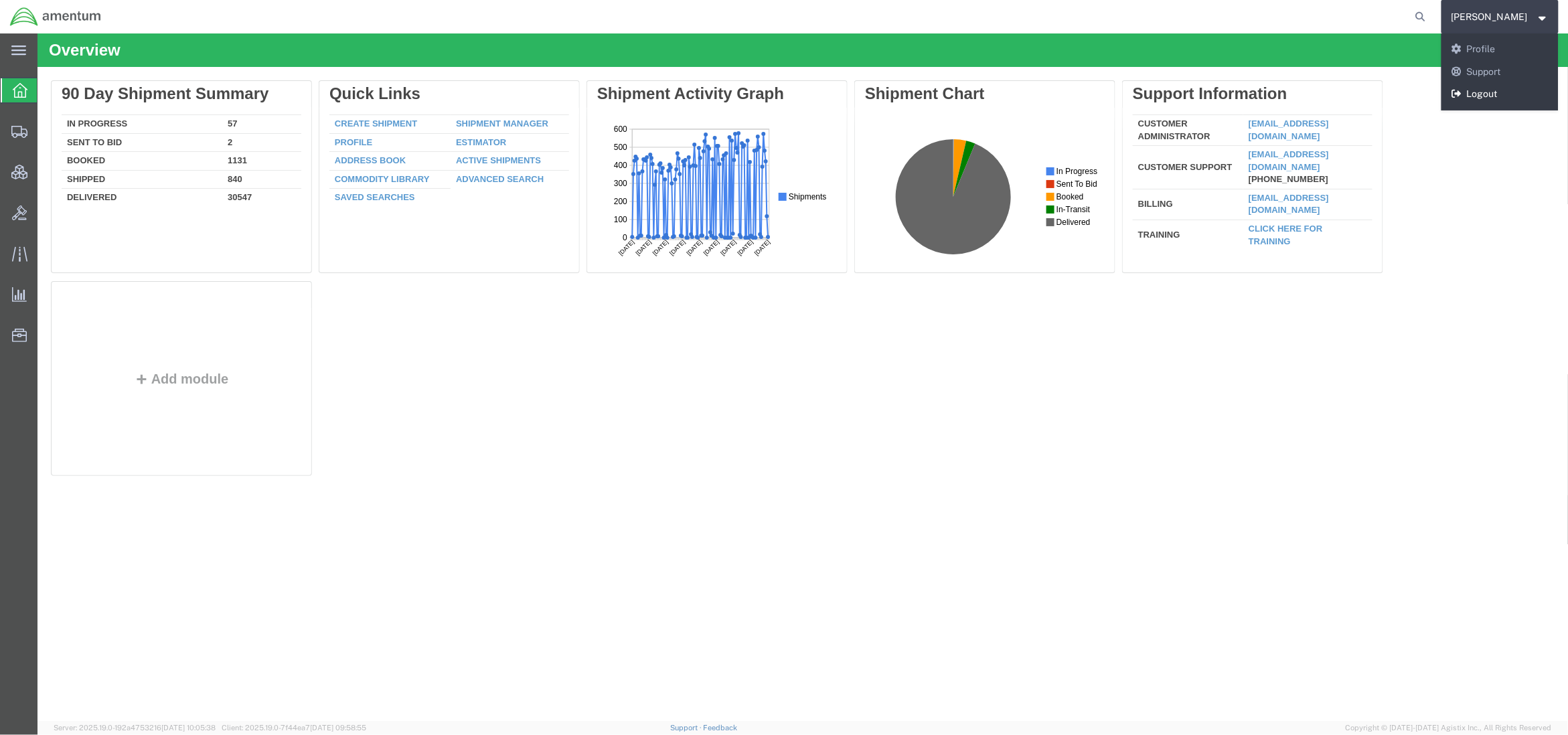
click at [1489, 88] on link "Logout" at bounding box center [1500, 94] width 118 height 23
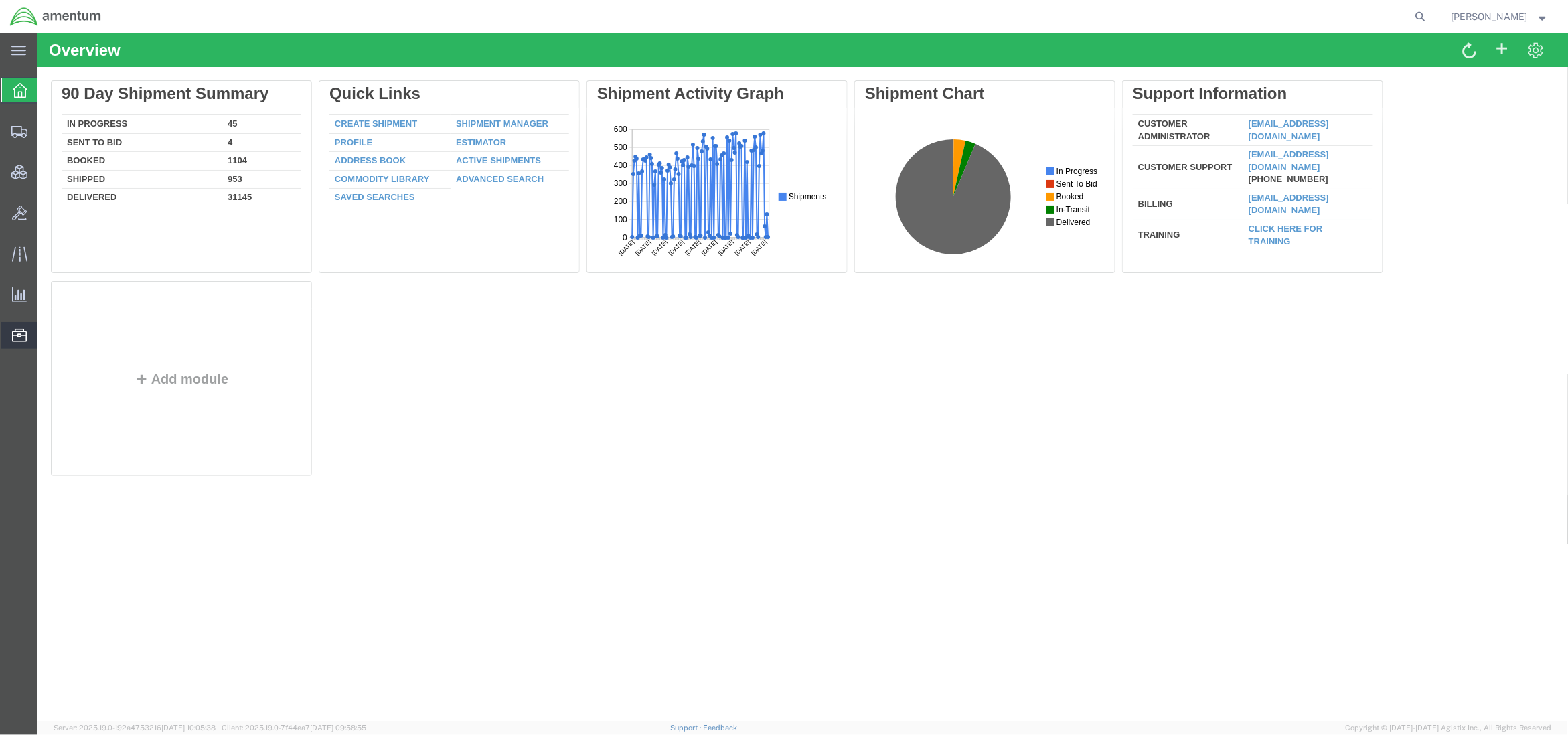
click at [0, 0] on span "Account Announcement" at bounding box center [0, 0] width 0 height 0
click at [1543, 20] on span "[PERSON_NAME]" at bounding box center [1500, 16] width 98 height 15
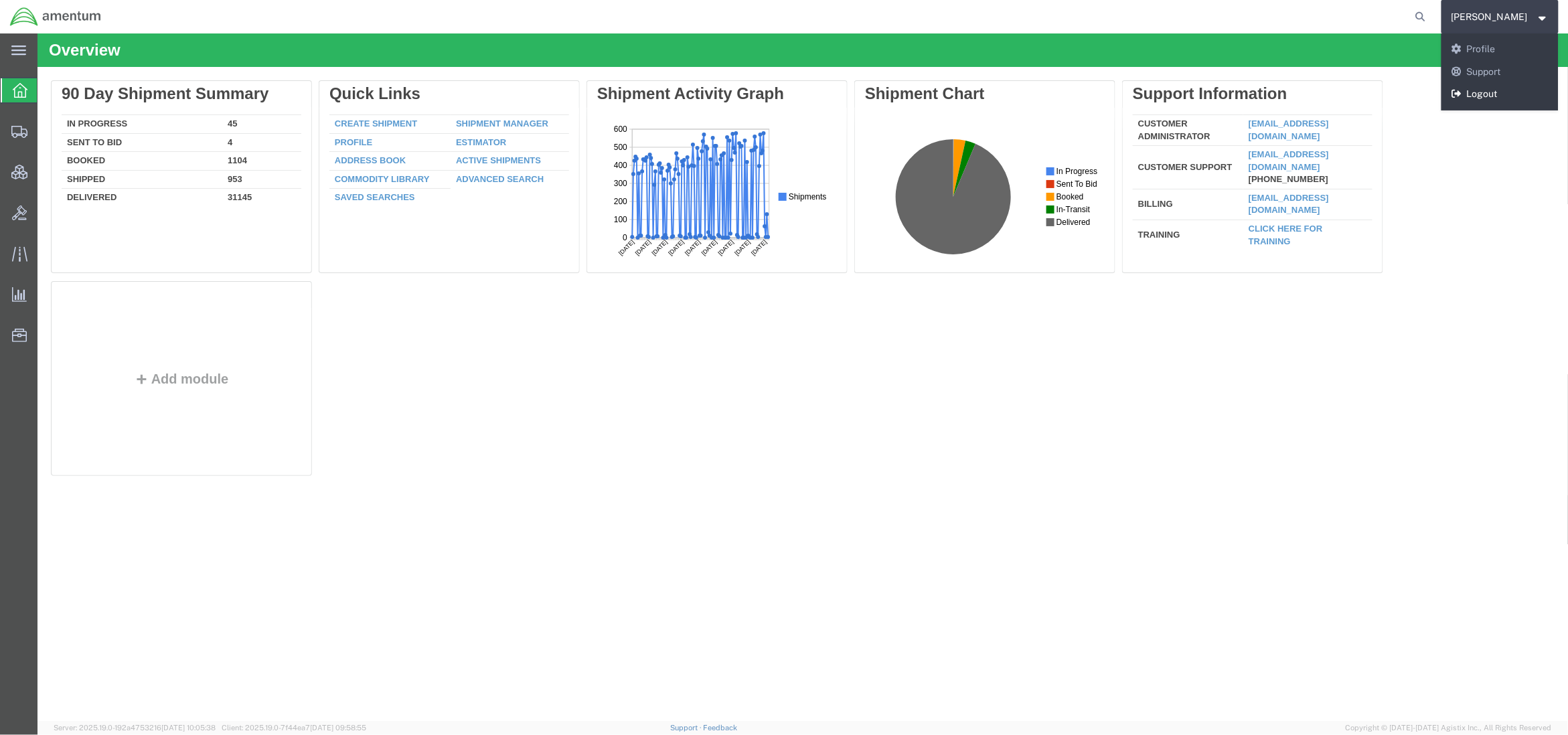
click at [1477, 96] on link "Logout" at bounding box center [1500, 94] width 118 height 23
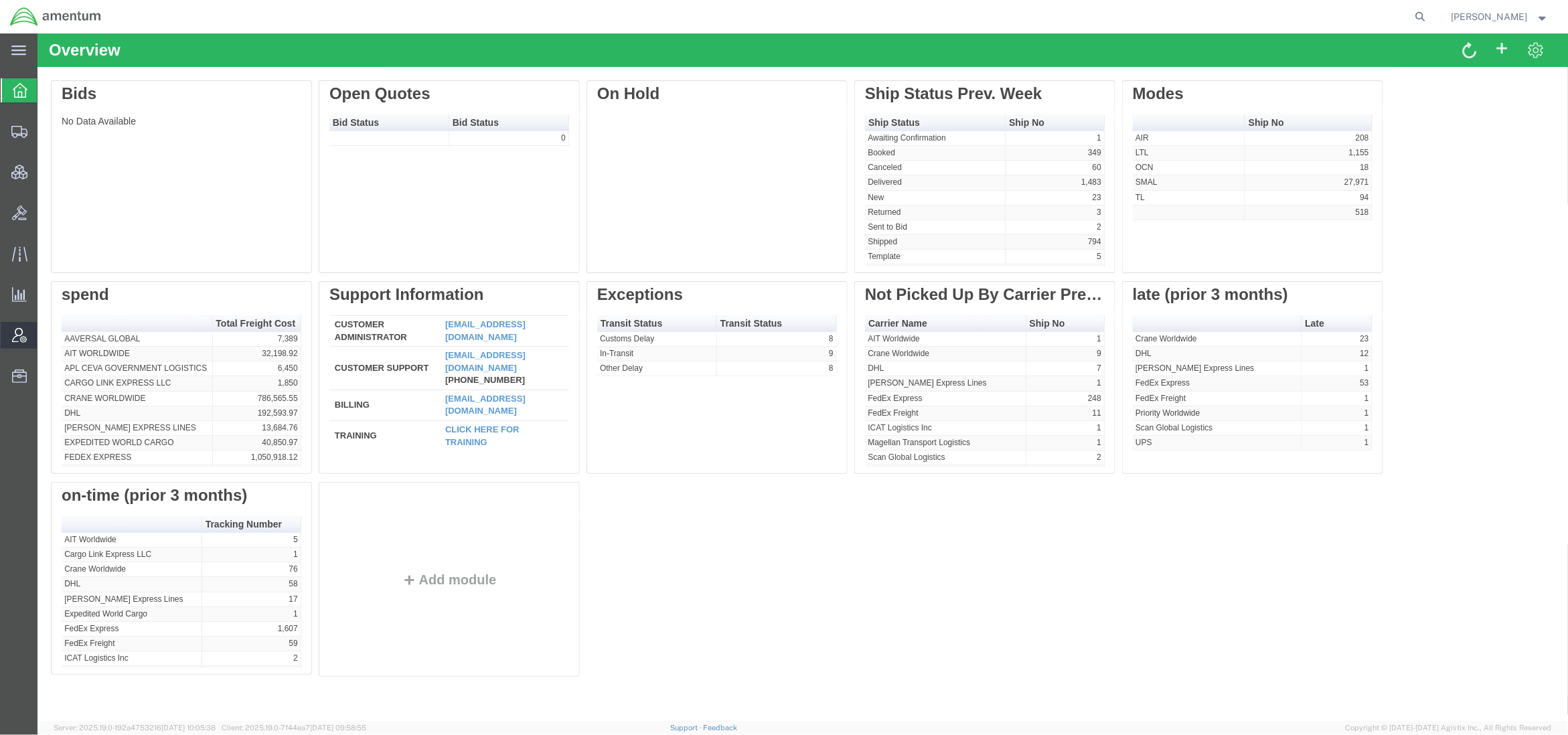
click at [46, 335] on span "Account Admin" at bounding box center [41, 335] width 9 height 27
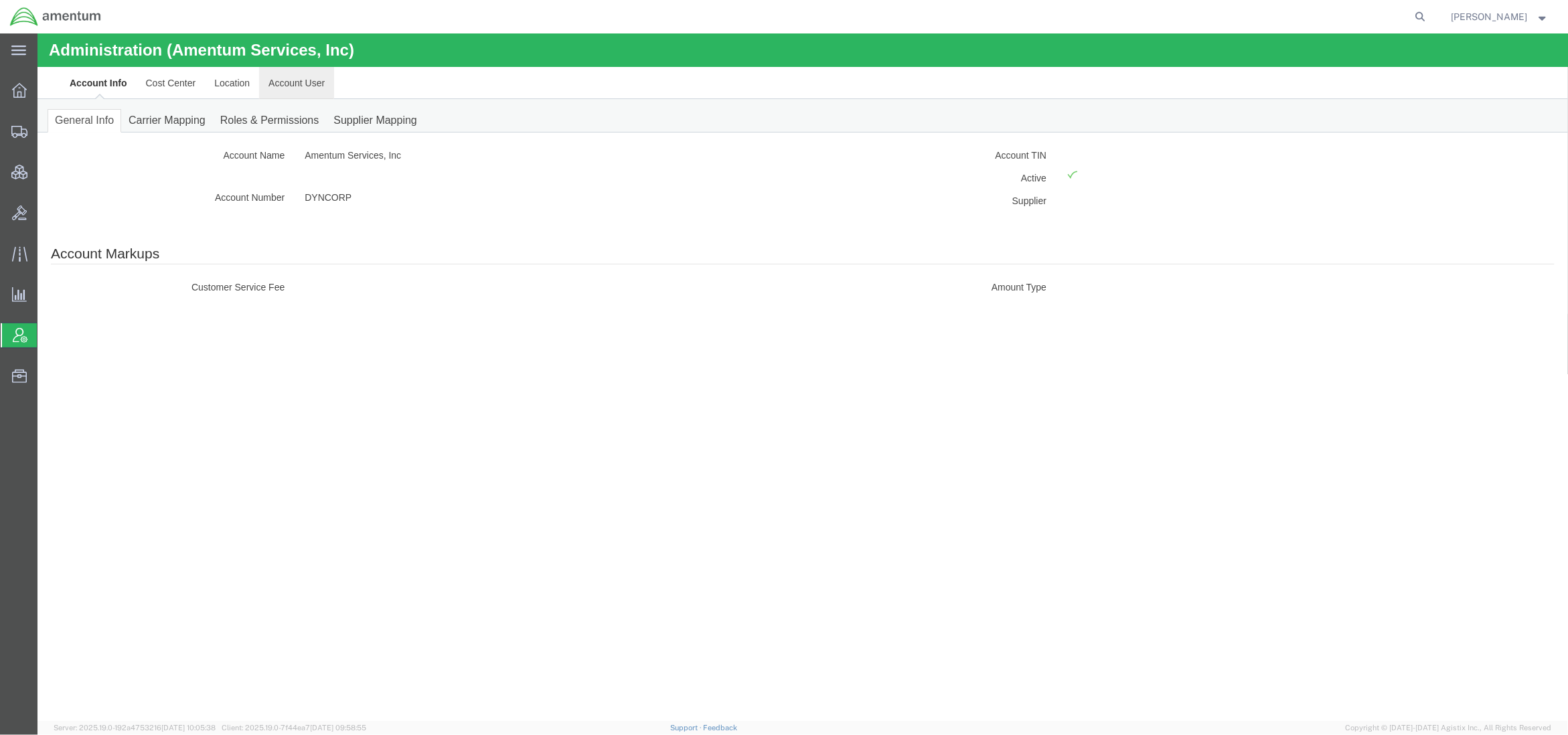
click at [290, 91] on link "Account User" at bounding box center [296, 82] width 75 height 32
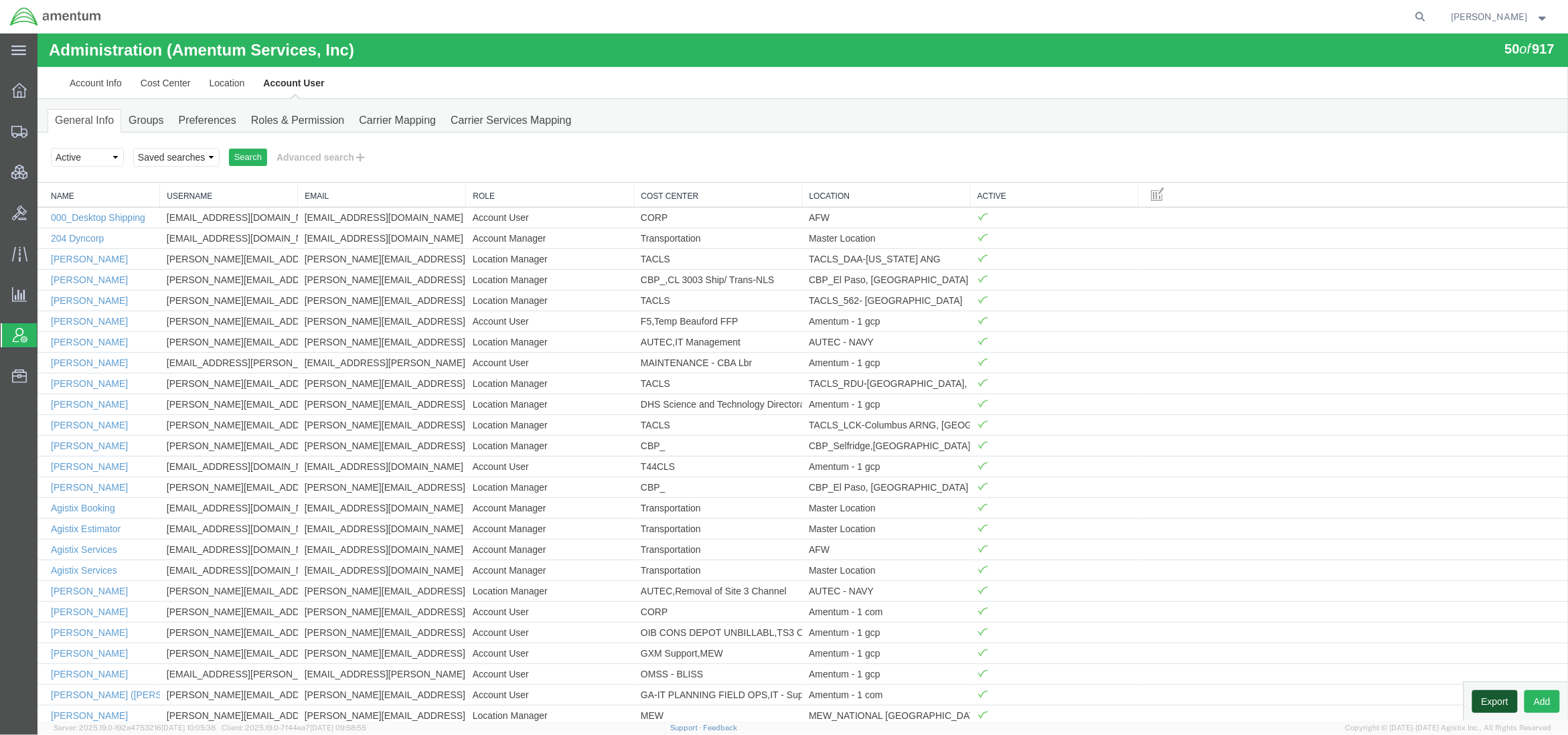
click at [1481, 702] on button "Export" at bounding box center [1494, 700] width 45 height 23
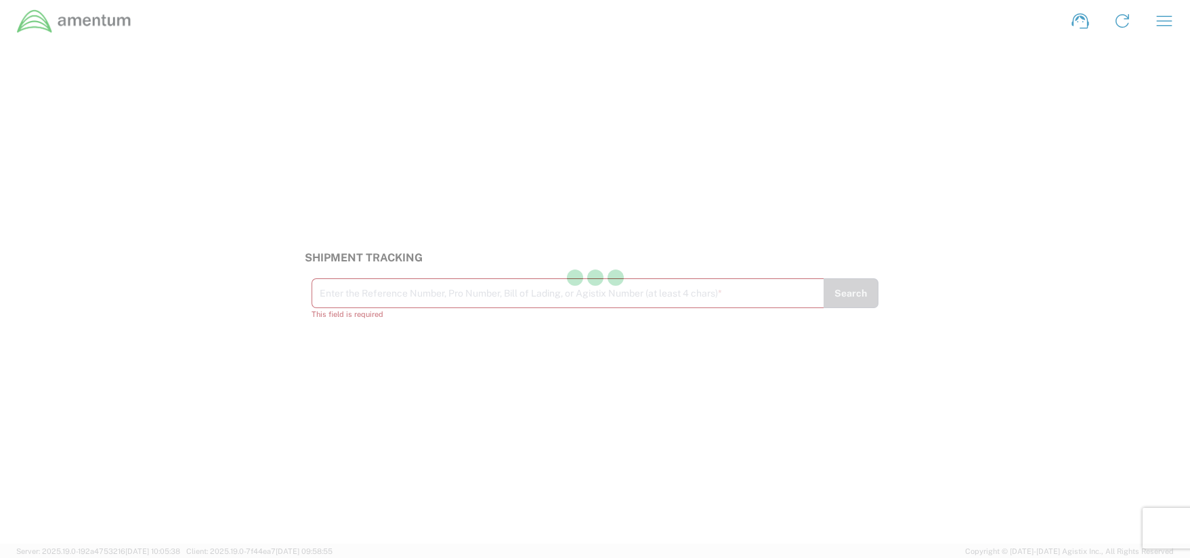
click at [1155, 30] on div at bounding box center [595, 279] width 1190 height 558
click at [1156, 27] on icon "button" at bounding box center [1164, 21] width 22 height 22
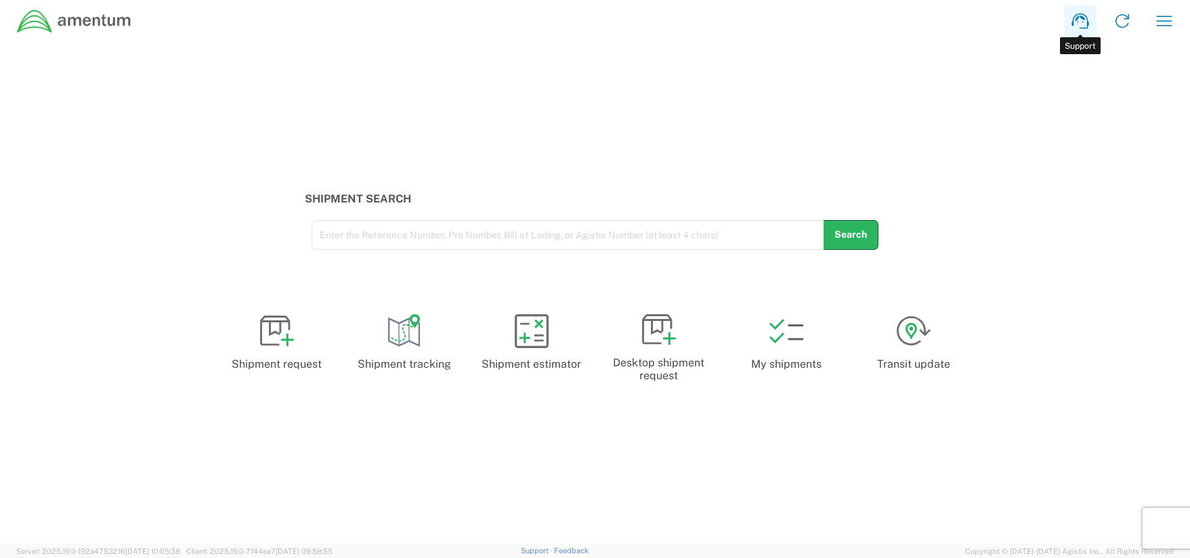
click at [1072, 21] on icon at bounding box center [1079, 22] width 17 height 16
click at [1123, 20] on icon at bounding box center [1122, 21] width 22 height 22
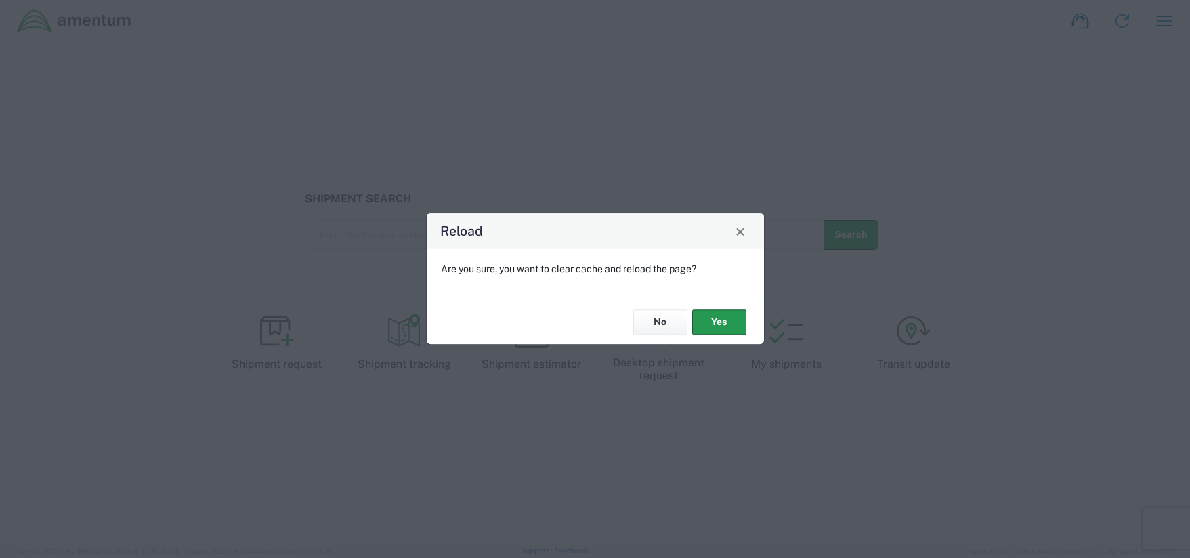
click at [720, 316] on button "Yes" at bounding box center [719, 321] width 54 height 25
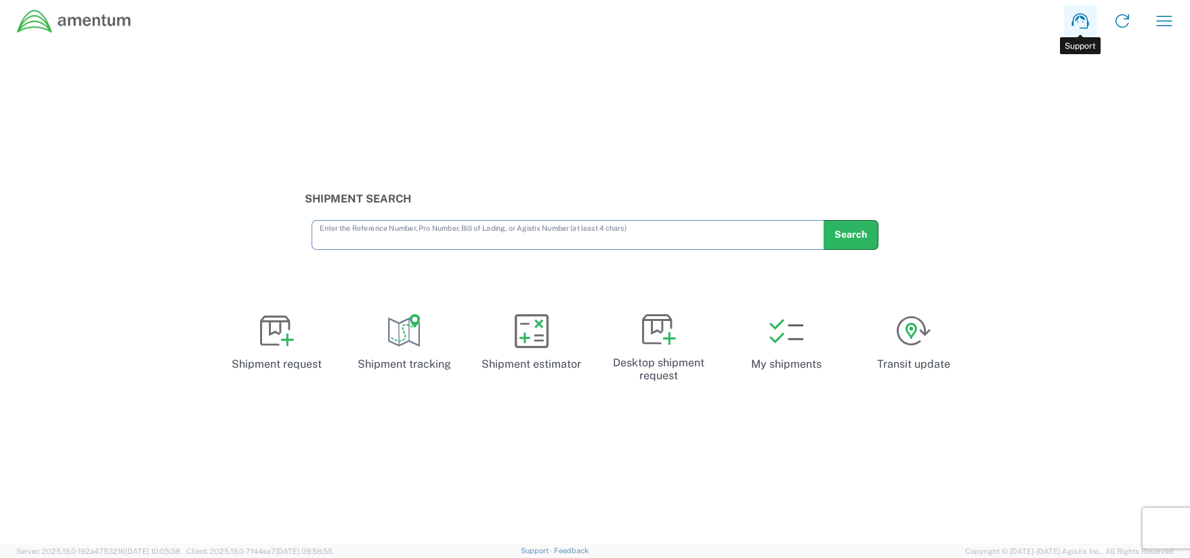
click at [1078, 22] on icon at bounding box center [1080, 21] width 22 height 22
click at [1174, 14] on icon "button" at bounding box center [1164, 21] width 22 height 22
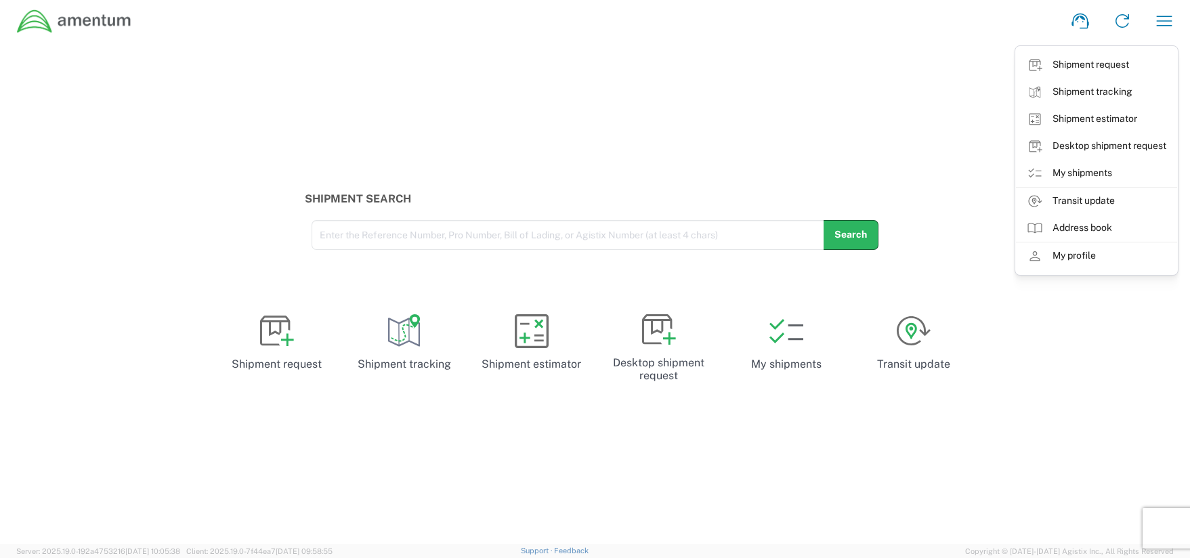
click at [690, 32] on div "Shipment request Shipment tracking Shipment estimator Desktop shipment request …" at bounding box center [658, 21] width 1053 height 32
